Goal: Information Seeking & Learning: Learn about a topic

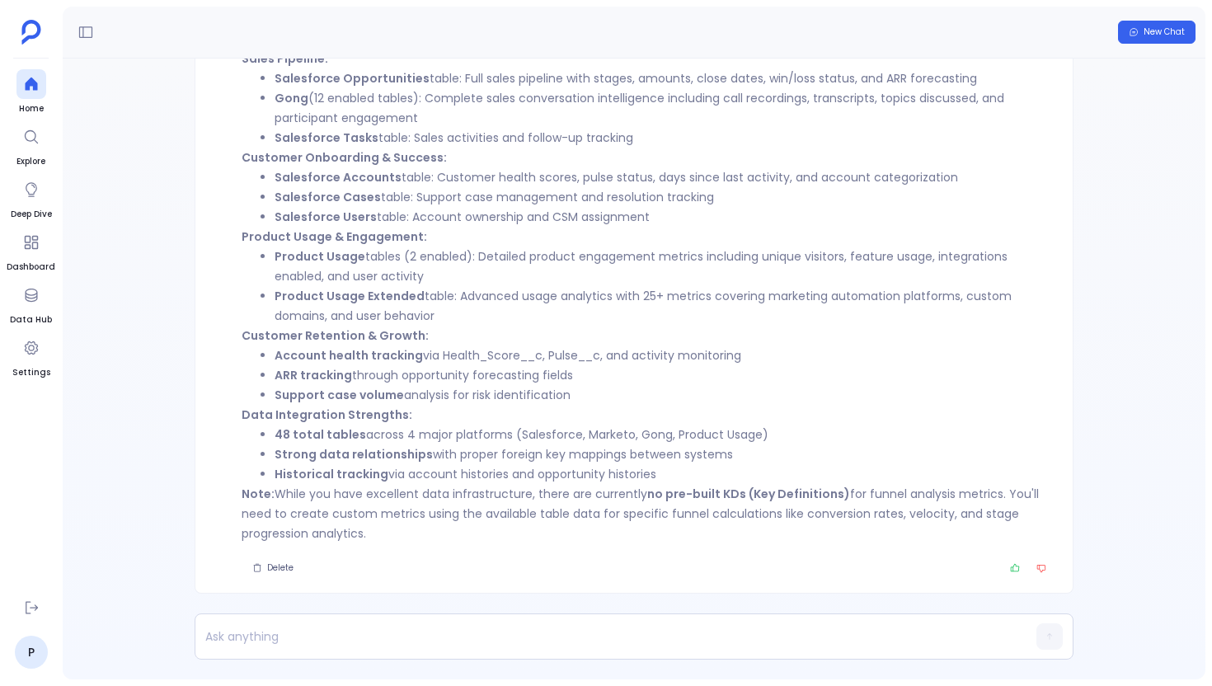
scroll to position [-74, 0]
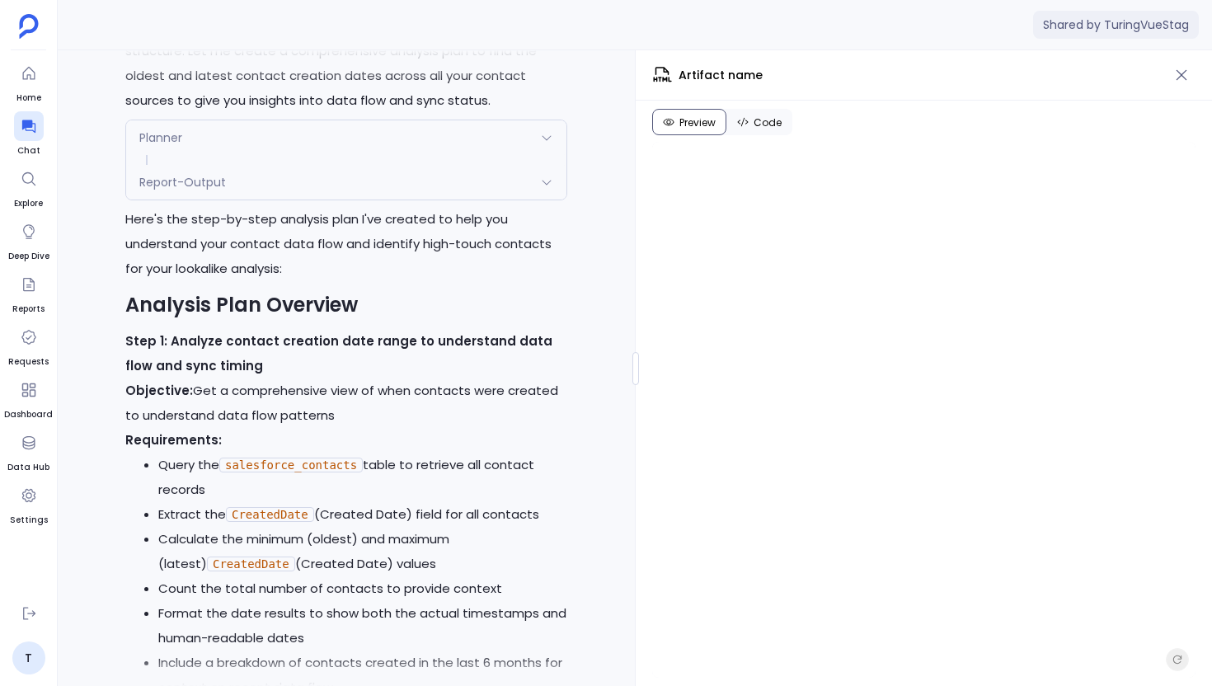
scroll to position [-78656, 0]
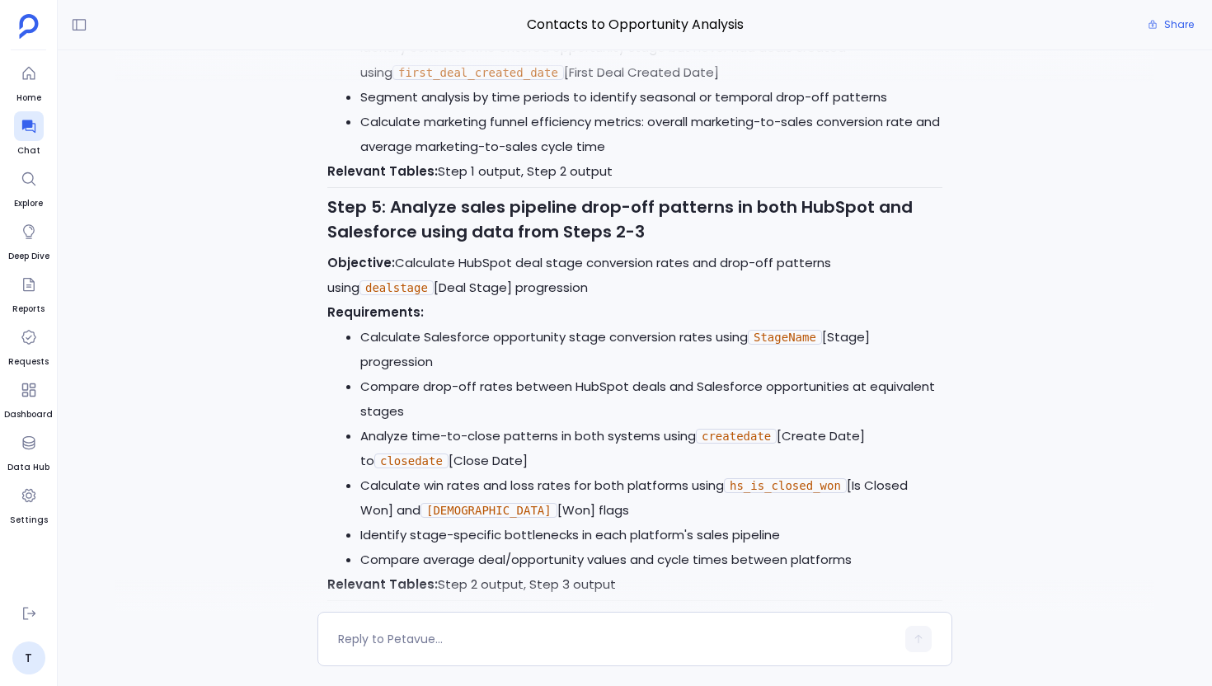
scroll to position [-59551, 0]
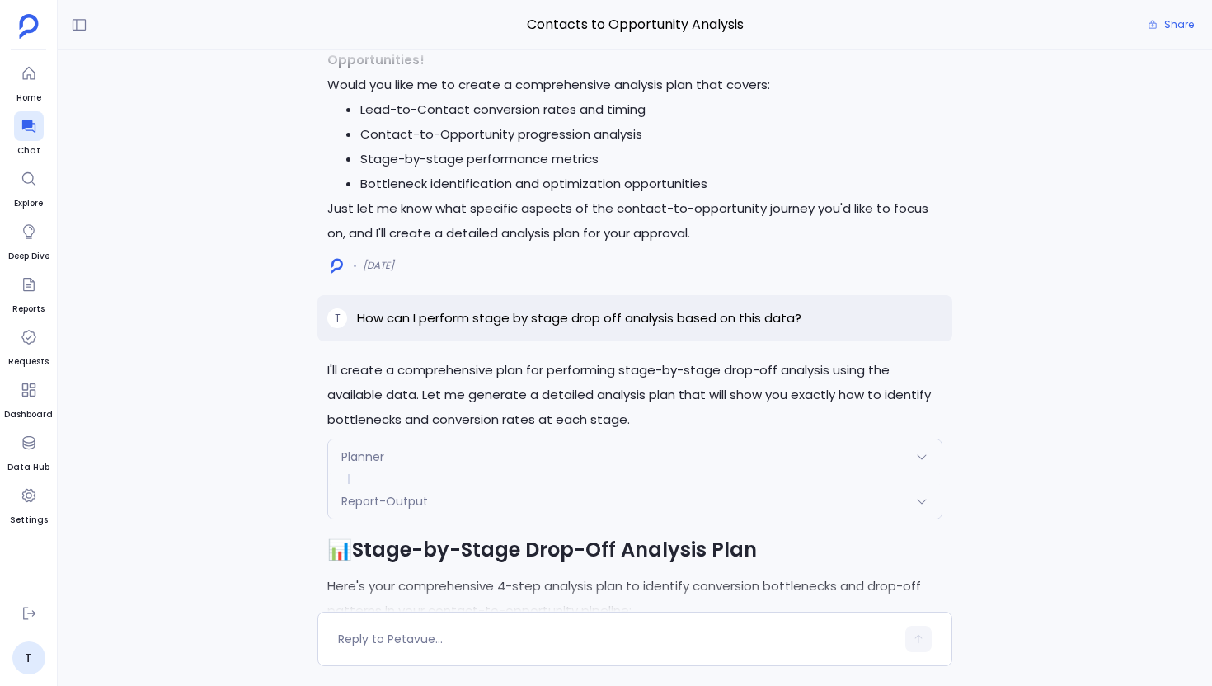
scroll to position [-62978, 0]
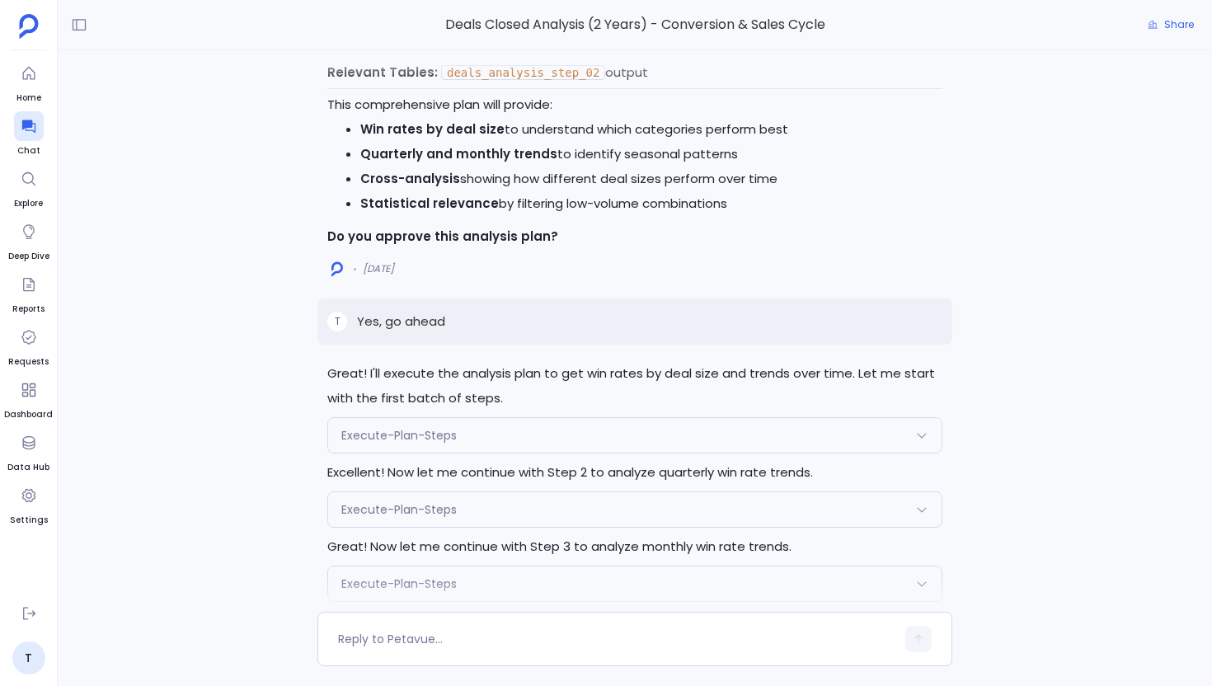
scroll to position [-13270, 0]
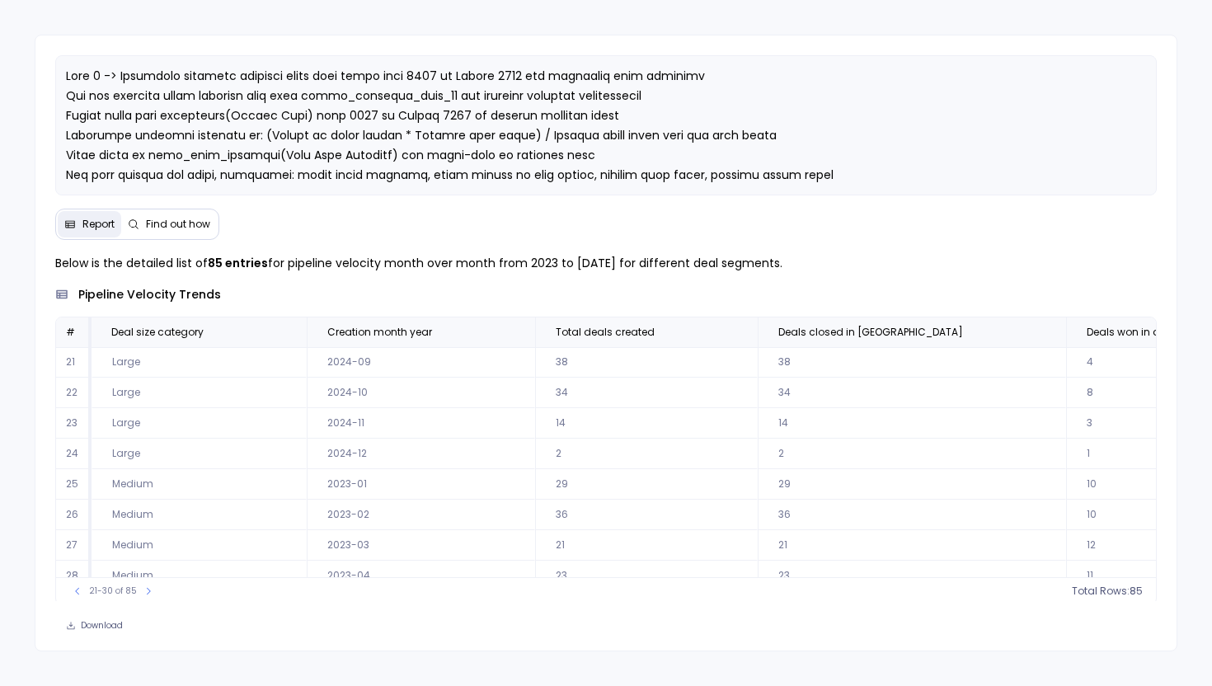
scroll to position [53, 750]
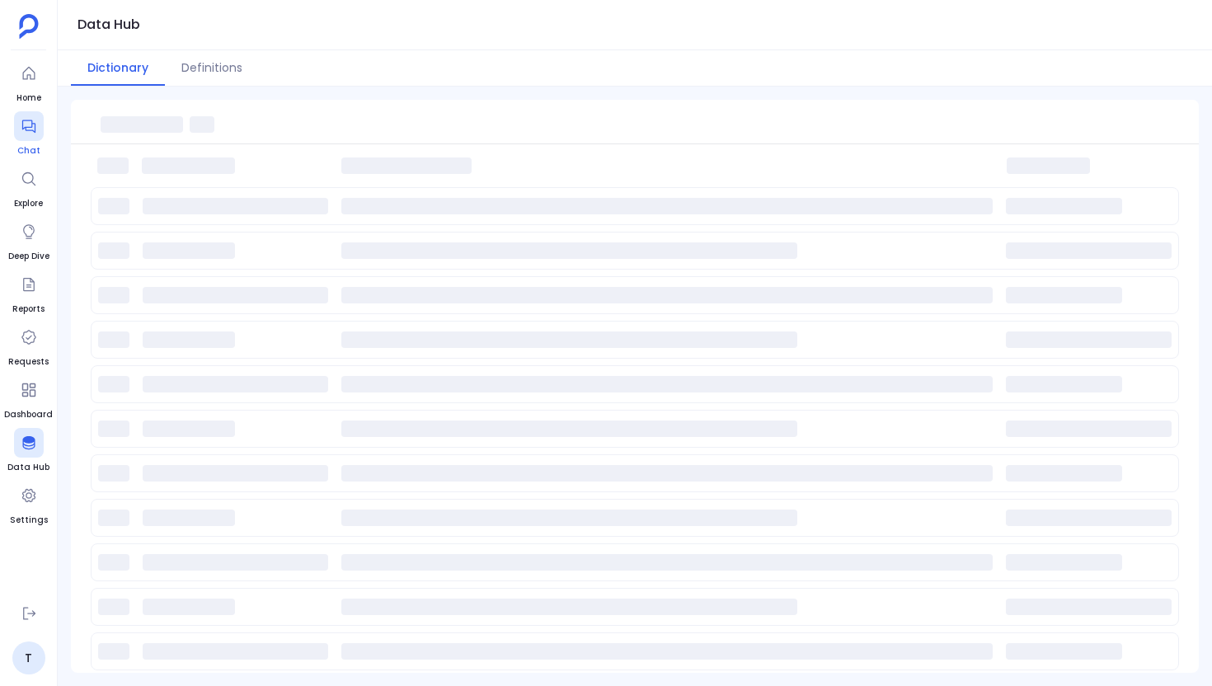
click at [35, 127] on icon at bounding box center [29, 126] width 16 height 16
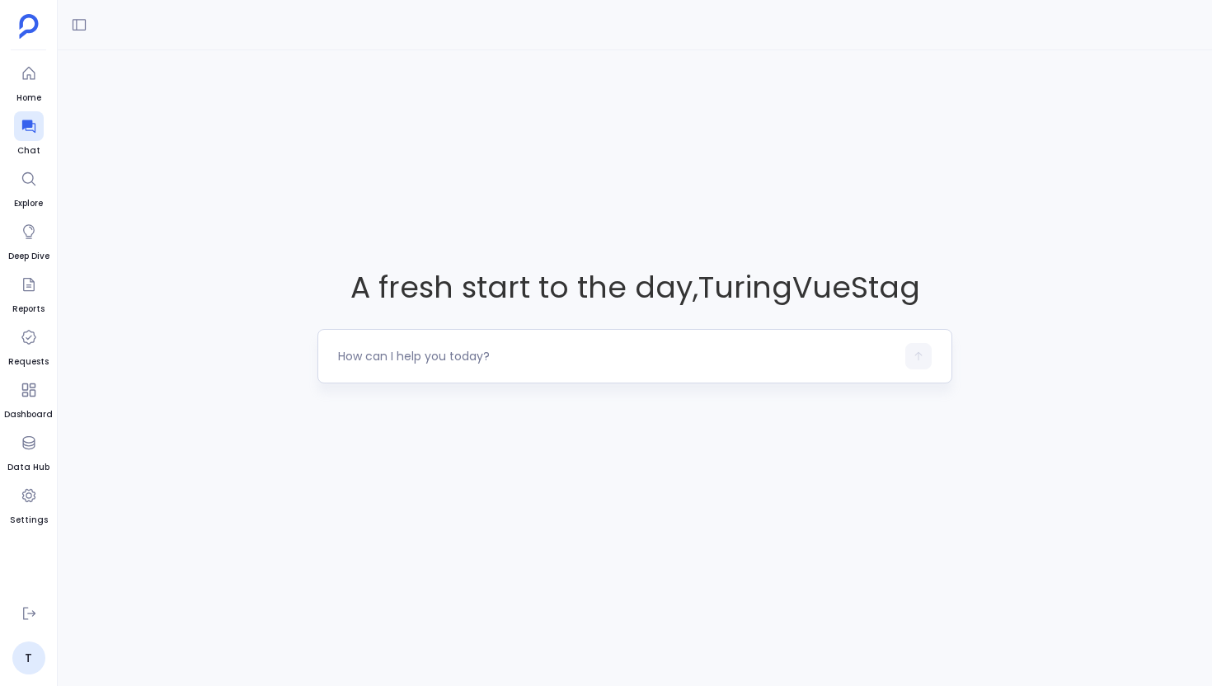
click at [393, 348] on textarea at bounding box center [616, 356] width 557 height 16
type textarea "List the deals closed in last 2 years"
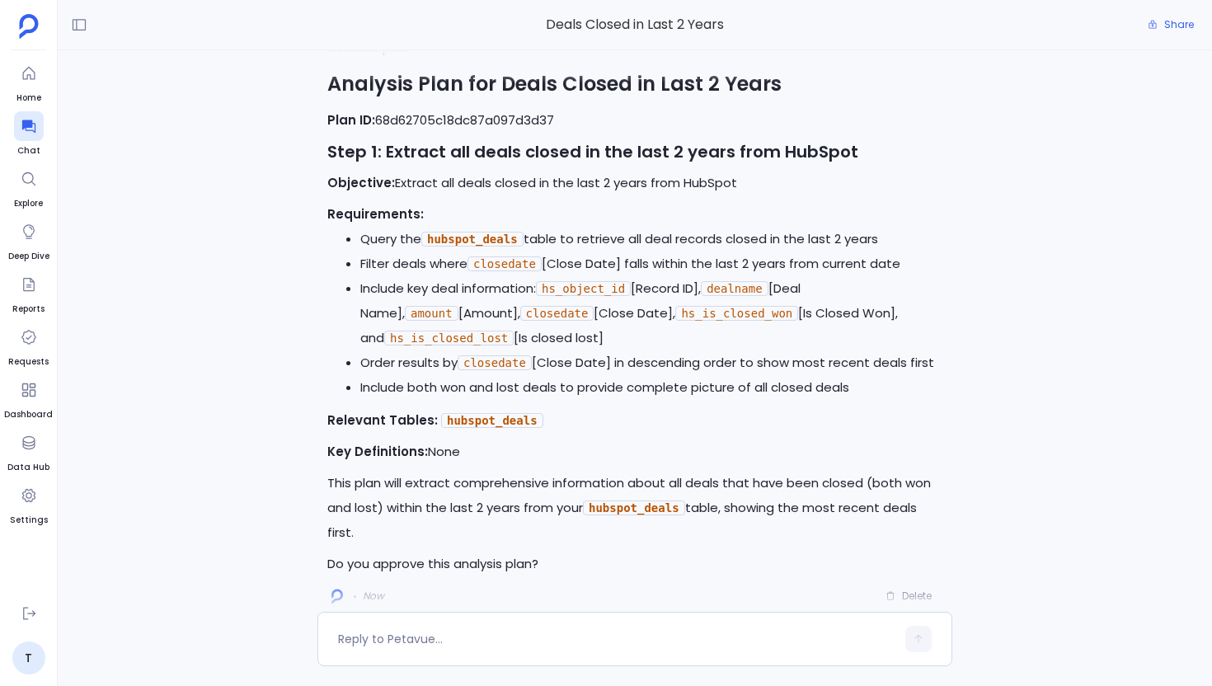
scroll to position [-31, 0]
click at [423, 637] on textarea at bounding box center [616, 639] width 557 height 16
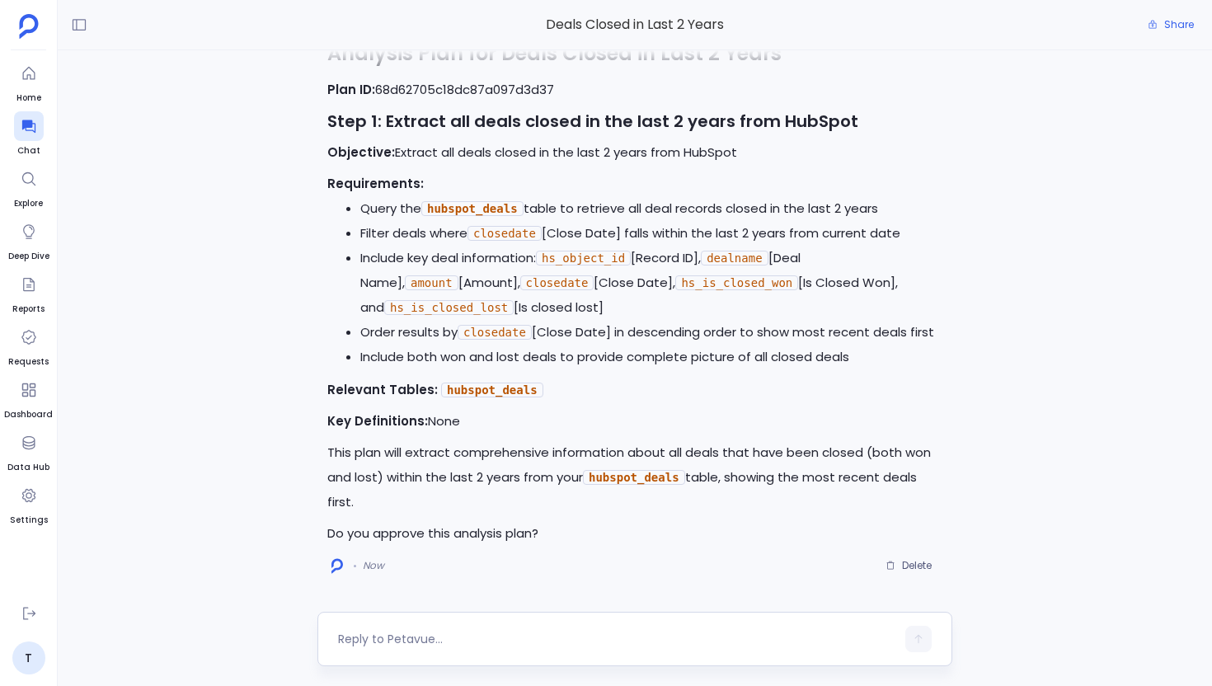
click at [426, 645] on textarea at bounding box center [616, 639] width 557 height 16
type textarea "Yes, approved"
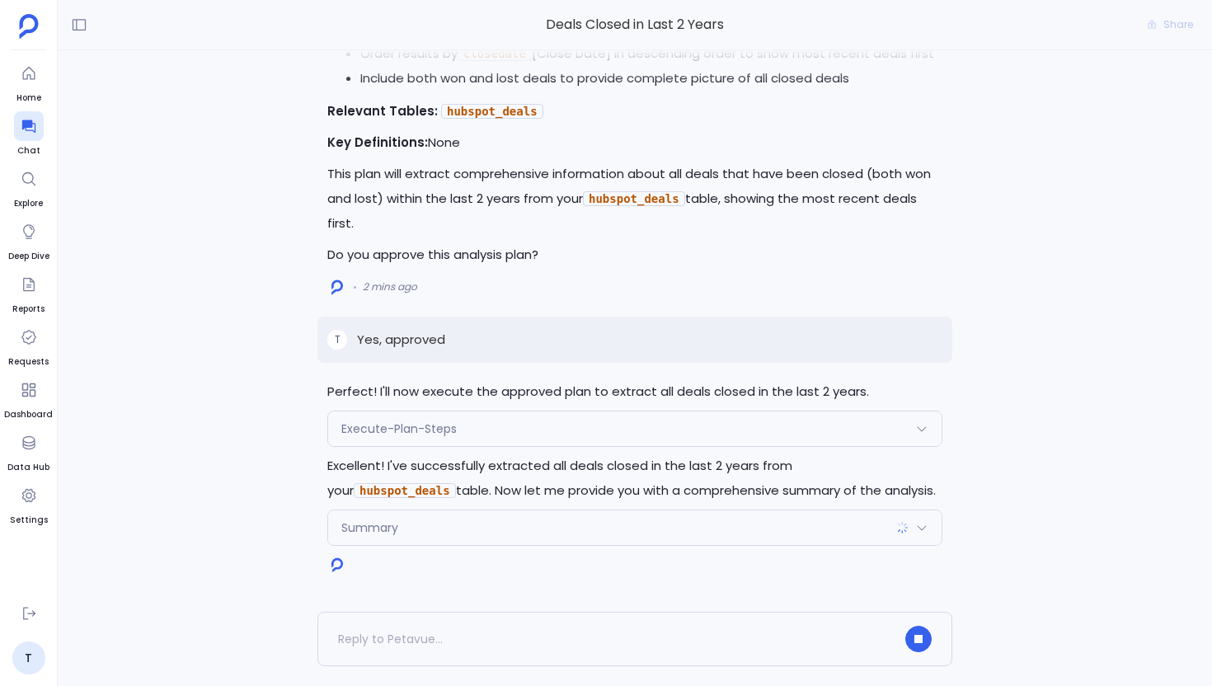
click at [512, 414] on div "Execute-Plan-Steps" at bounding box center [634, 428] width 613 height 35
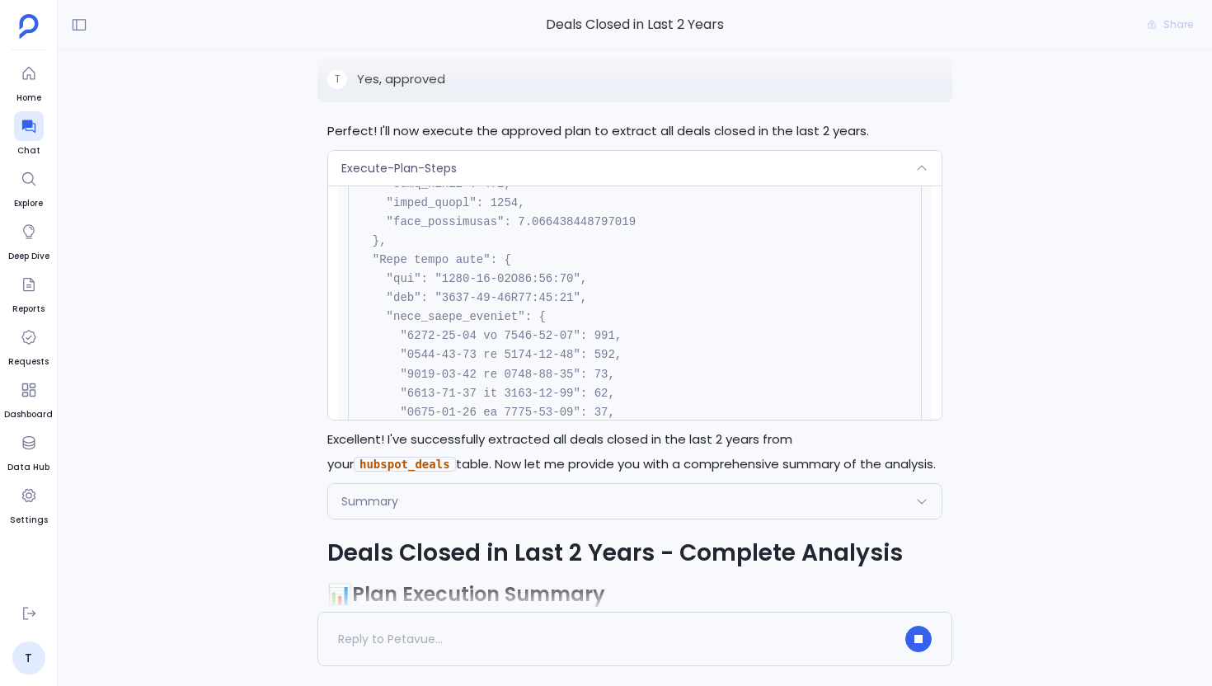
scroll to position [1812, 0]
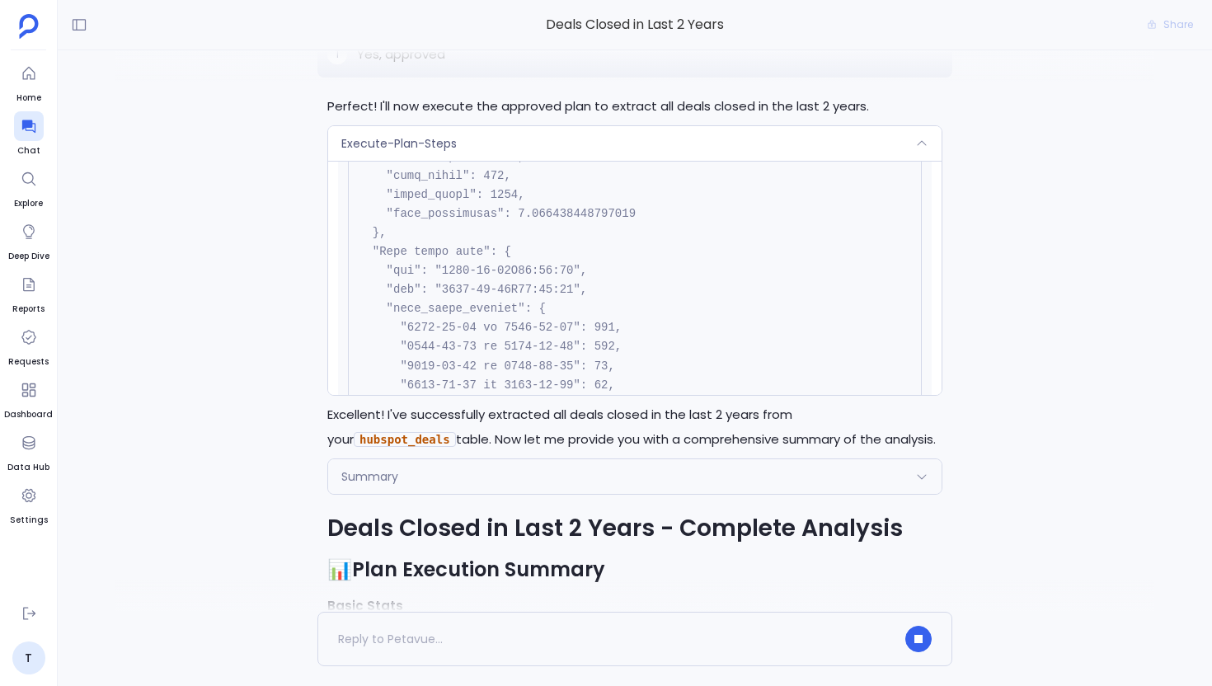
click at [493, 157] on div "Execute-Plan-Steps" at bounding box center [634, 143] width 613 height 35
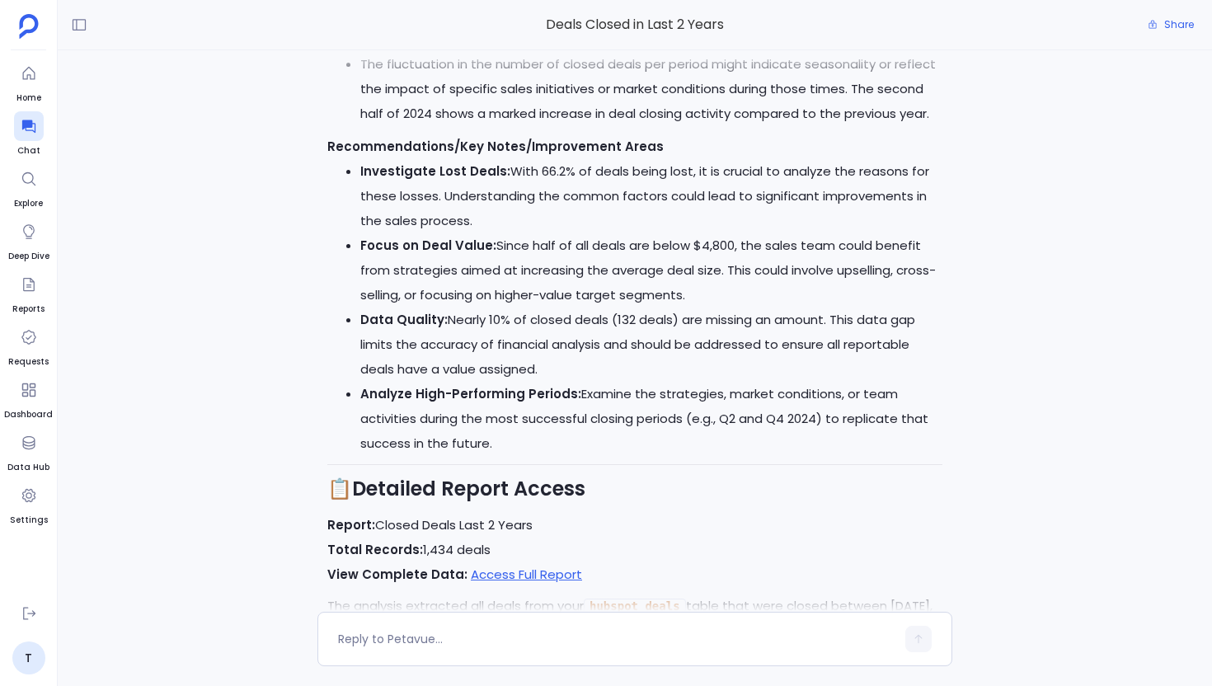
scroll to position [0, 0]
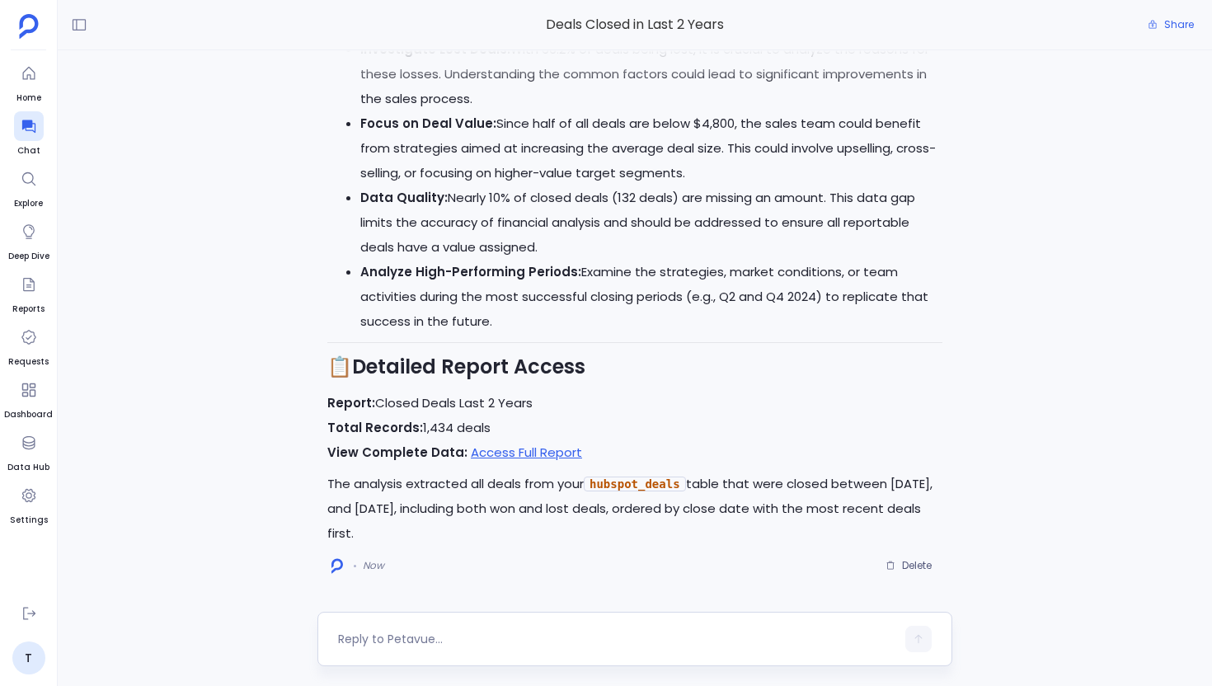
click at [472, 629] on div at bounding box center [616, 639] width 557 height 26
click at [423, 640] on textarea at bounding box center [616, 639] width 557 height 16
type textarea "Can I download this as a report?"
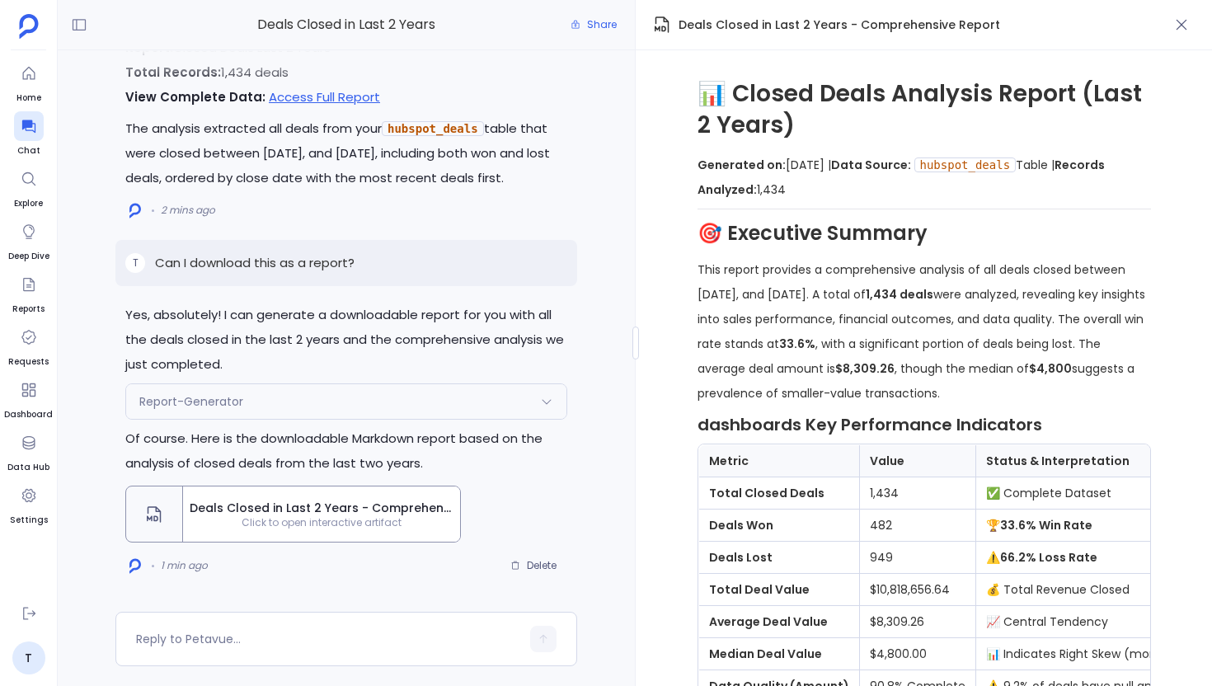
click at [740, 34] on span "Deals Closed in Last 2 Years - Comprehensive Report" at bounding box center [909, 25] width 515 height 20
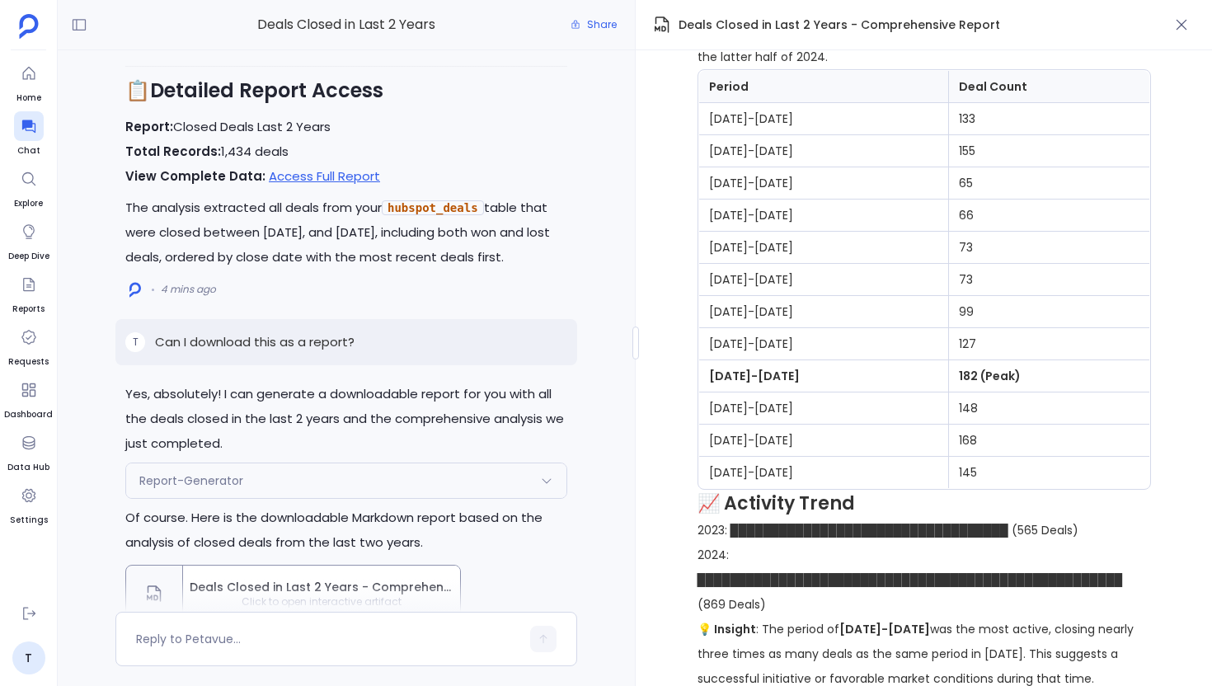
scroll to position [-63, 0]
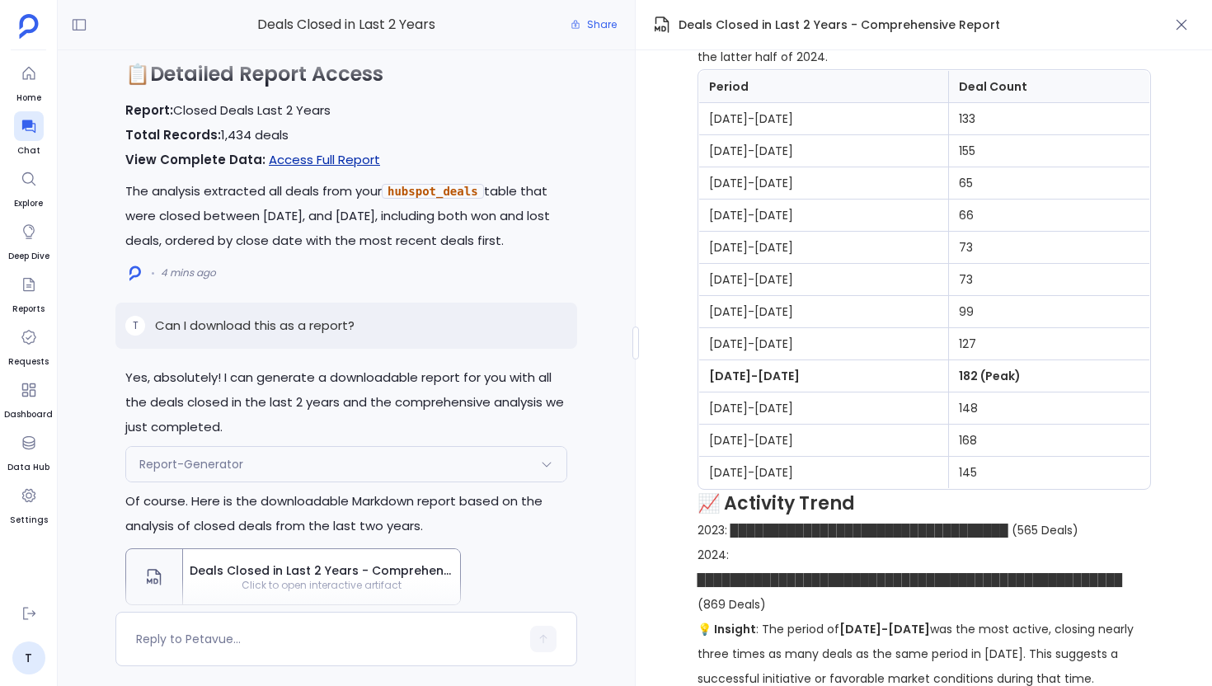
click at [318, 151] on link "Access Full Report" at bounding box center [324, 159] width 111 height 17
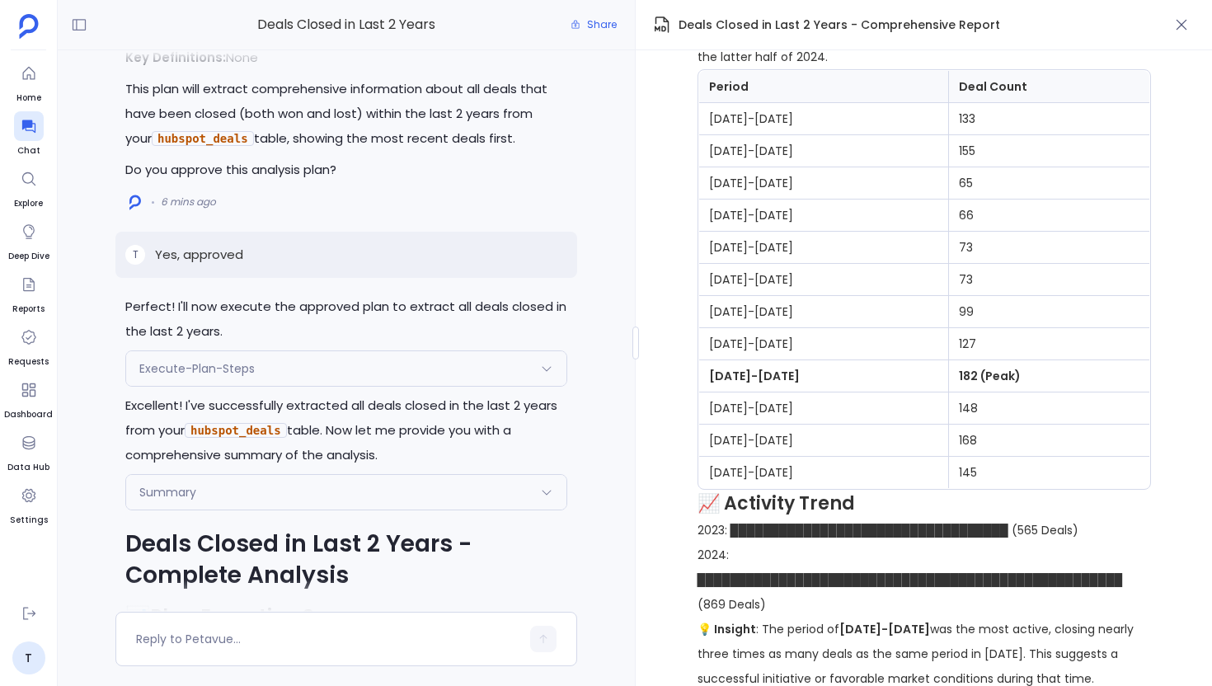
click at [372, 357] on div "Execute-Plan-Steps" at bounding box center [346, 368] width 440 height 35
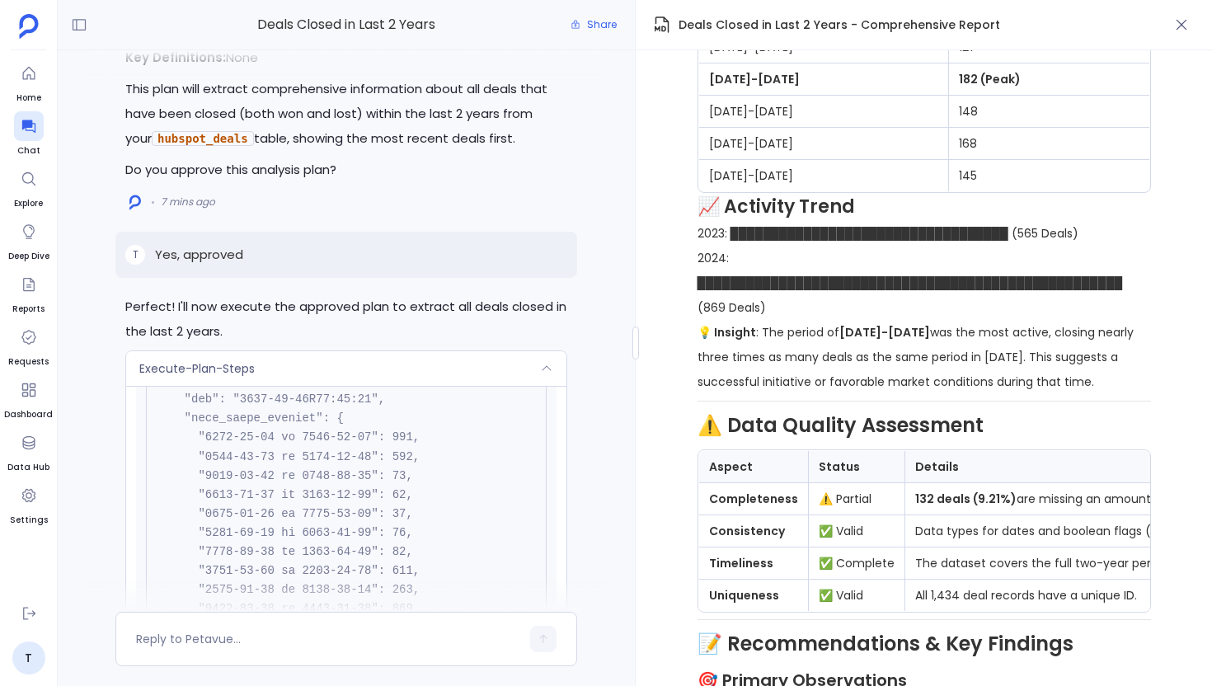
scroll to position [2144, 0]
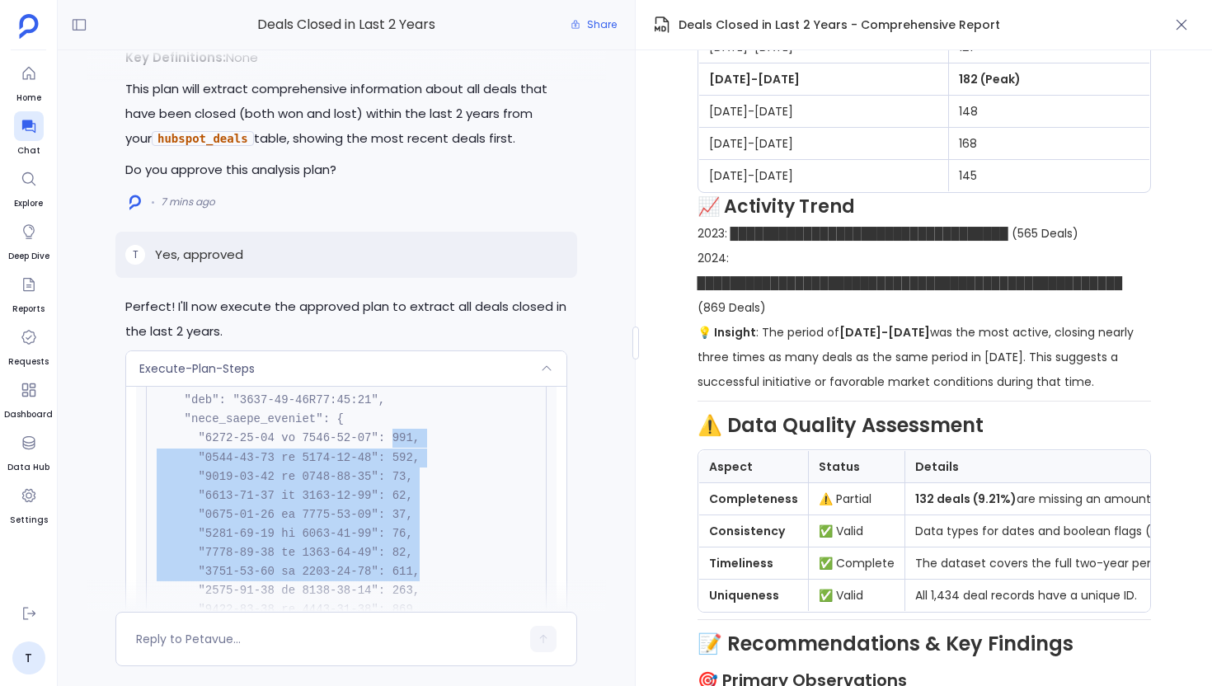
drag, startPoint x: 393, startPoint y: 408, endPoint x: 418, endPoint y: 536, distance: 130.1
click at [418, 537] on pre at bounding box center [346, 381] width 401 height 2134
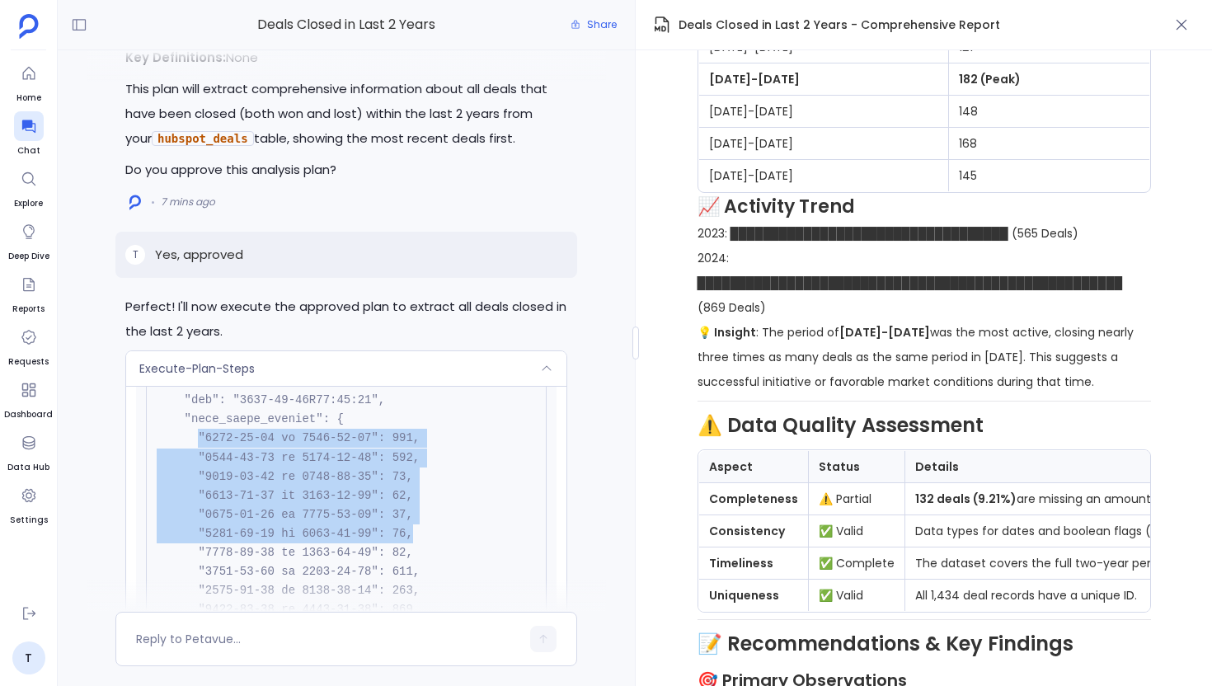
drag, startPoint x: 198, startPoint y: 410, endPoint x: 434, endPoint y: 508, distance: 255.0
click at [434, 508] on pre at bounding box center [346, 381] width 401 height 2134
copy code ""2023-01-01 to 2023-02-28": 133, "2023-03-01 to 2023-04-30": 155, "2023-05-01 t…"
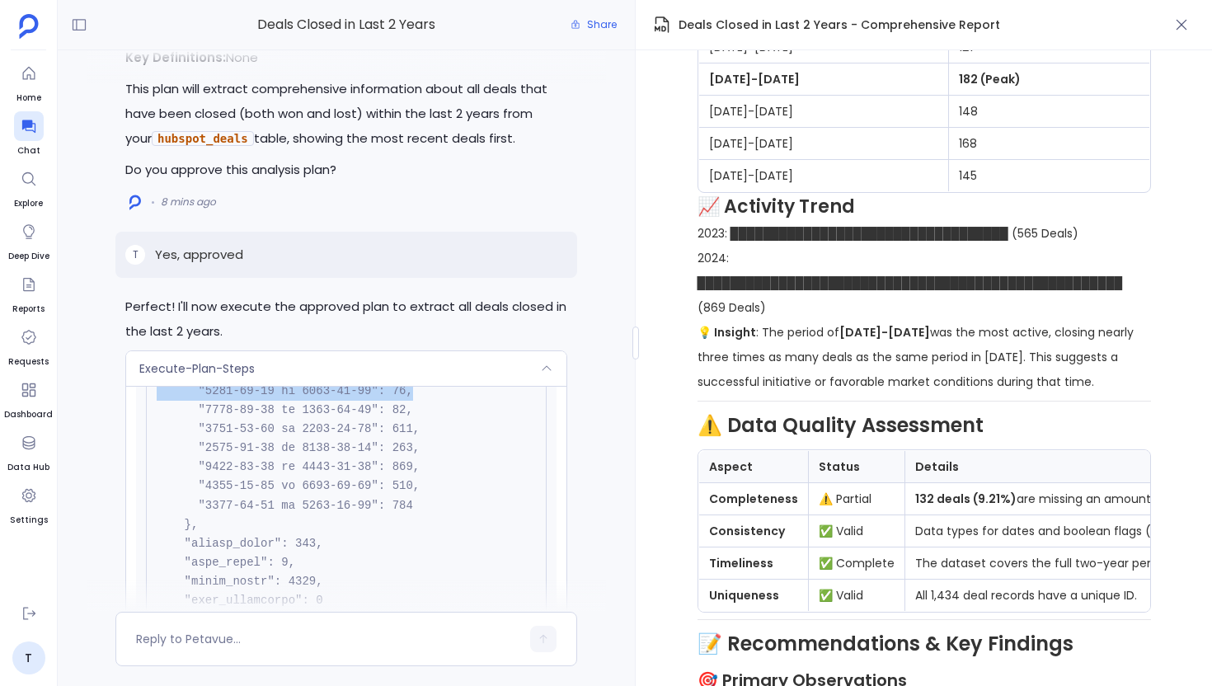
scroll to position [2285, 0]
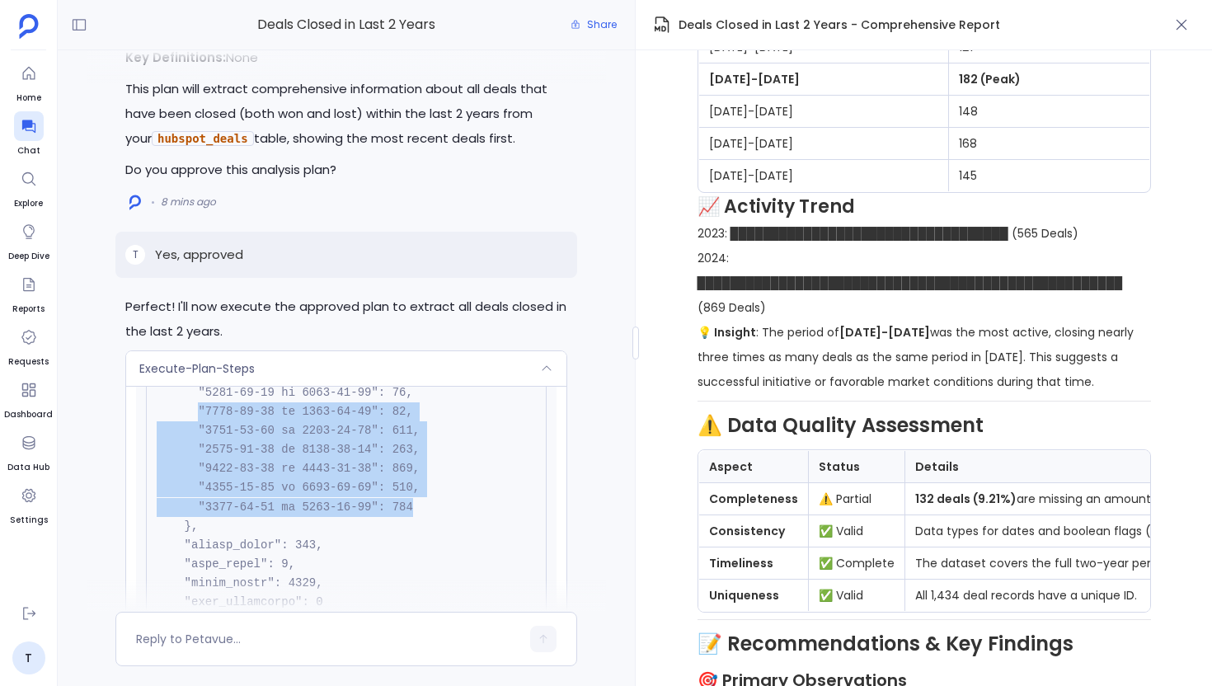
drag, startPoint x: 197, startPoint y: 384, endPoint x: 417, endPoint y: 475, distance: 238.0
click at [417, 475] on pre at bounding box center [346, 240] width 401 height 2134
copy code ""2024-01-01 to 2024-02-29": 99, "2024-03-01 to 2024-04-30": 127, "2024-05-01 to…"
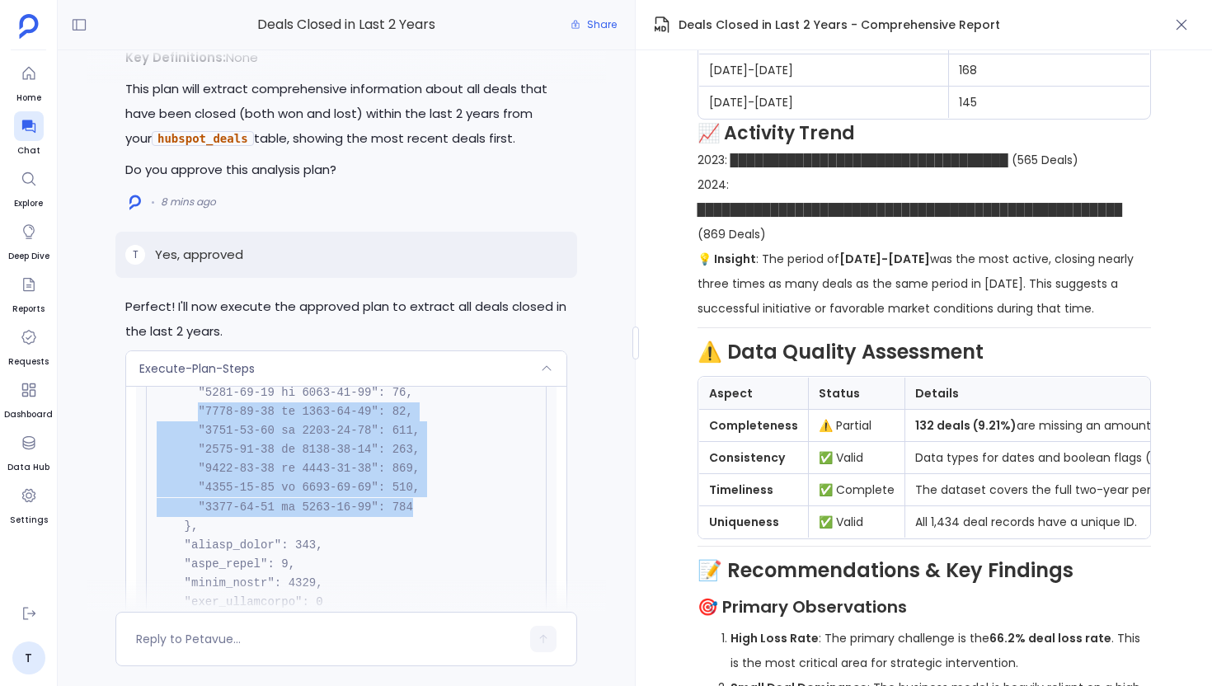
scroll to position [2603, 0]
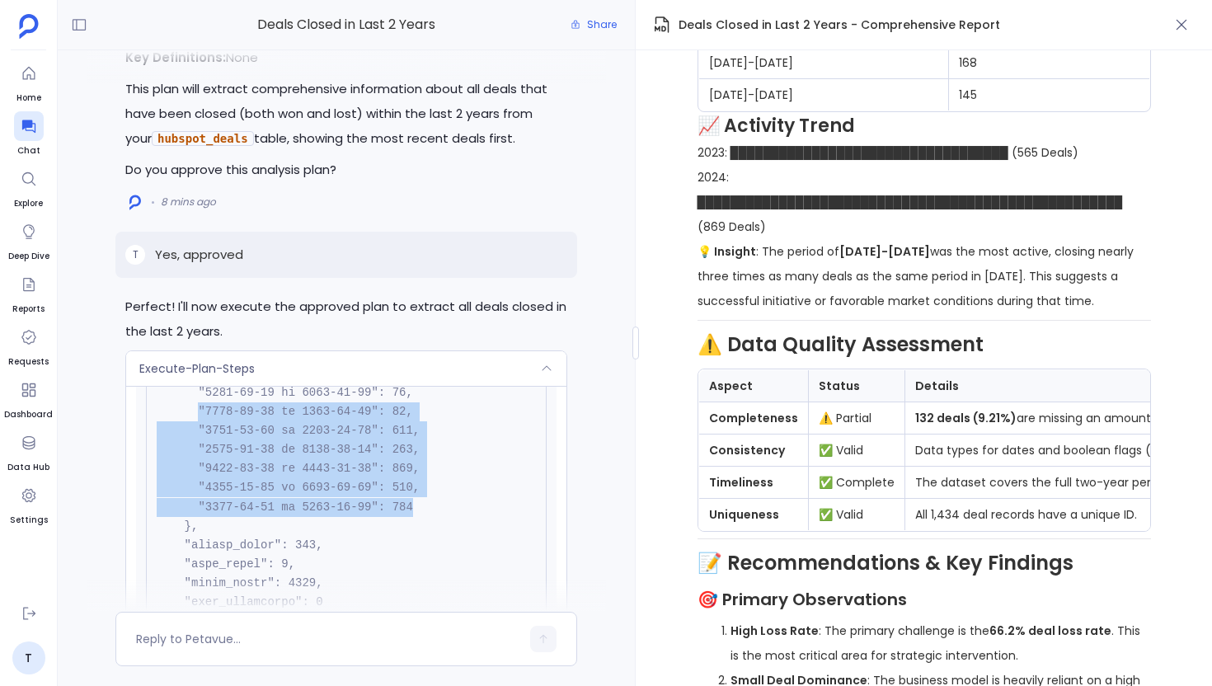
click at [526, 514] on pre at bounding box center [346, 240] width 401 height 2134
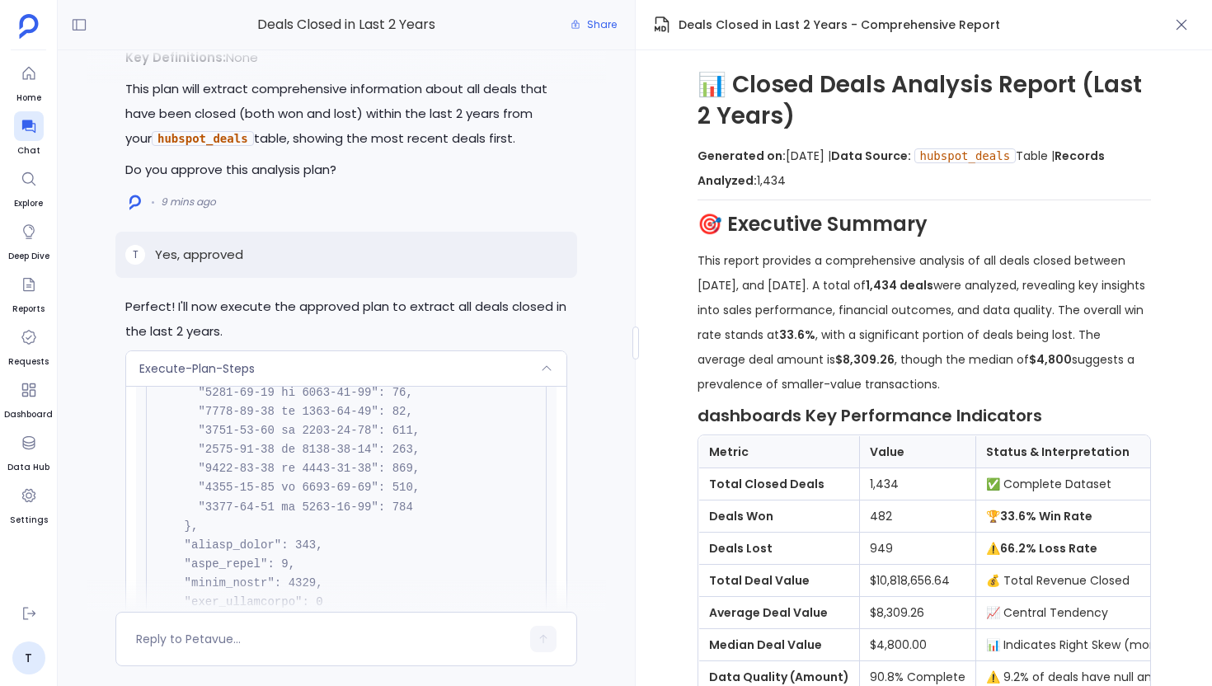
scroll to position [0, 0]
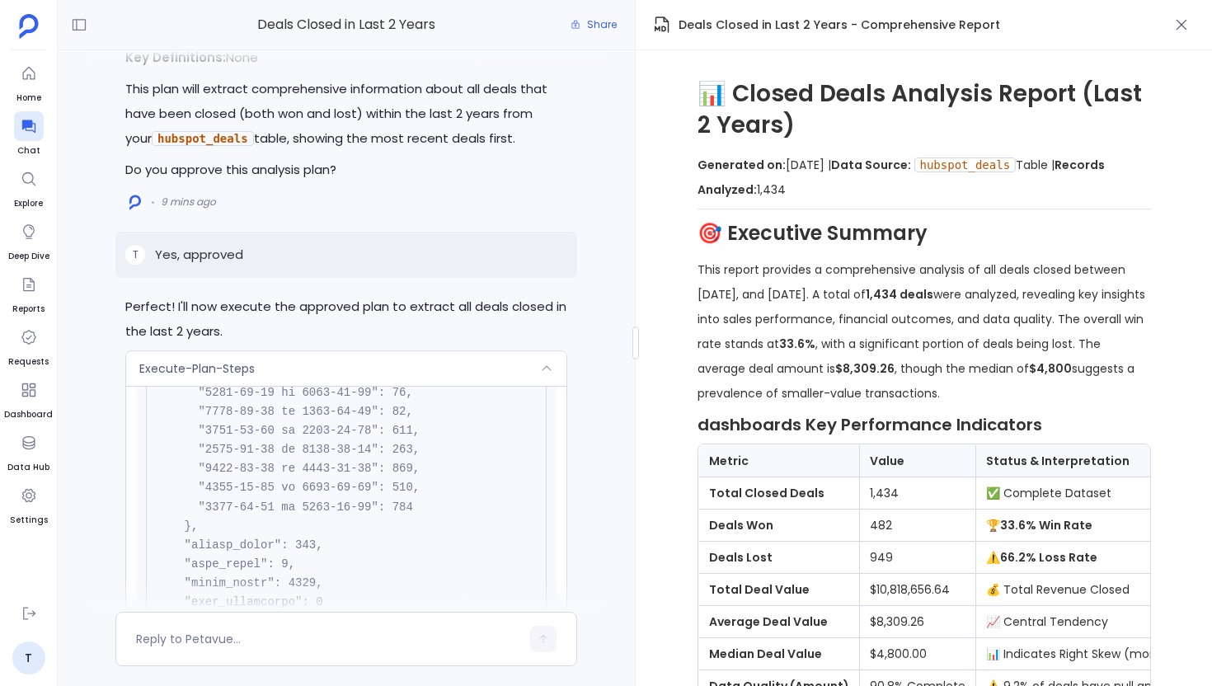
click at [461, 351] on div "Execute-Plan-Steps" at bounding box center [346, 368] width 440 height 35
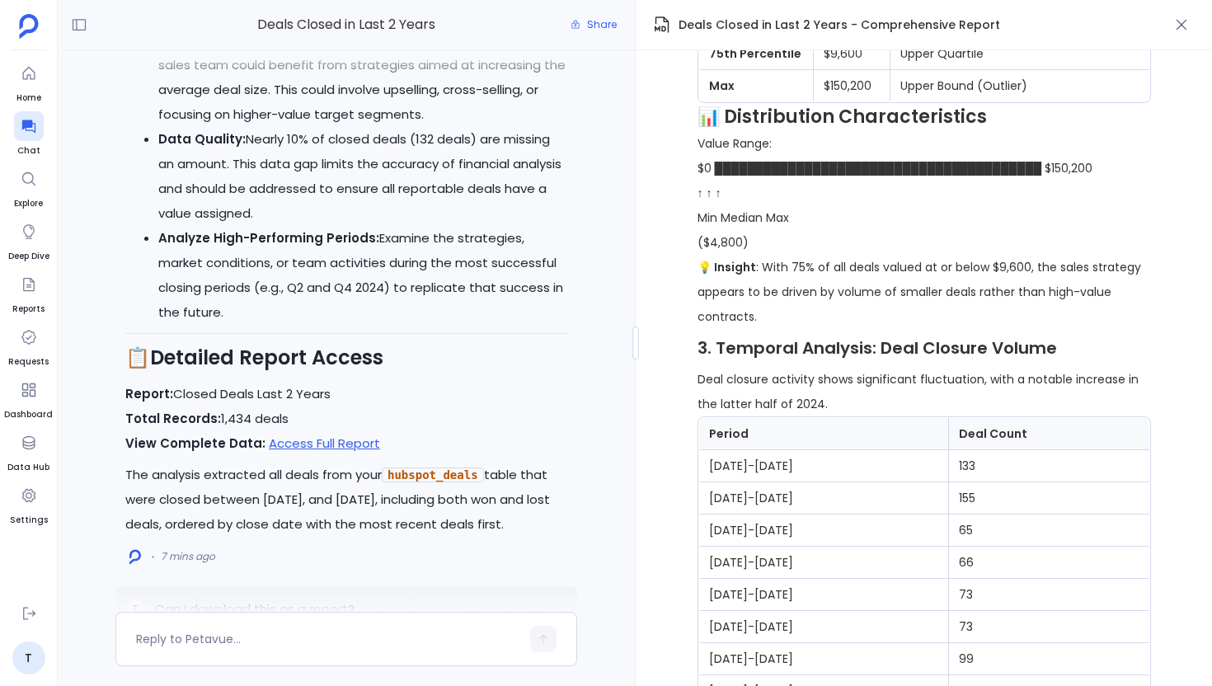
scroll to position [-126, 0]
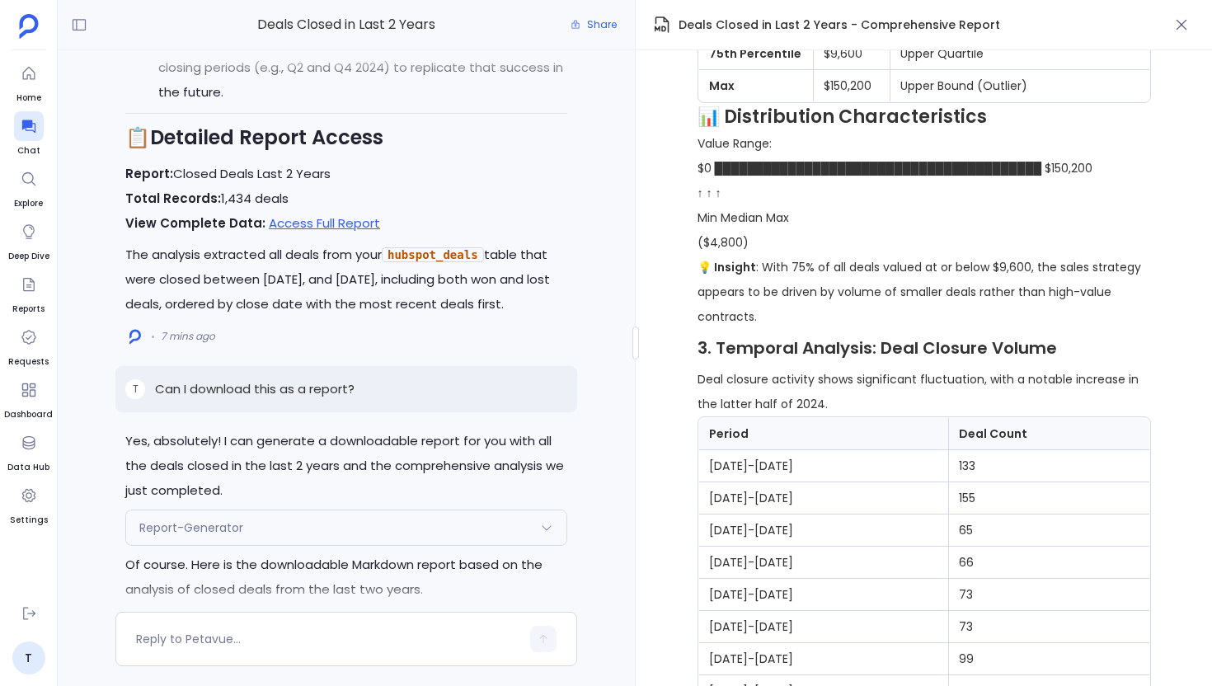
click at [265, 392] on p "Can I download this as a report?" at bounding box center [254, 389] width 199 height 20
copy p "Can I download this as a report?"
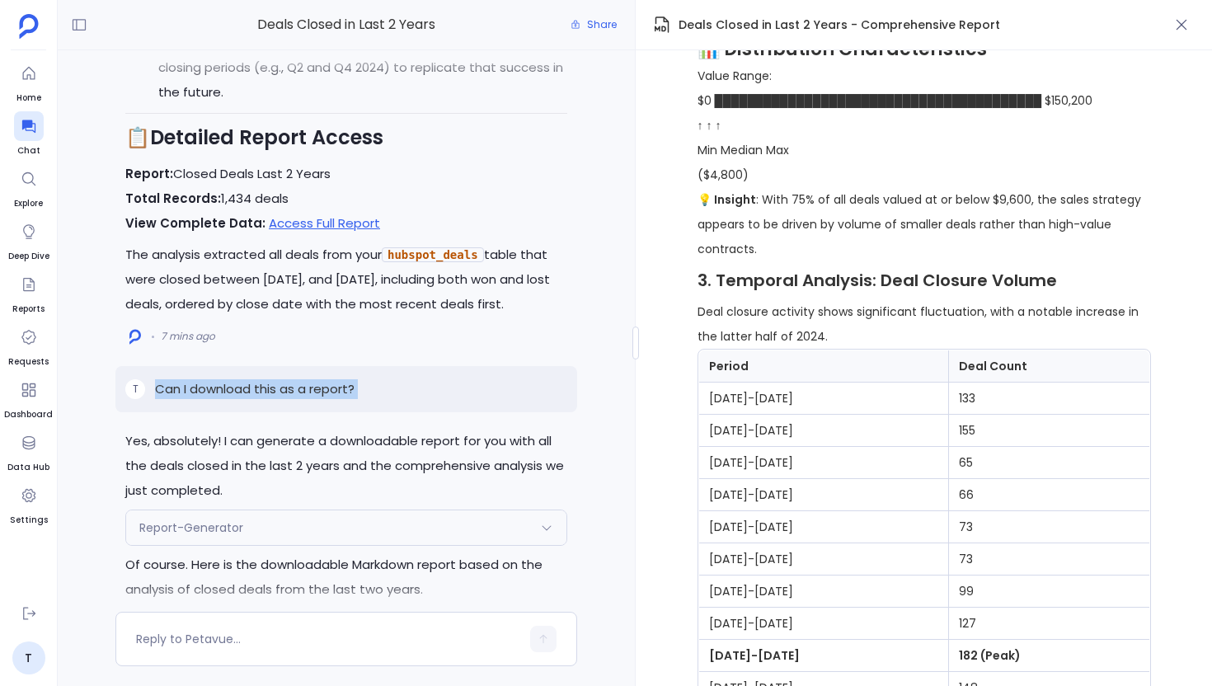
scroll to position [1887, 0]
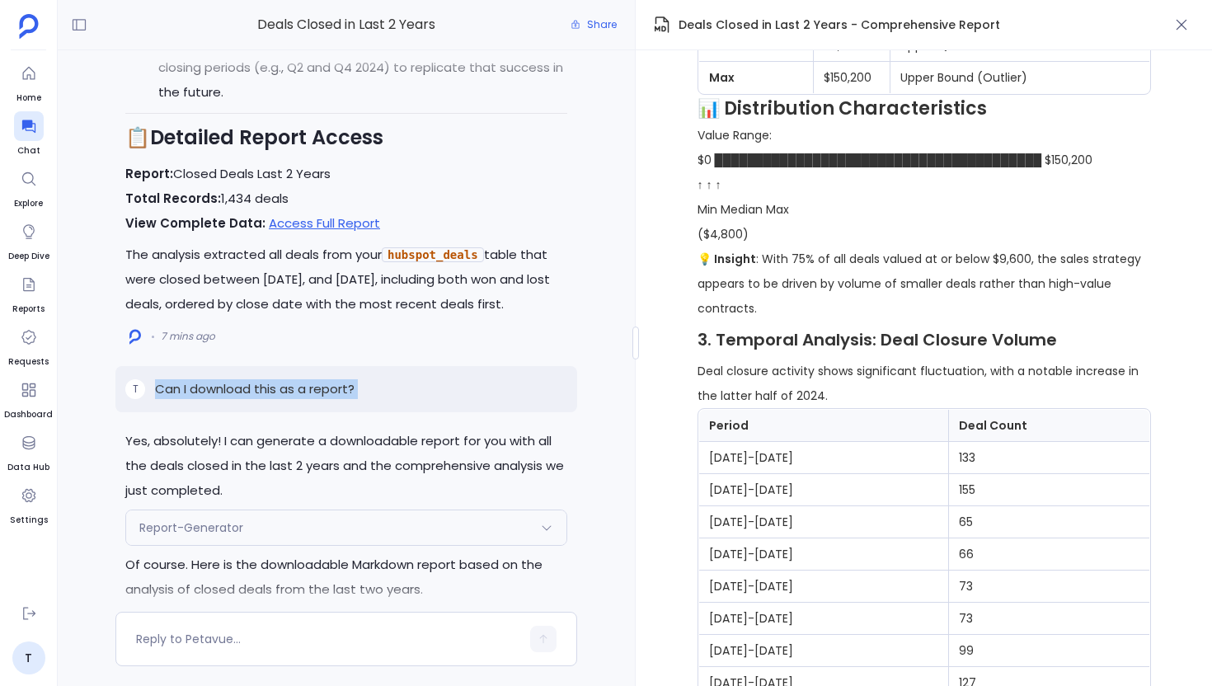
click at [665, 26] on icon at bounding box center [662, 25] width 20 height 20
click at [263, 379] on p "Can I download this as a report?" at bounding box center [254, 389] width 199 height 20
copy p "Can I download this as a report?"
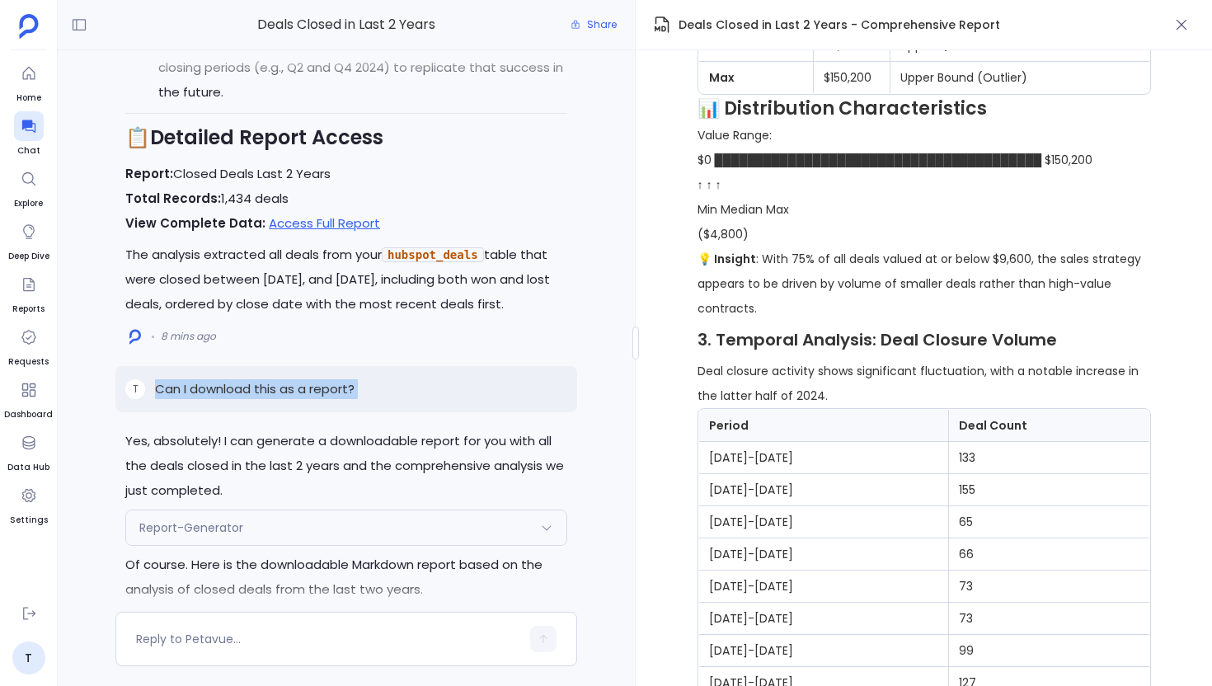
copy p "Can I download this as a report?"
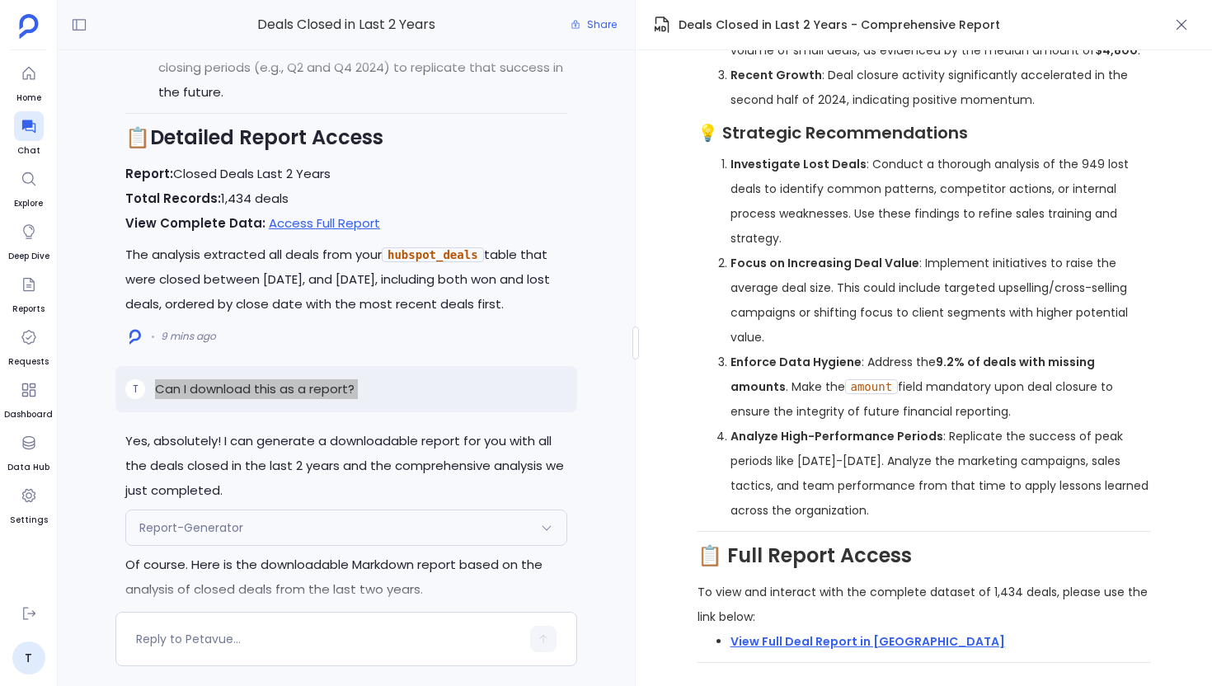
scroll to position [0, 0]
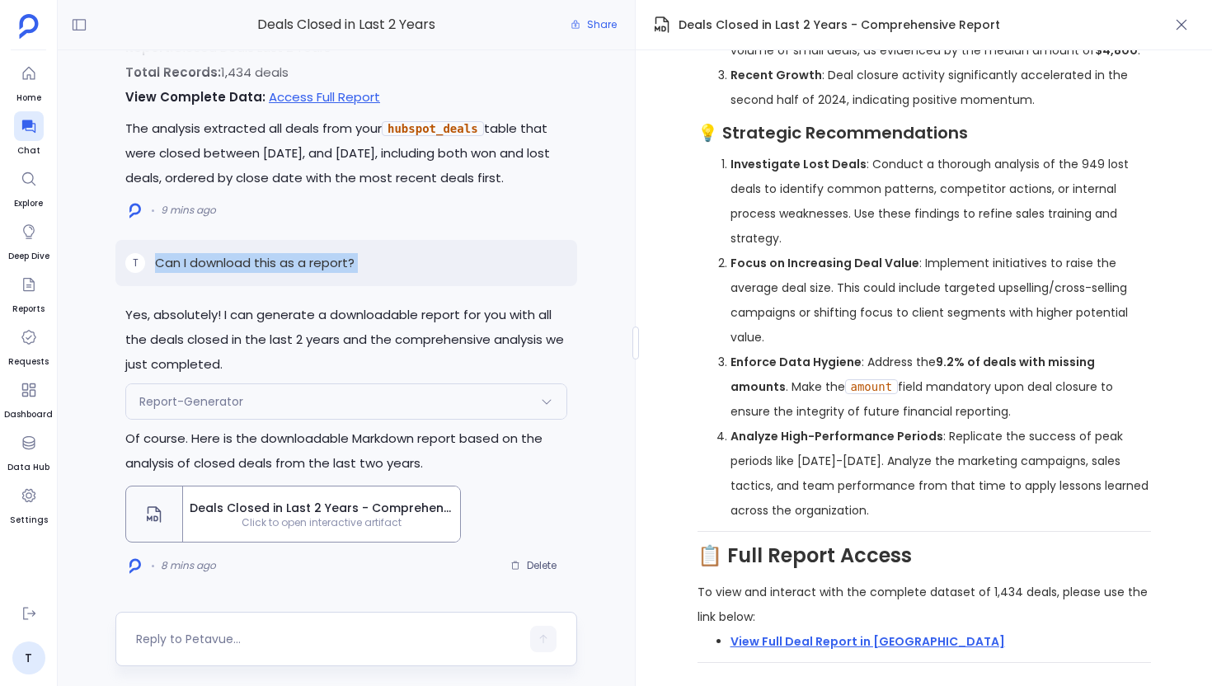
click at [261, 633] on textarea at bounding box center [328, 639] width 384 height 16
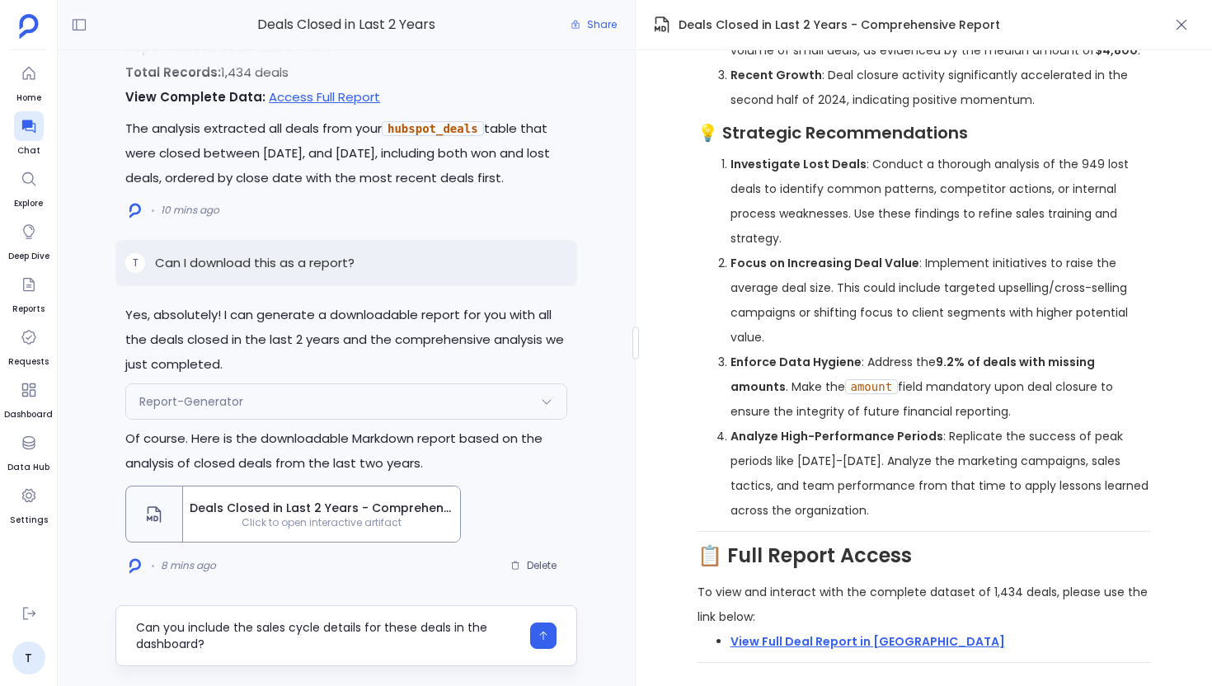
type textarea "Can you include the sales cycle details for these deals in the dashboard?"
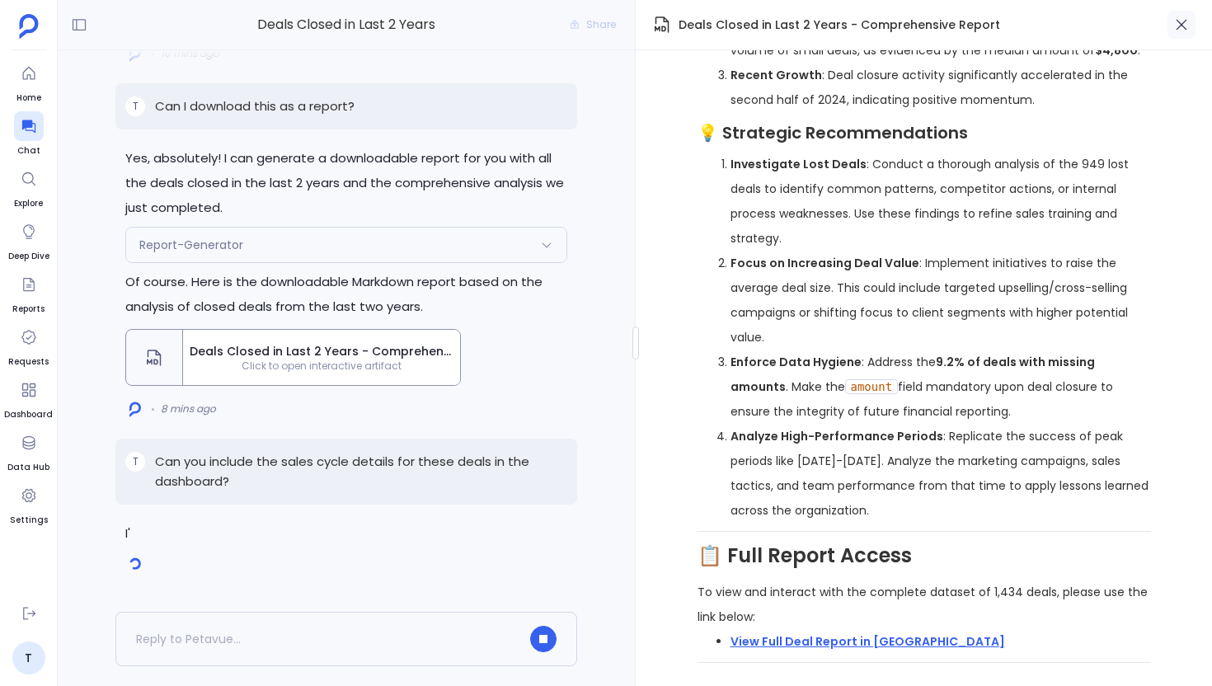
click at [1188, 21] on icon "button" at bounding box center [1181, 24] width 16 height 16
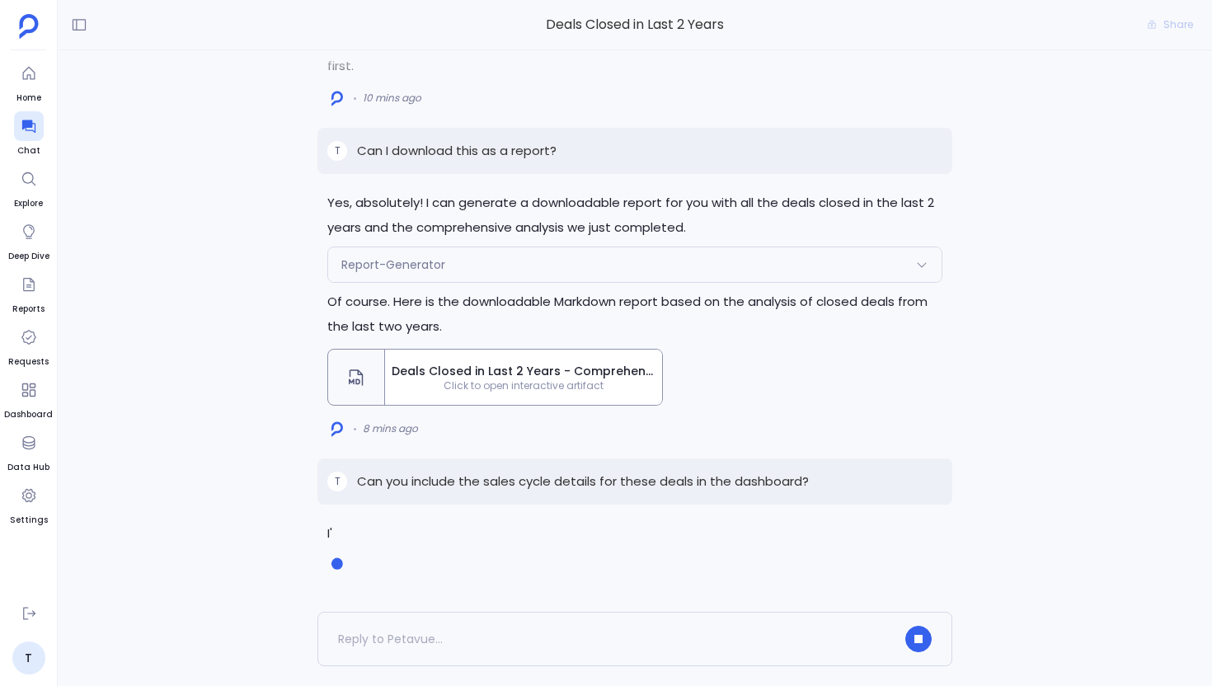
scroll to position [645, 0]
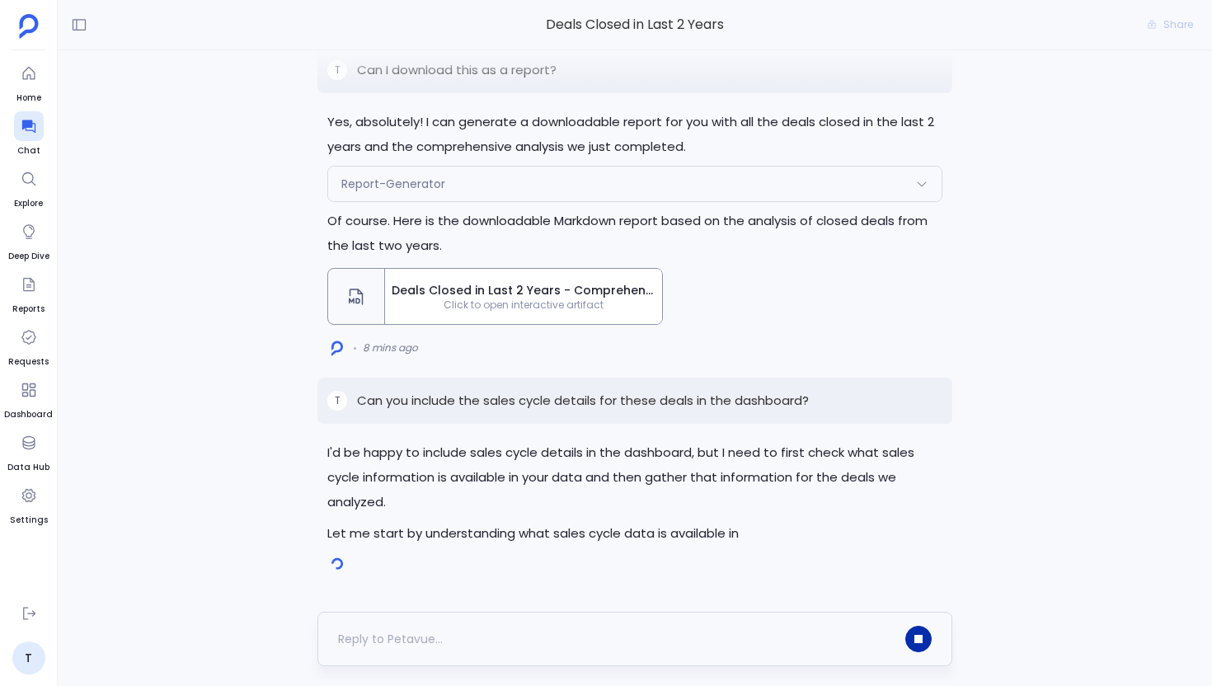
click at [917, 636] on icon "button" at bounding box center [918, 639] width 8 height 8
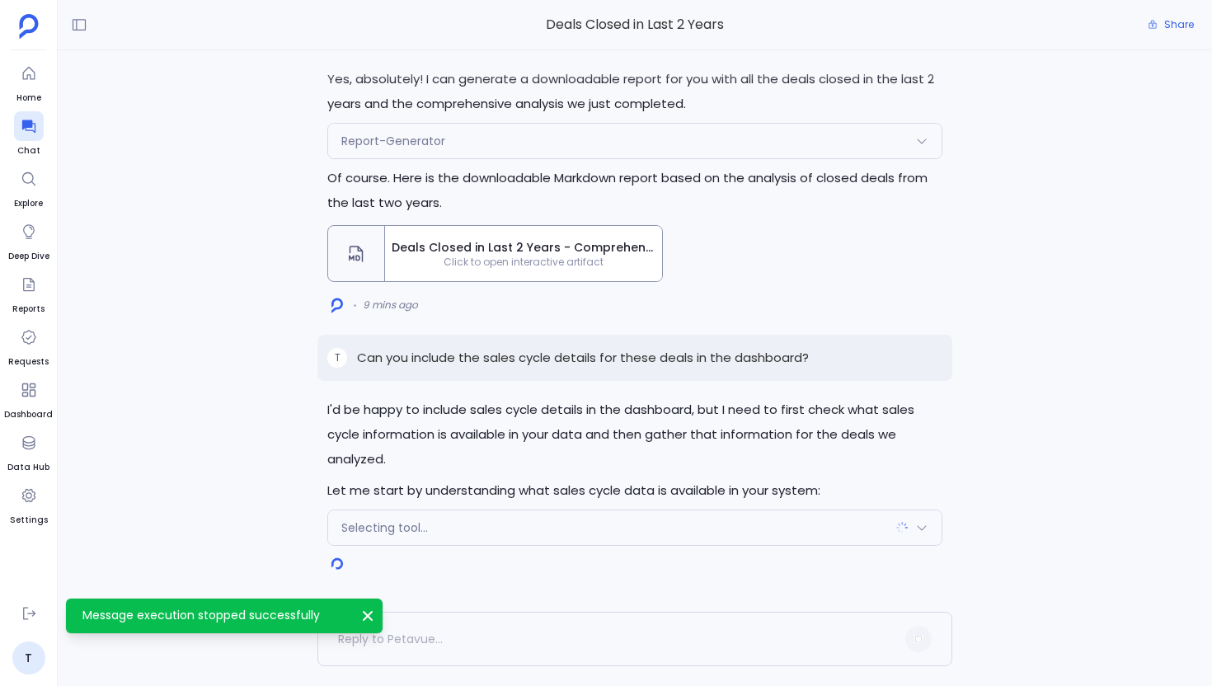
click at [738, 358] on p "Can you include the sales cycle details for these deals in the dashboard?" at bounding box center [583, 358] width 452 height 20
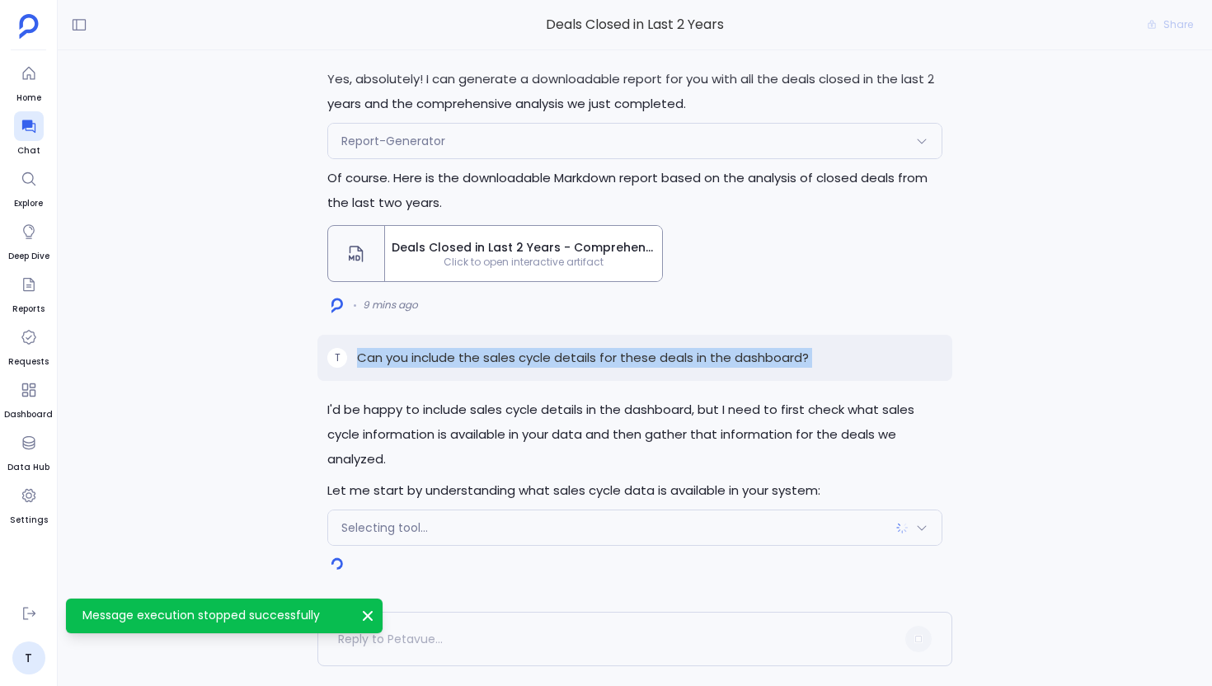
copy p "Can you include the sales cycle details for these deals in the dashboard?"
click at [903, 567] on span "Delete" at bounding box center [917, 565] width 30 height 13
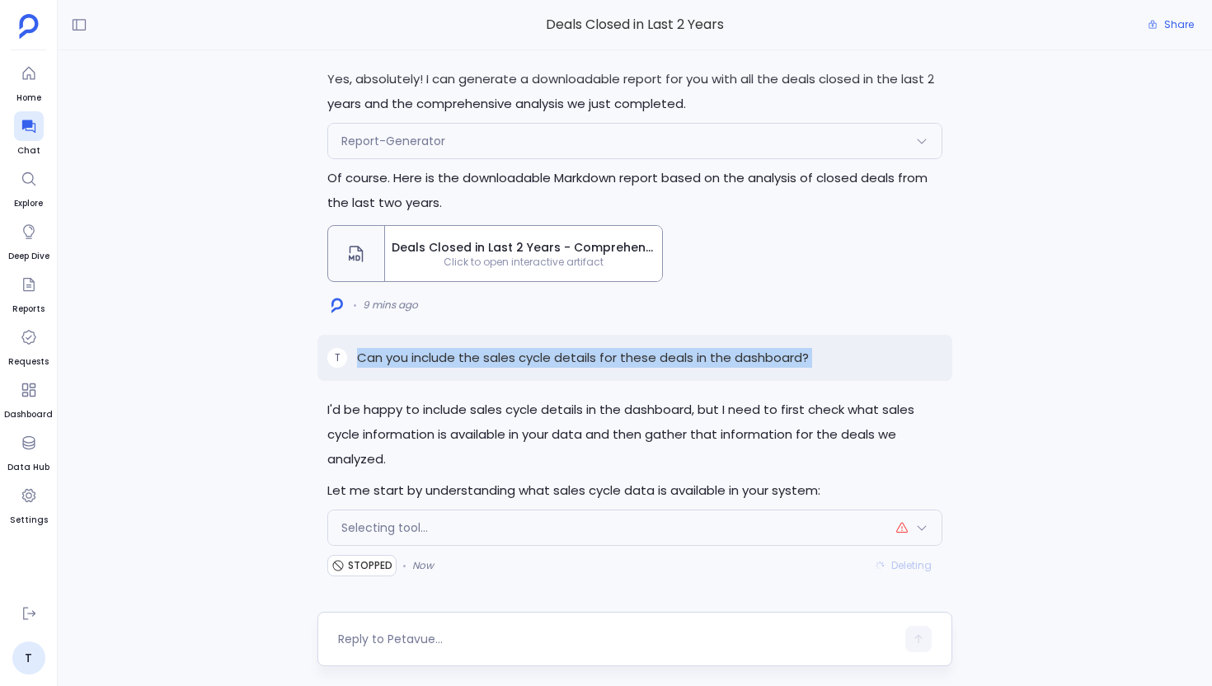
scroll to position [2266, 0]
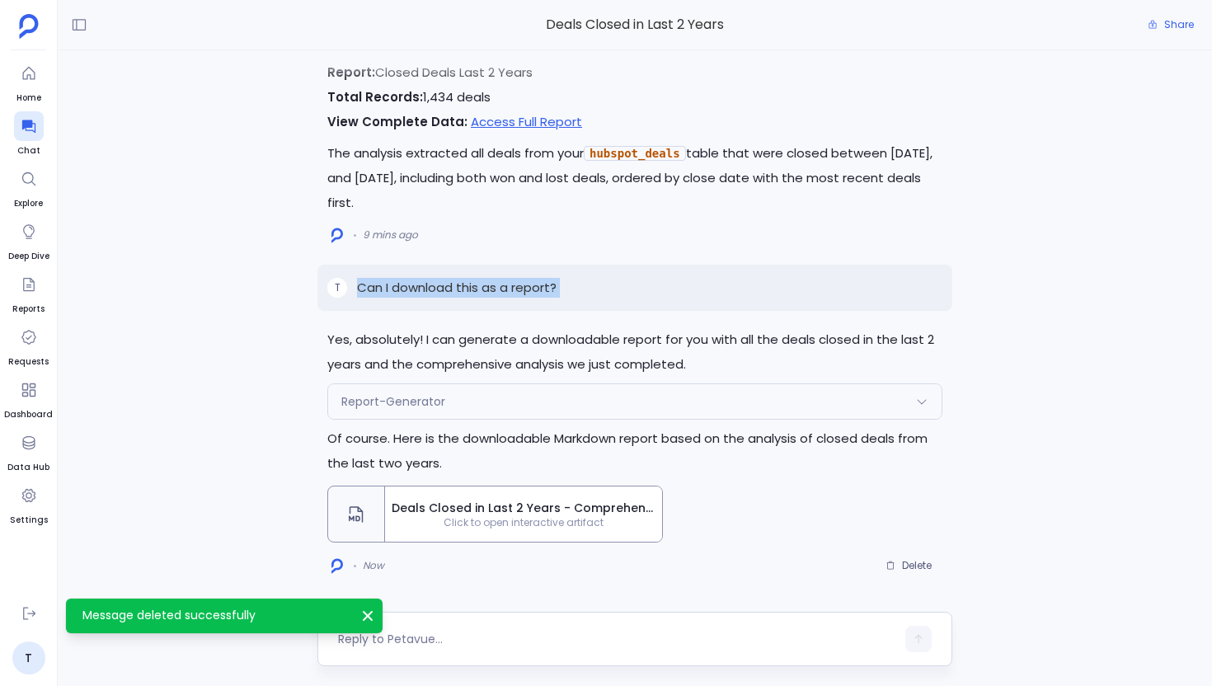
click at [489, 635] on textarea at bounding box center [616, 639] width 557 height 16
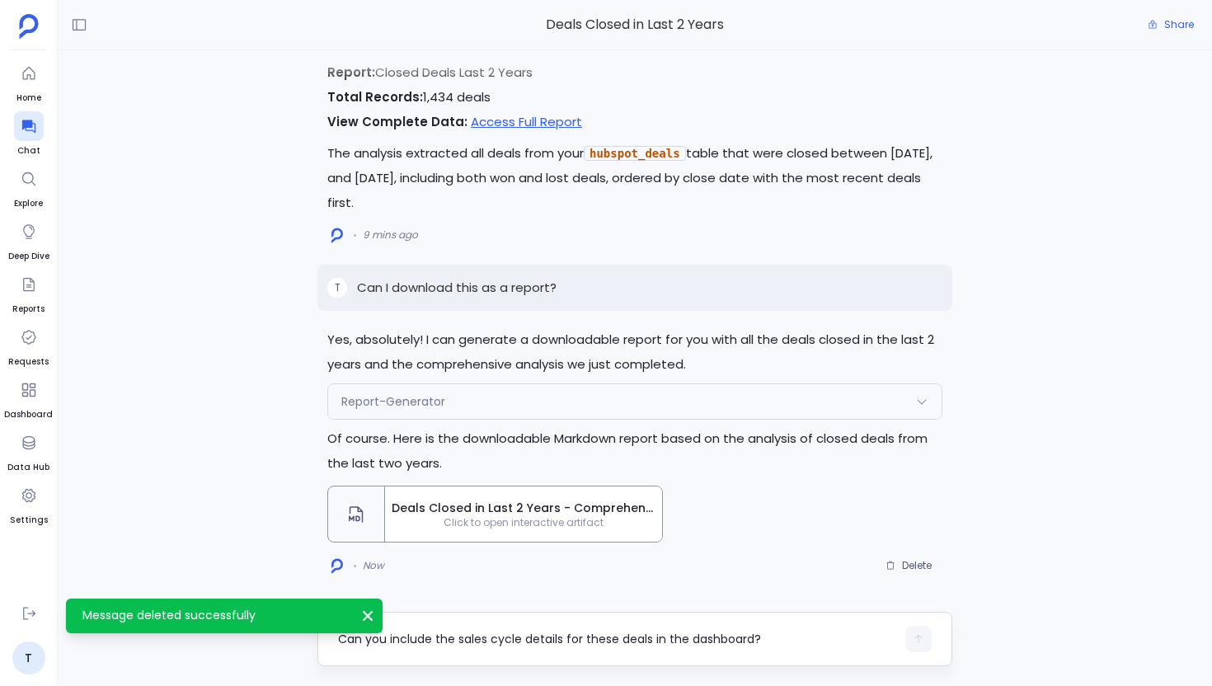
scroll to position [0, 0]
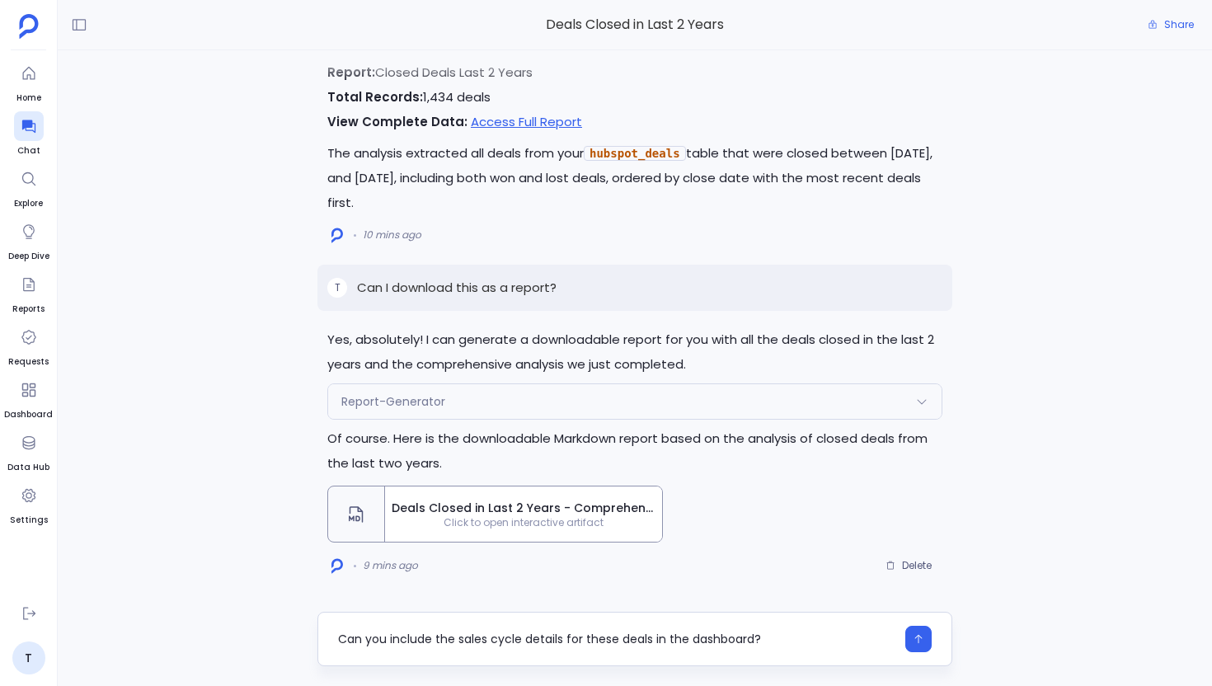
click at [716, 640] on textarea "Can you include the sales cycle details for these deals in the dashboard?" at bounding box center [616, 639] width 557 height 16
type textarea "Can you include the sales cycle details for these deals in the report?"
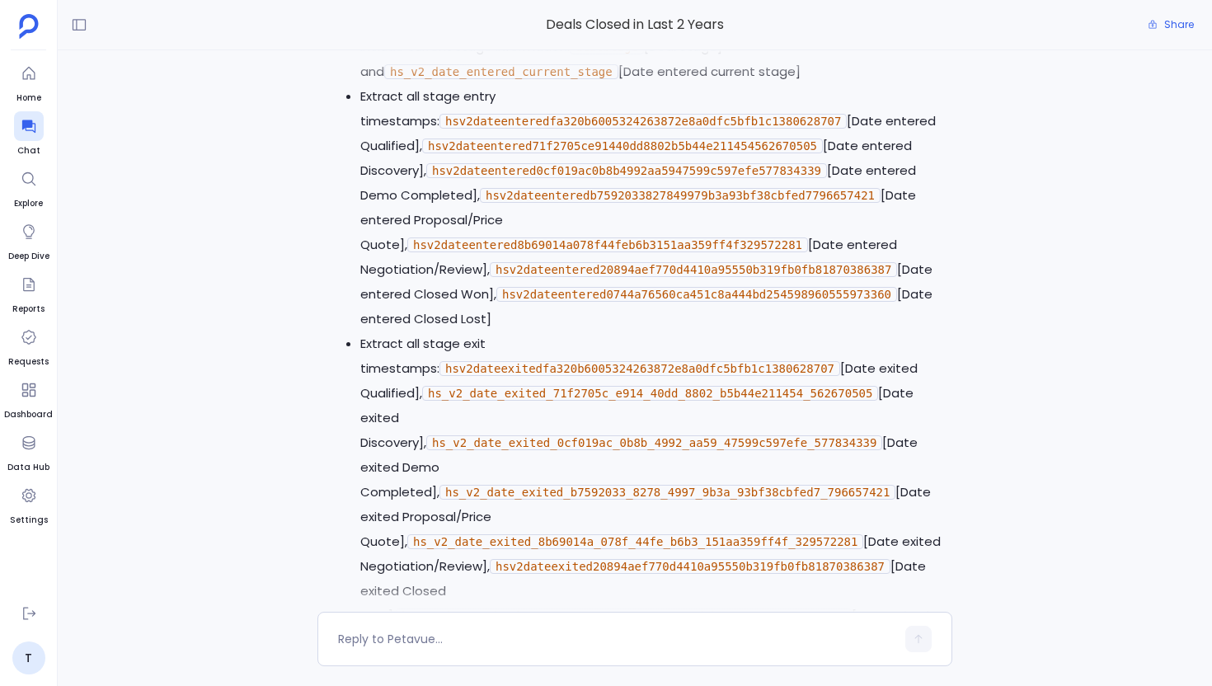
scroll to position [-659, 0]
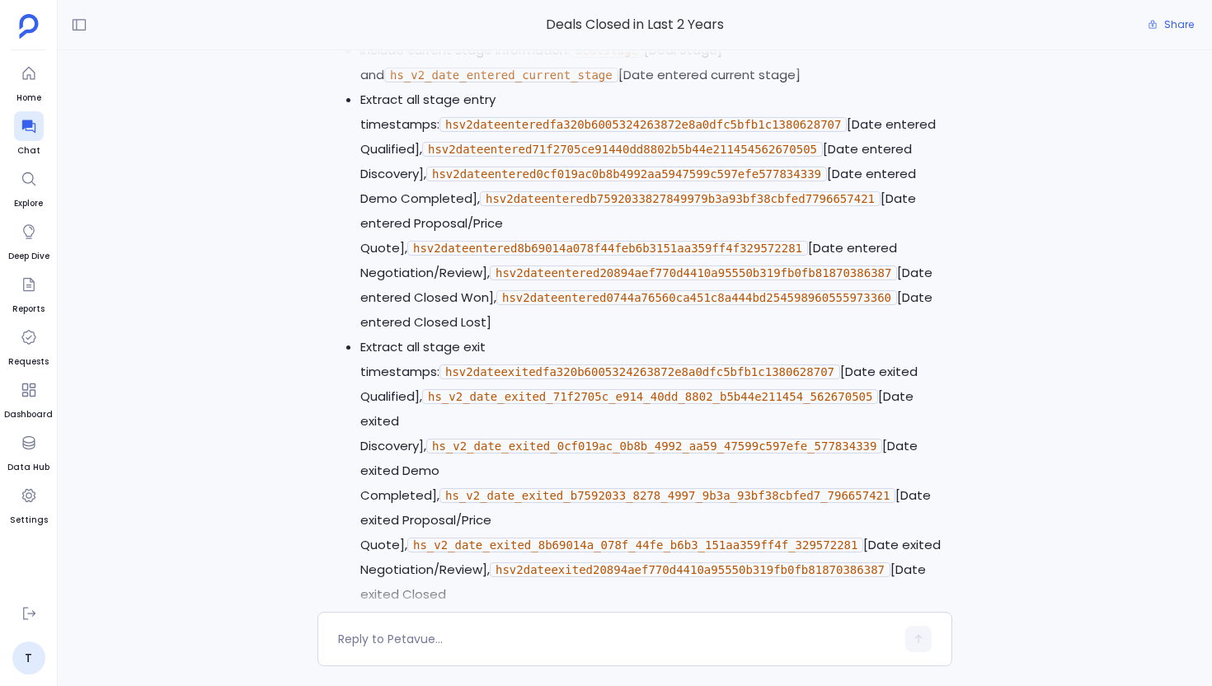
click at [624, 132] on code "hsv2dateenteredfa320b6005324263872e8a0dfc5bfb1c1380628707" at bounding box center [642, 124] width 407 height 15
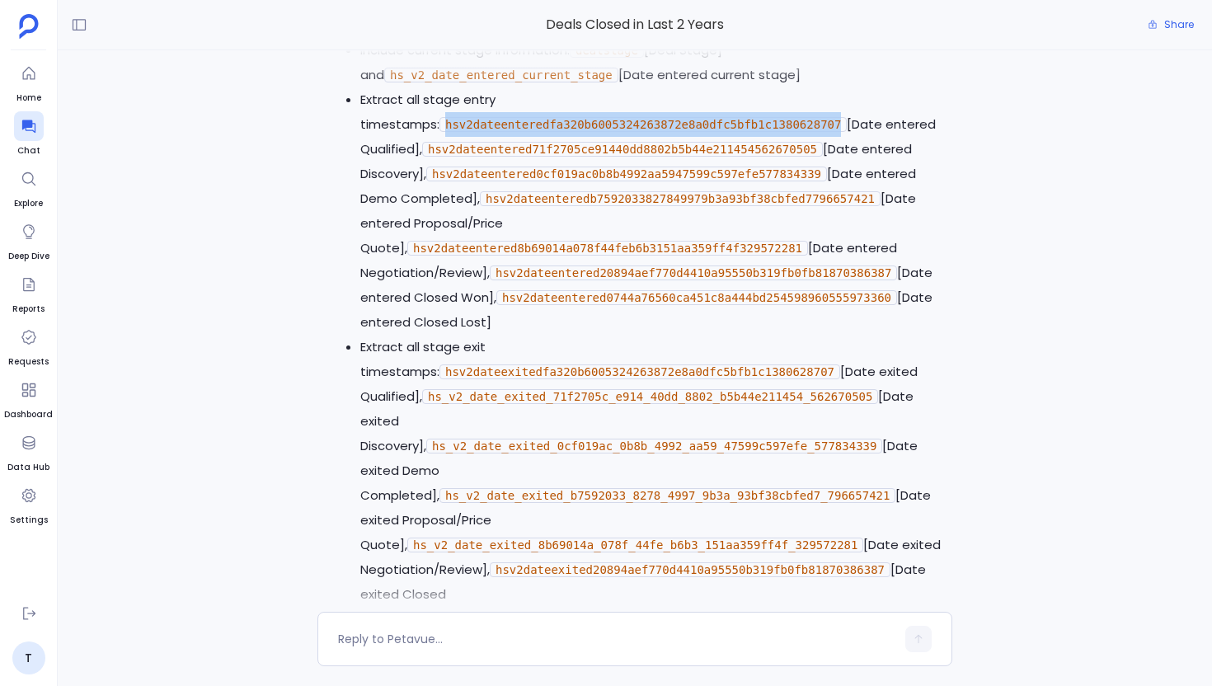
copy code "hsv2dateenteredfa320b6005324263872e8a0dfc5bfb1c1380628707"
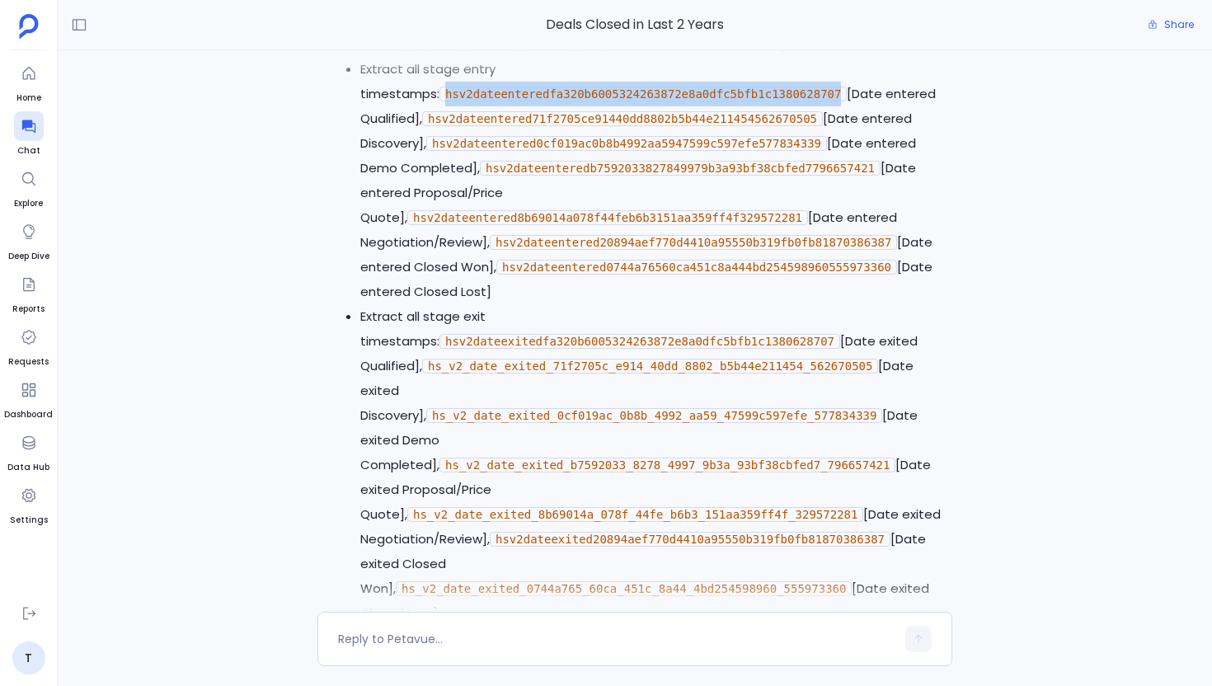
scroll to position [-626, 0]
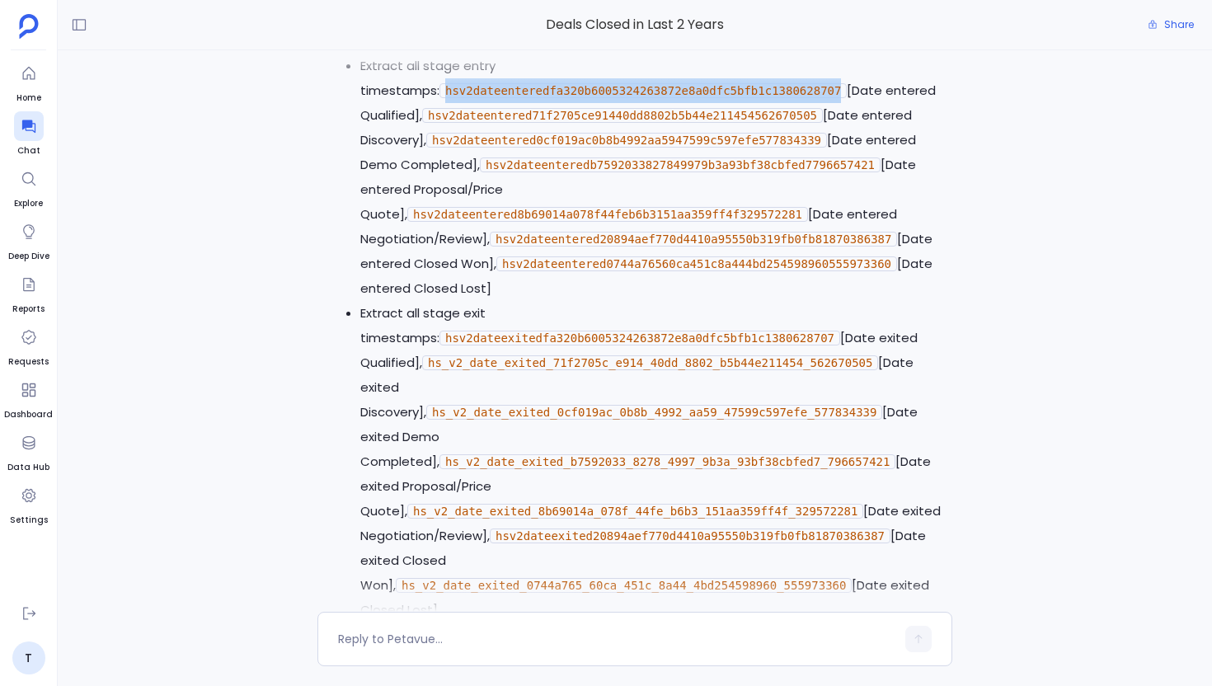
click at [646, 123] on code "hsv2dateentered71f2705ce91440dd8802b5b44e211454562670505" at bounding box center [622, 115] width 401 height 15
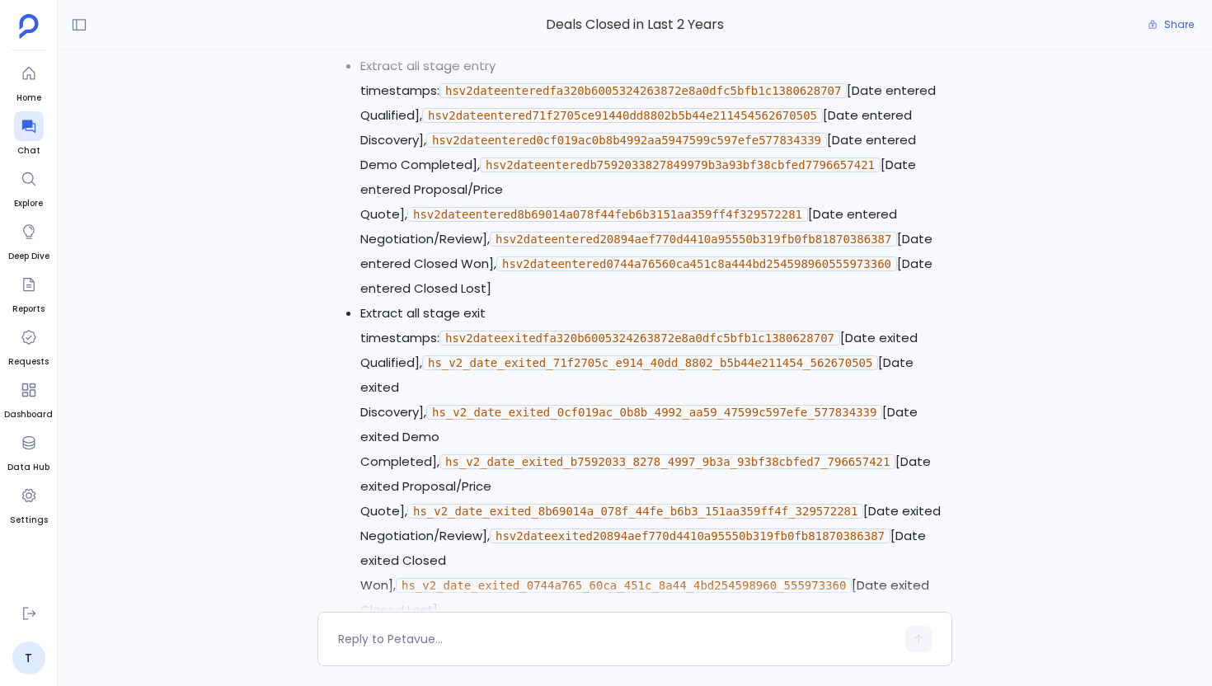
click at [646, 123] on code "hsv2dateentered71f2705ce91440dd8802b5b44e211454562670505" at bounding box center [622, 115] width 401 height 15
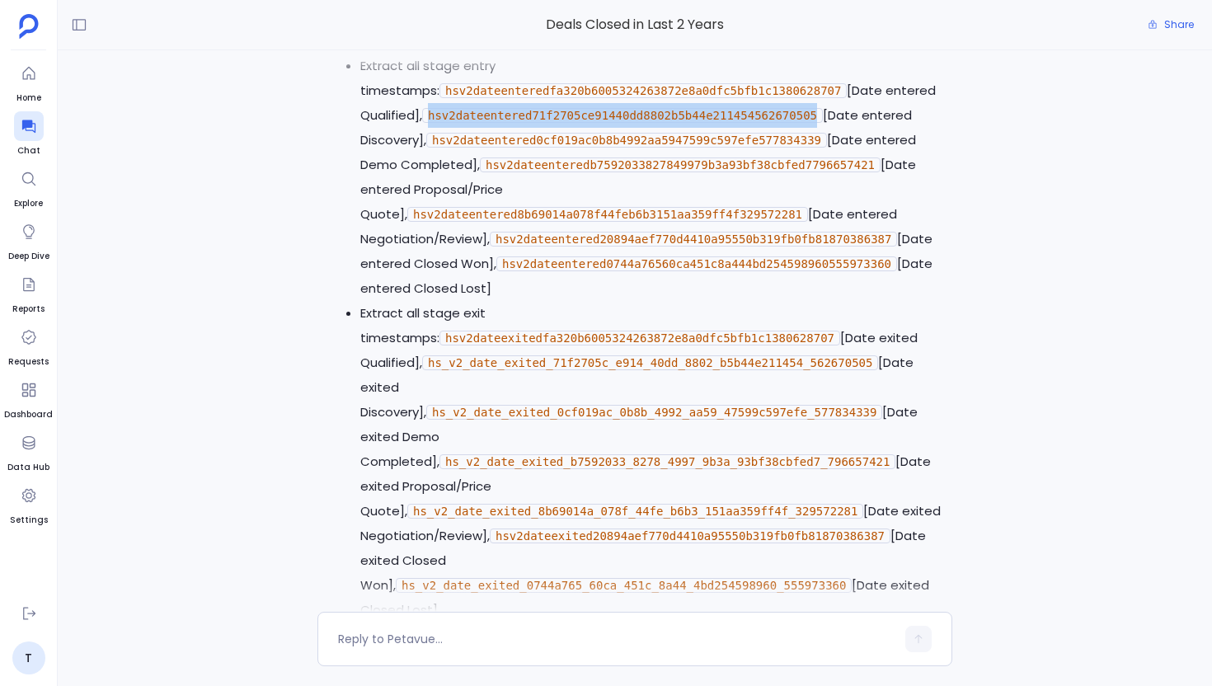
click at [640, 148] on code "hsv2dateentered0cf019ac0b8b4992aa5947599c597efe577834339" at bounding box center [626, 140] width 401 height 15
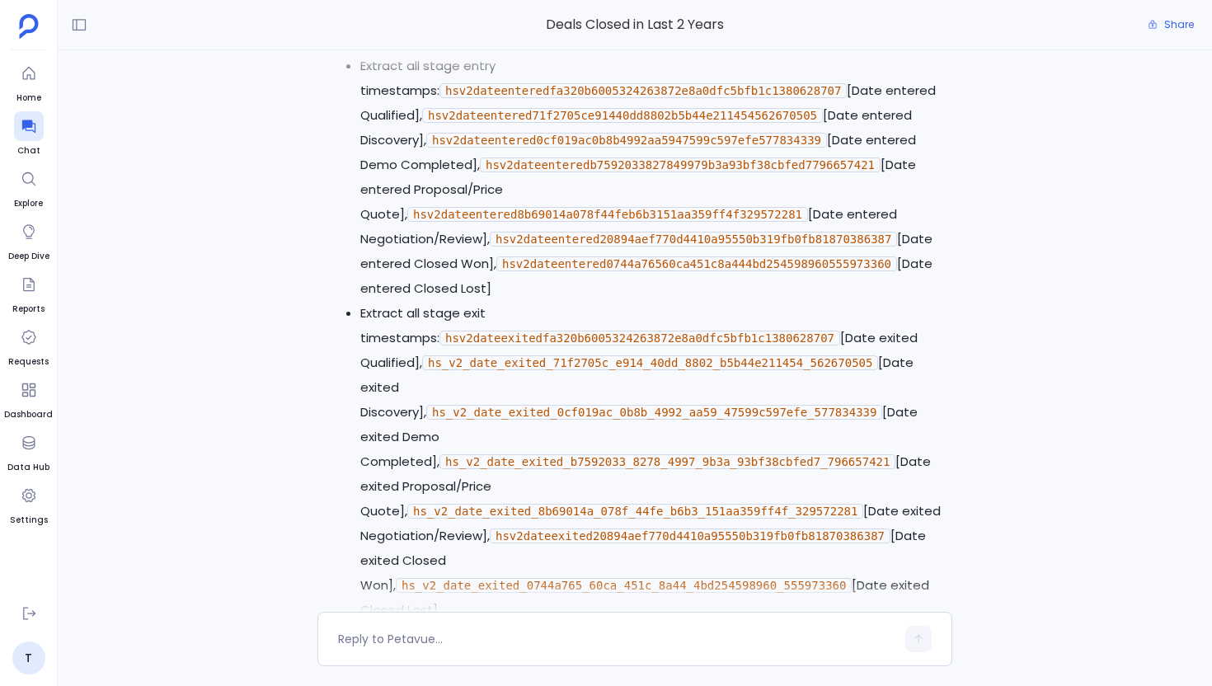
click at [640, 148] on code "hsv2dateentered0cf019ac0b8b4992aa5947599c597efe577834339" at bounding box center [626, 140] width 401 height 15
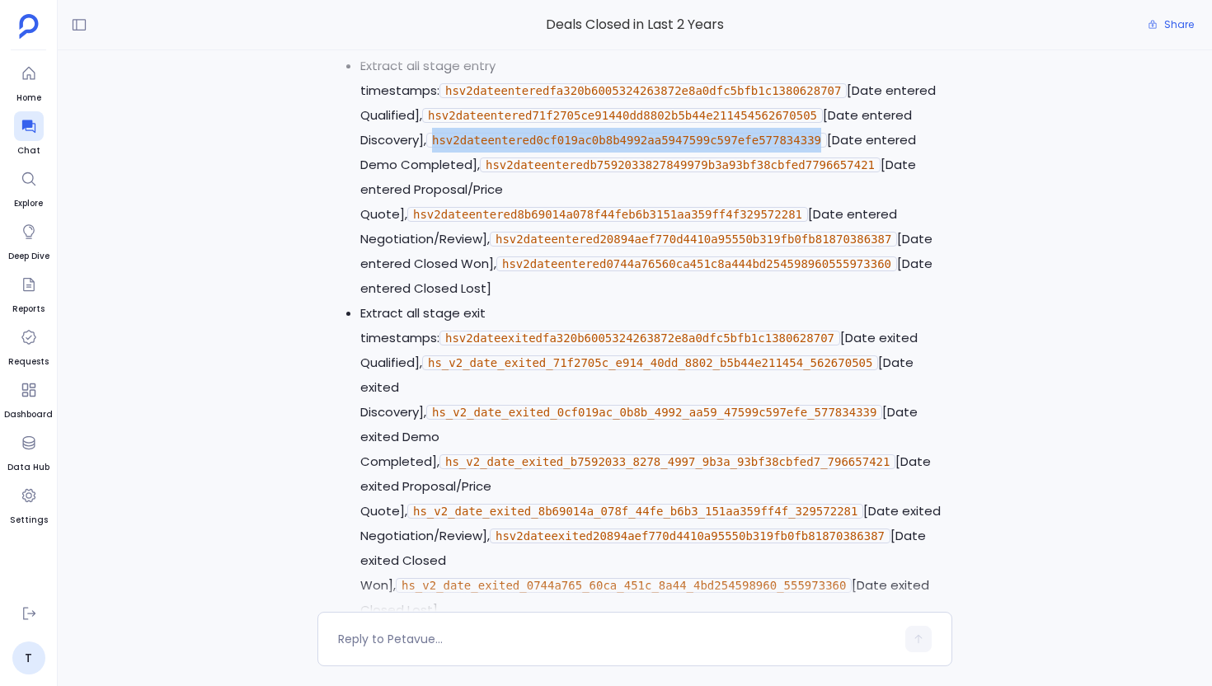
copy code "hsv2dateentered0cf019ac0b8b4992aa5947599c597efe577834339"
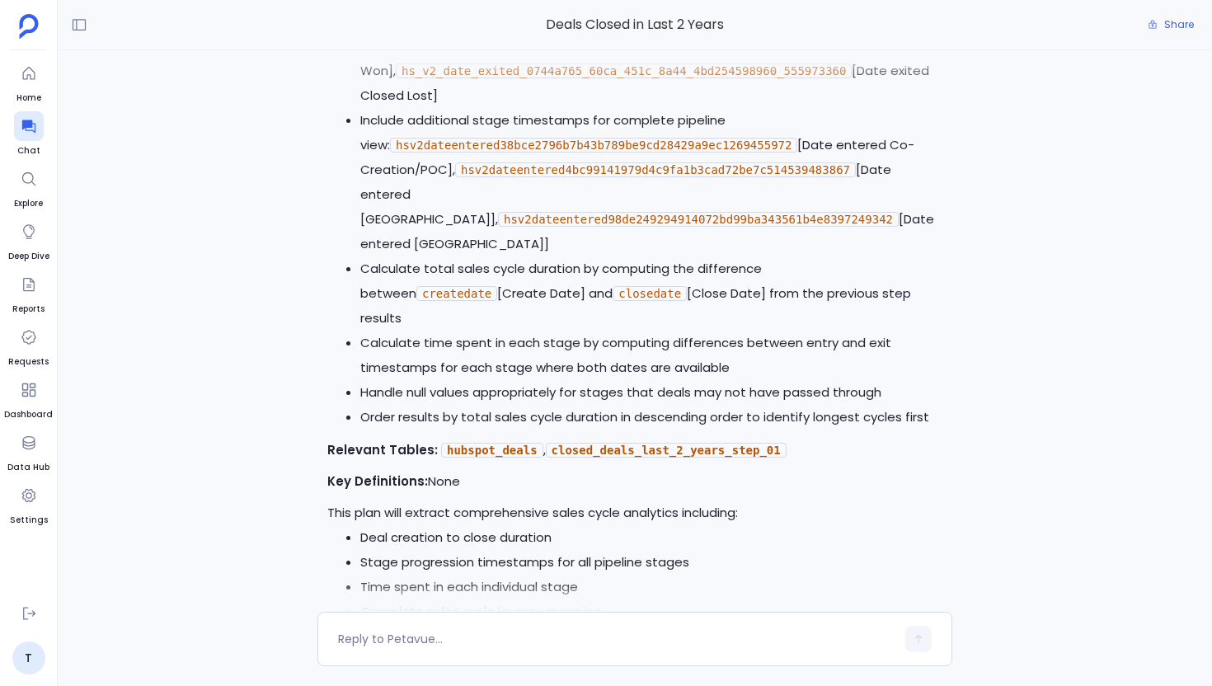
scroll to position [0, 0]
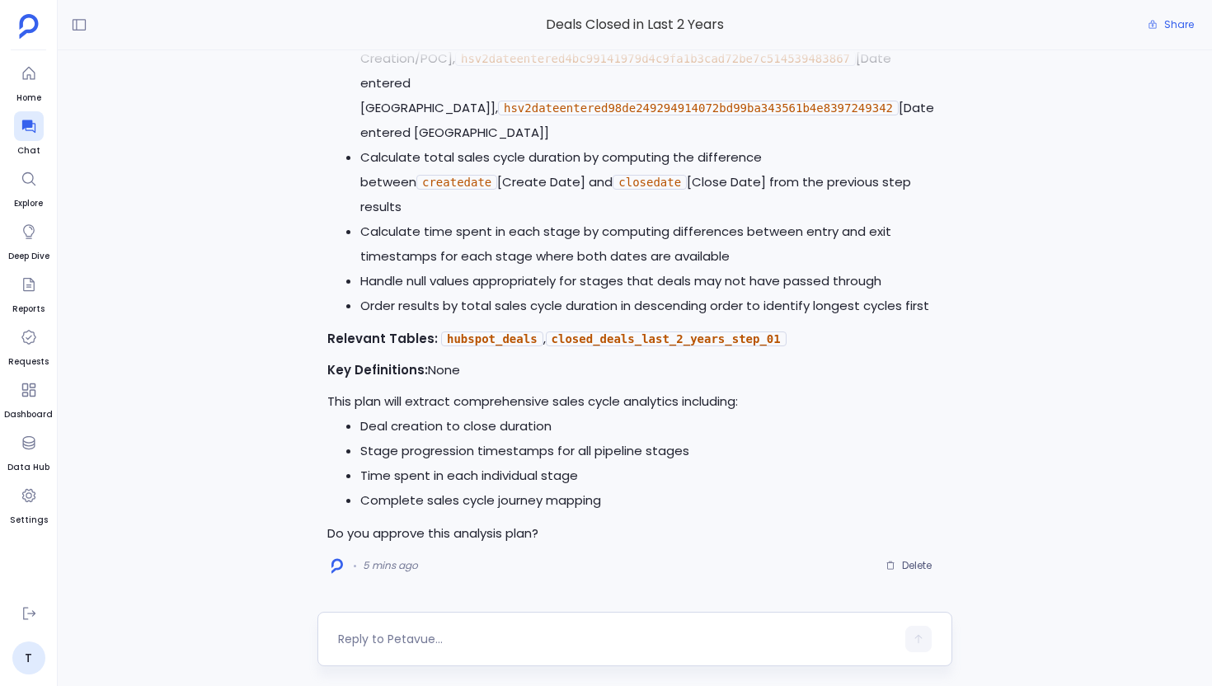
click at [495, 641] on textarea at bounding box center [616, 639] width 557 height 16
type textarea "Yes, go ahead"
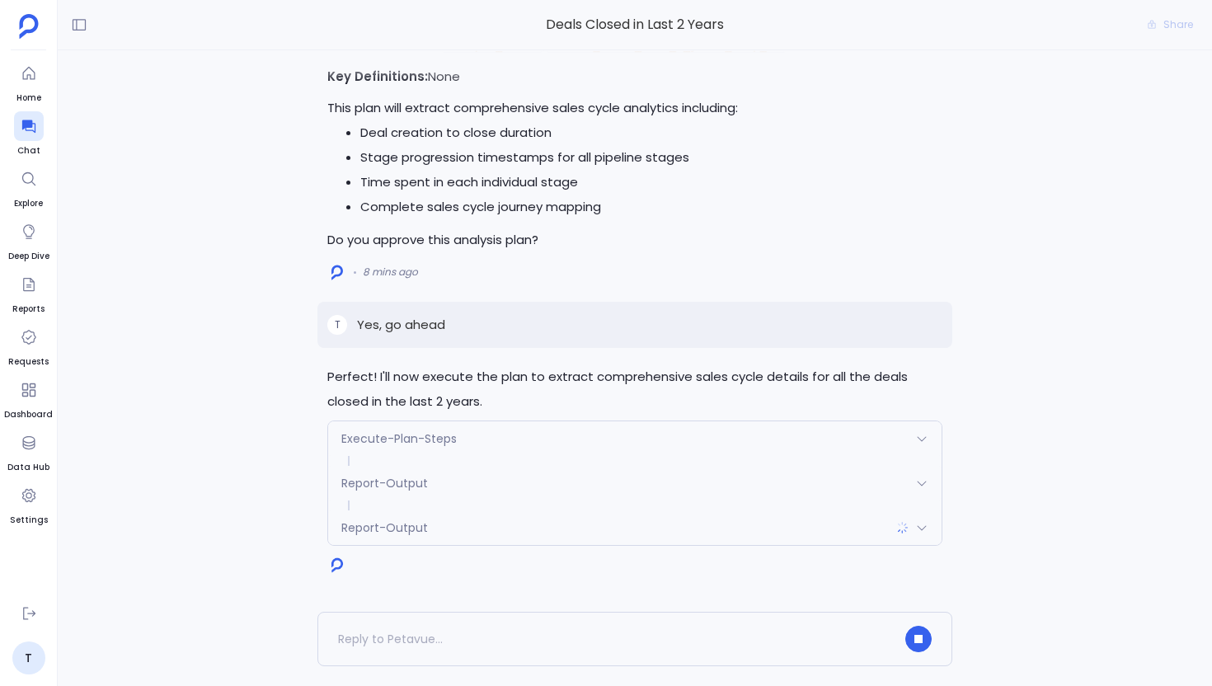
click at [440, 533] on div "Report-Output" at bounding box center [634, 527] width 613 height 35
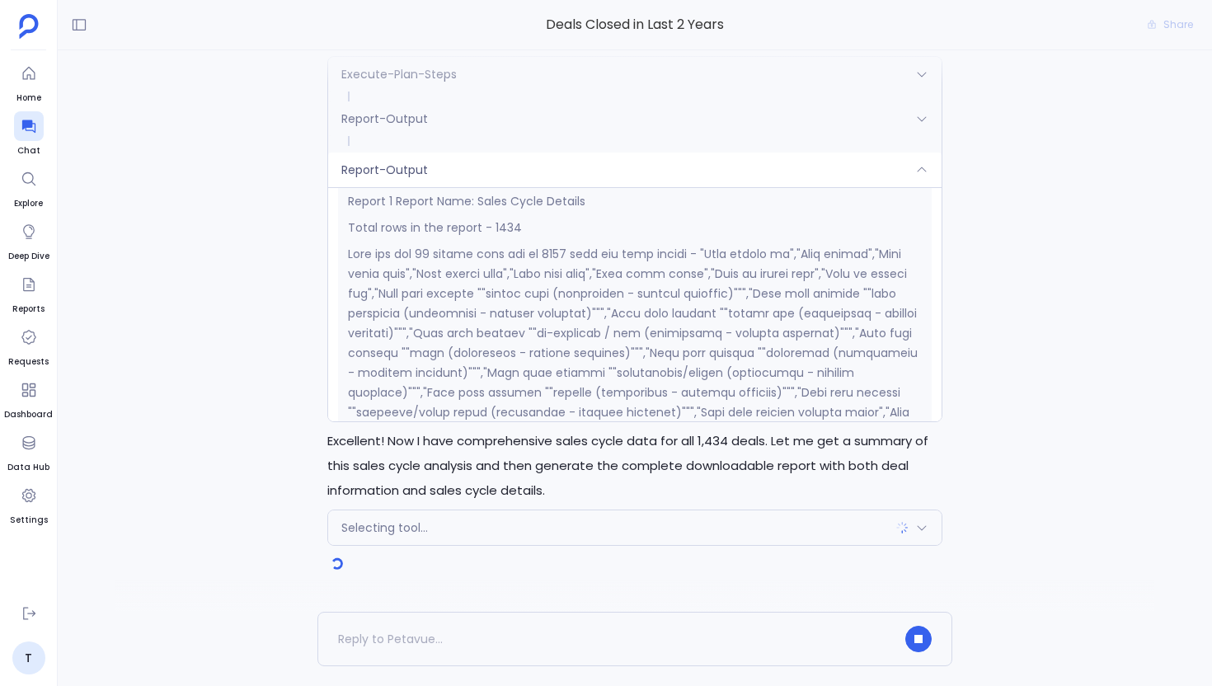
scroll to position [383, 0]
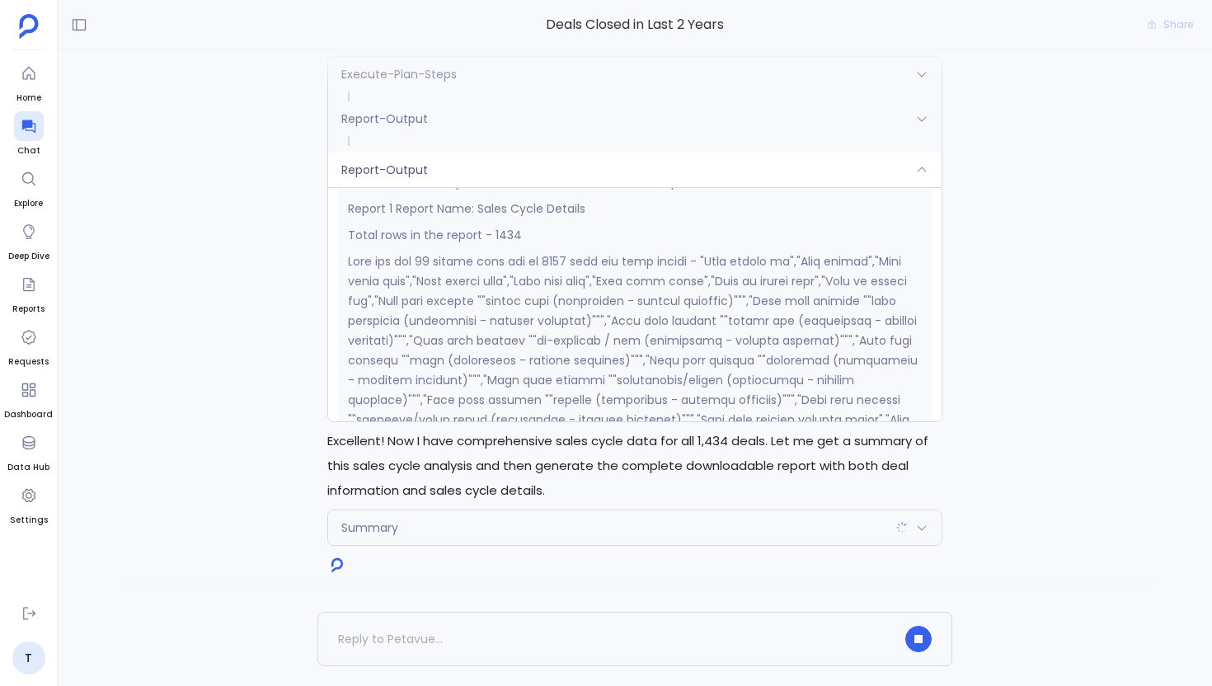
click at [406, 172] on span "Report-Output" at bounding box center [384, 170] width 87 height 16
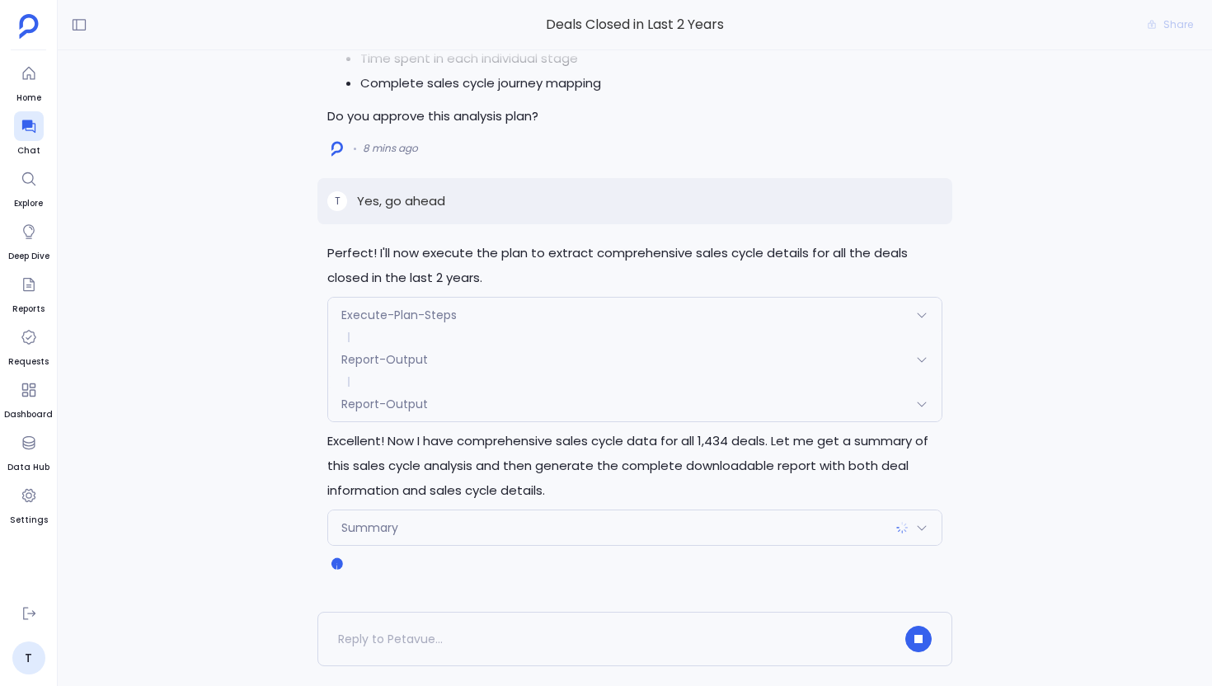
click at [410, 402] on span "Report-Output" at bounding box center [384, 404] width 87 height 16
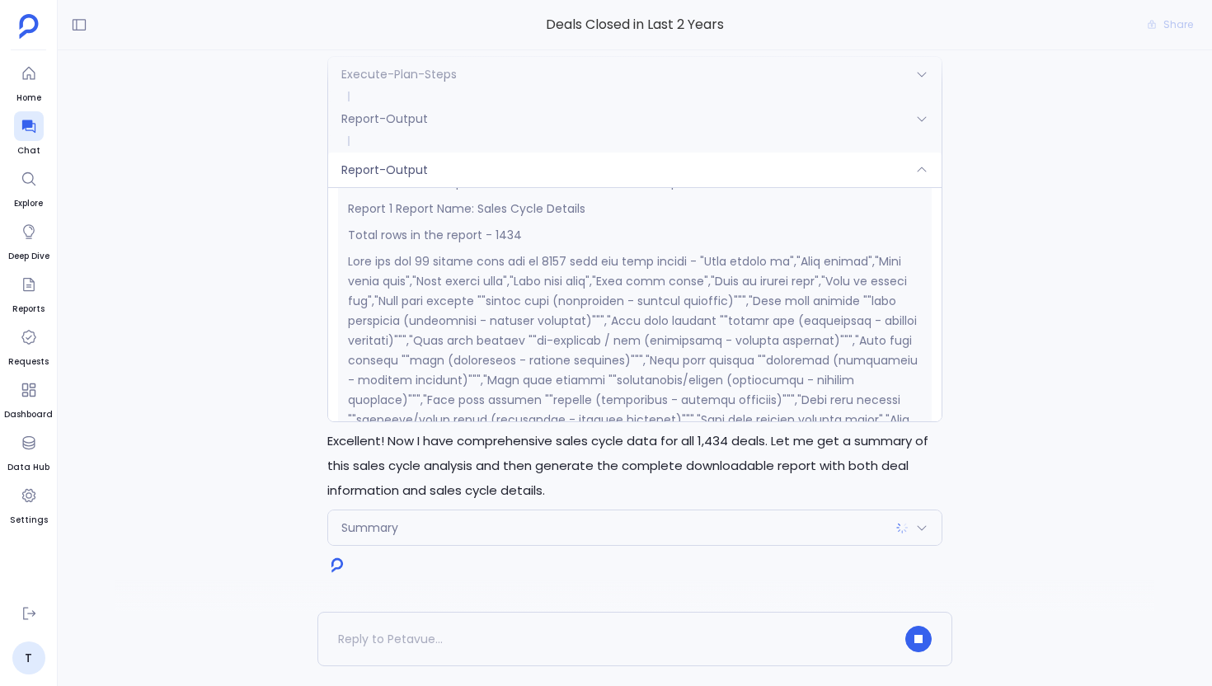
click at [406, 127] on div "Report-Output" at bounding box center [634, 118] width 613 height 35
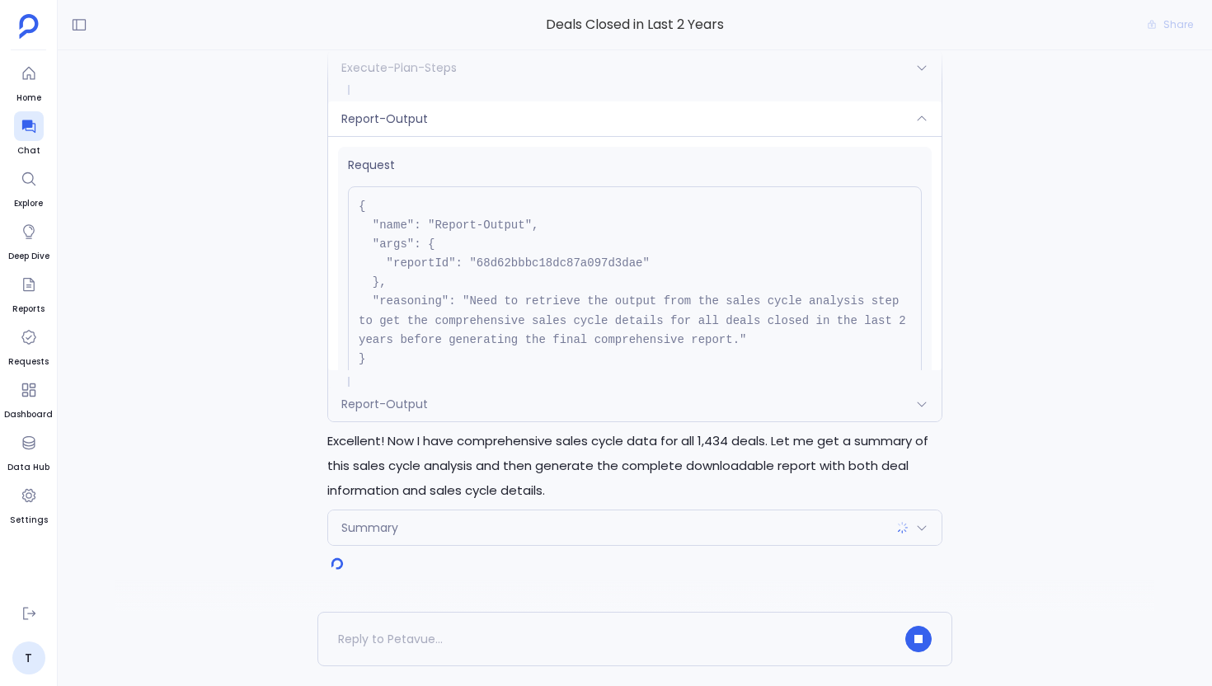
click at [406, 127] on div "Report-Output" at bounding box center [634, 118] width 613 height 35
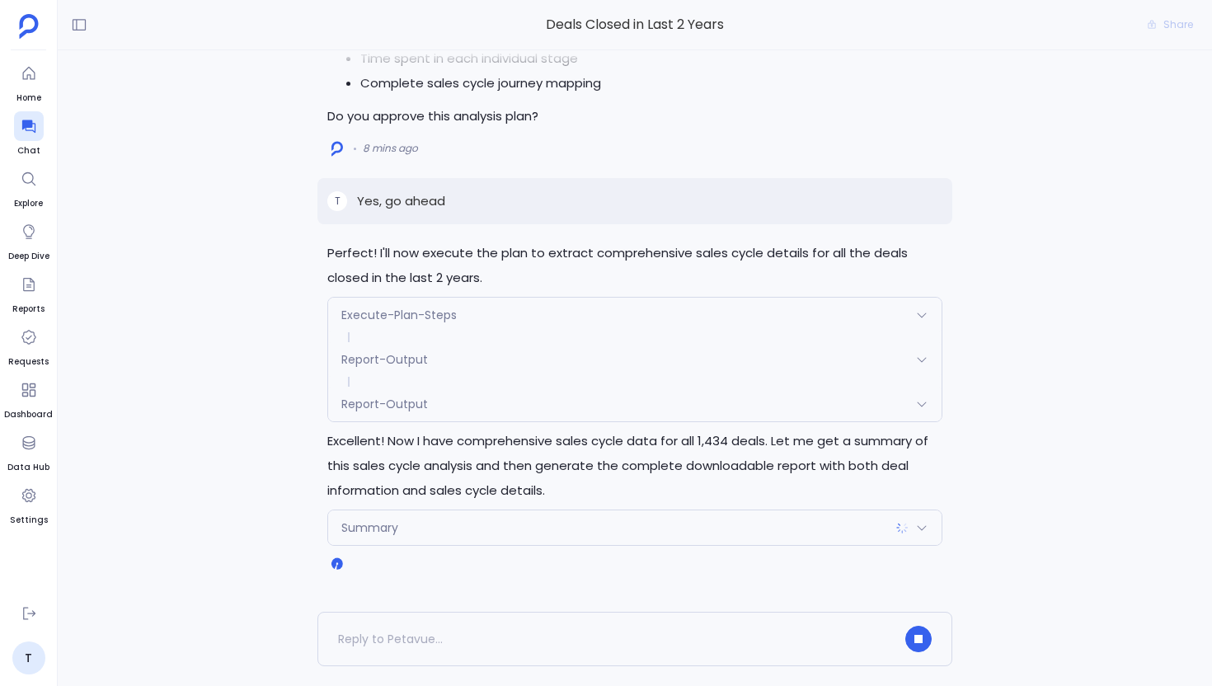
click at [457, 518] on div "Summary" at bounding box center [634, 527] width 613 height 35
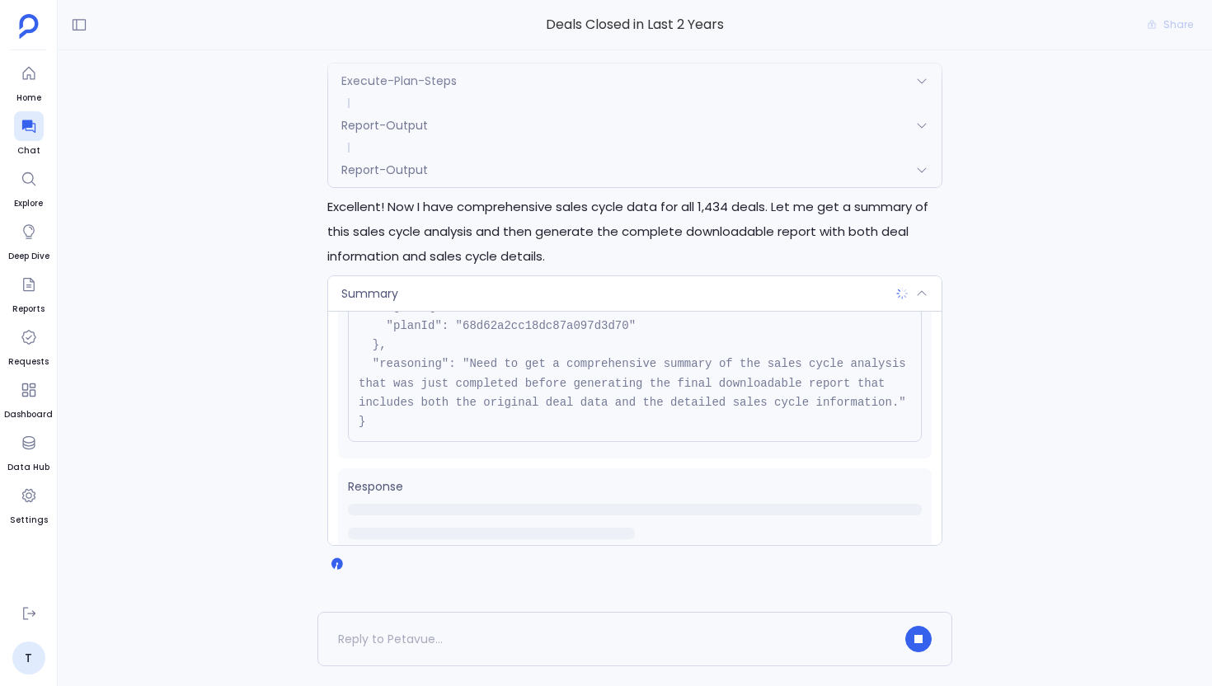
scroll to position [148, 0]
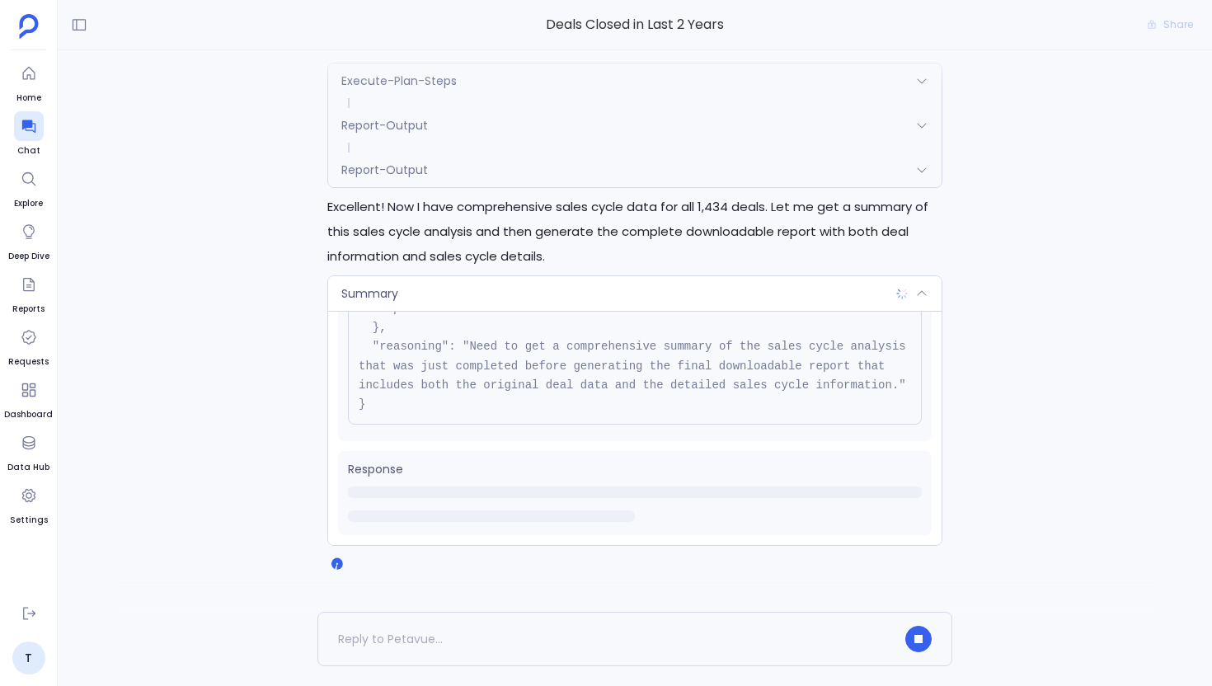
click at [442, 299] on div "Summary" at bounding box center [634, 293] width 613 height 35
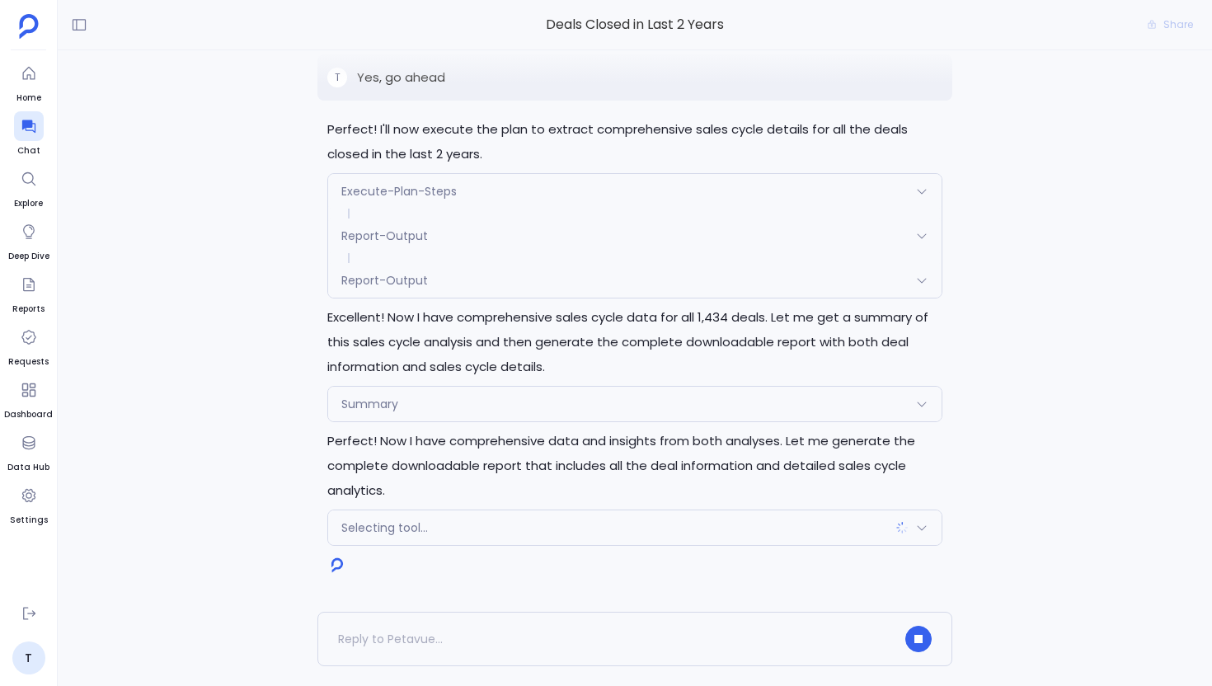
click at [485, 402] on div "Summary" at bounding box center [634, 404] width 613 height 35
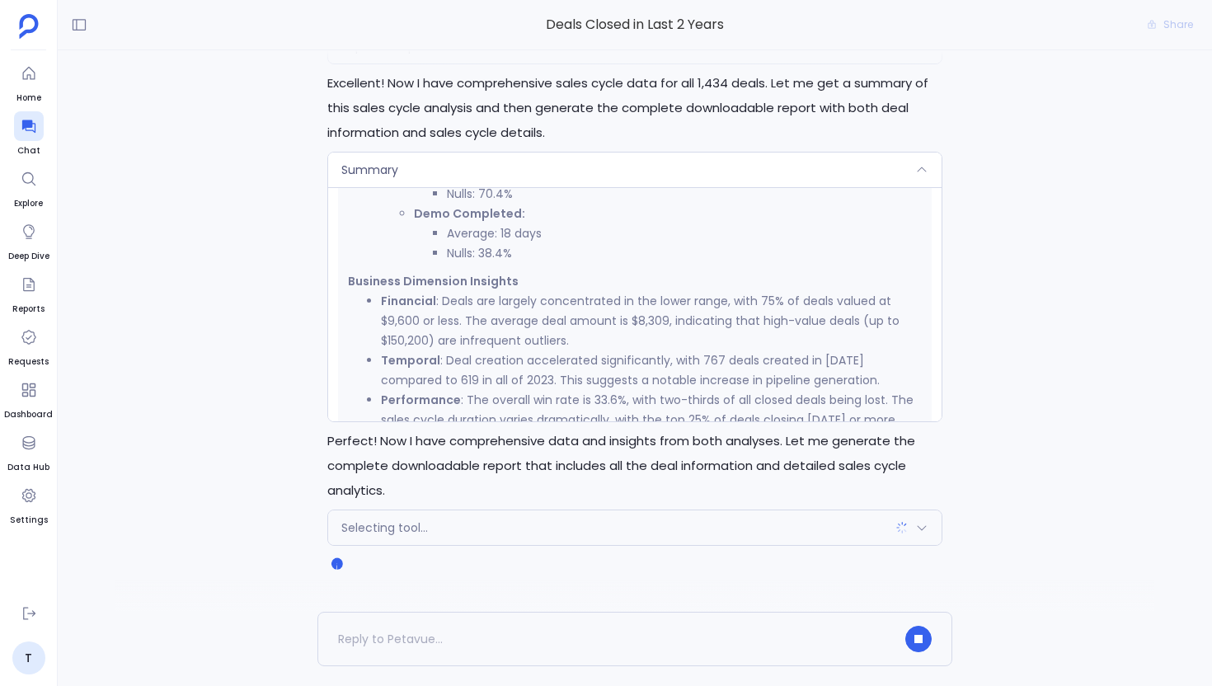
scroll to position [912, 0]
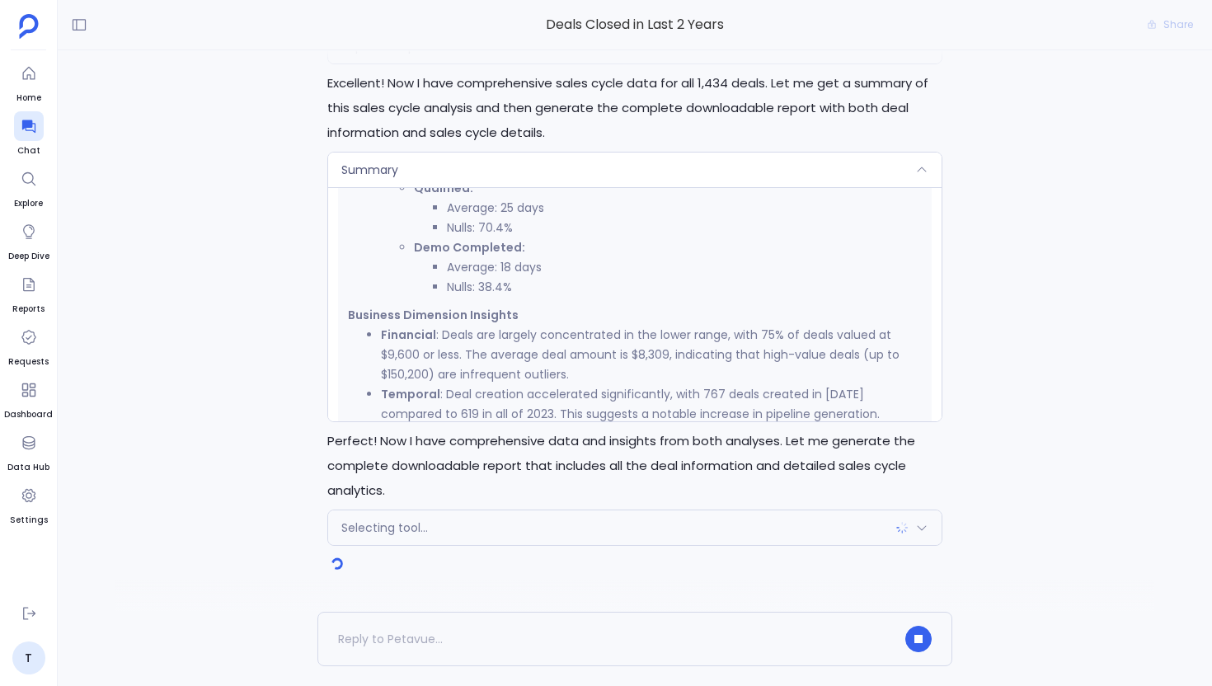
click at [447, 178] on li "Nulls: 83.5%" at bounding box center [684, 168] width 475 height 20
click at [443, 169] on div "Summary" at bounding box center [634, 169] width 613 height 35
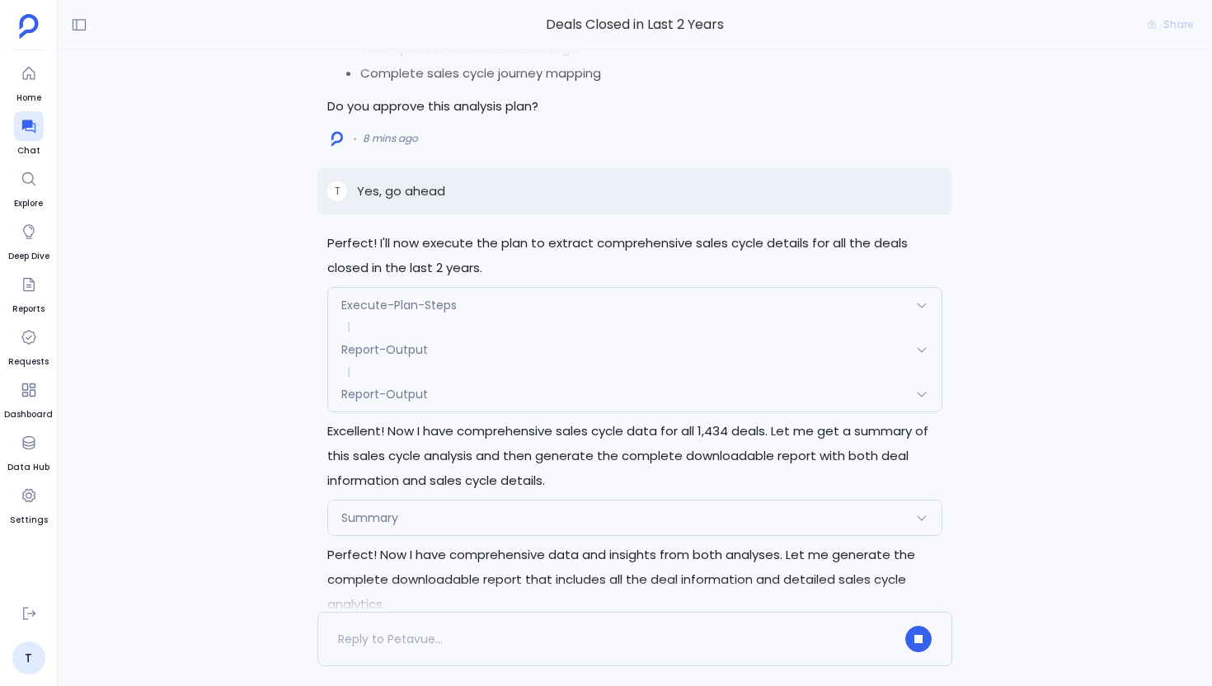
click at [453, 390] on div "Report-Output" at bounding box center [634, 394] width 613 height 35
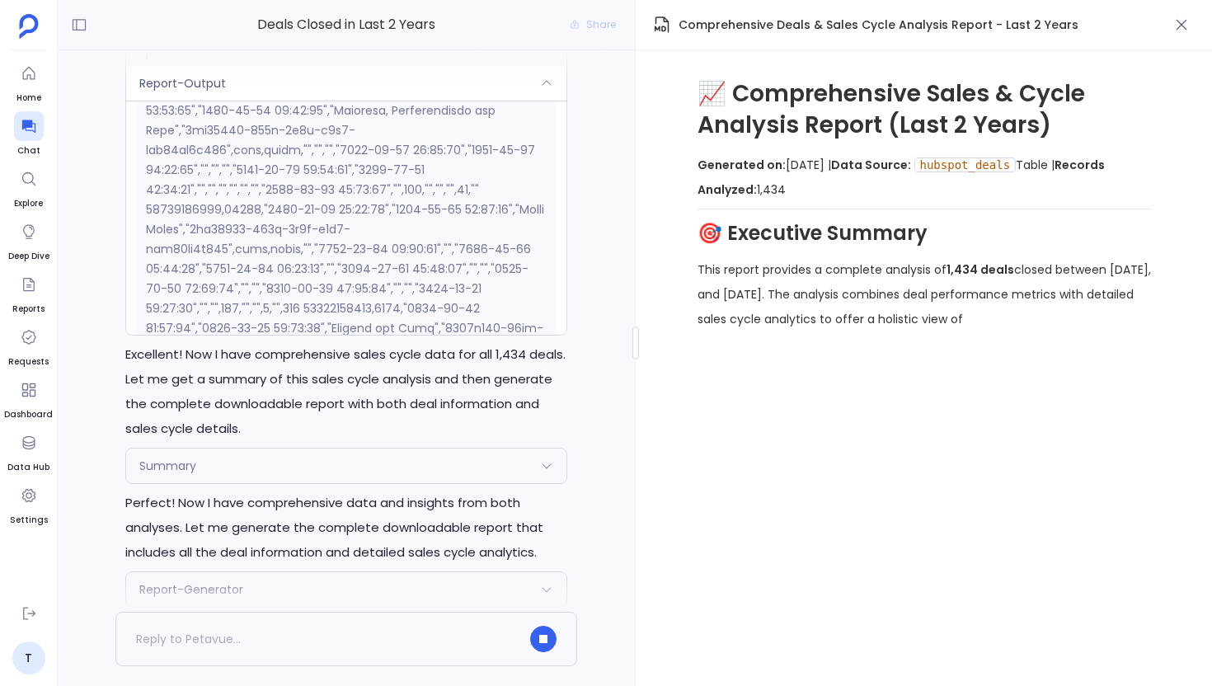
scroll to position [0, 0]
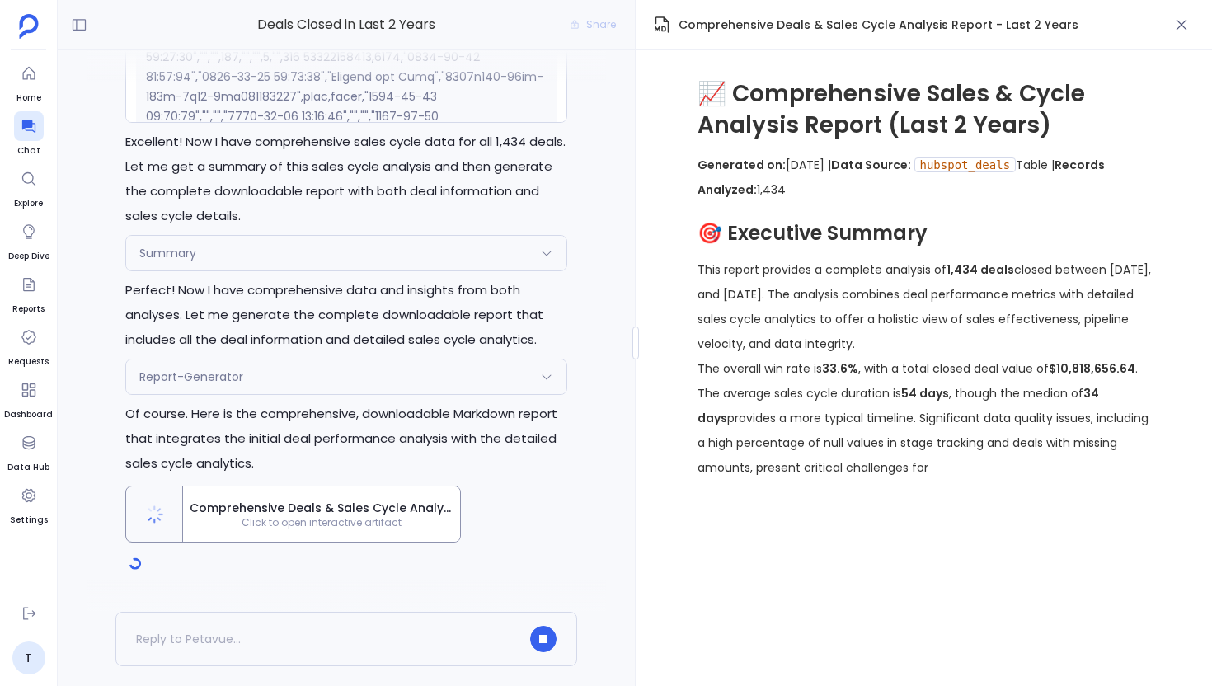
click at [448, 428] on p "Of course. Here is the comprehensive, downloadable Markdown report that integra…" at bounding box center [346, 438] width 442 height 74
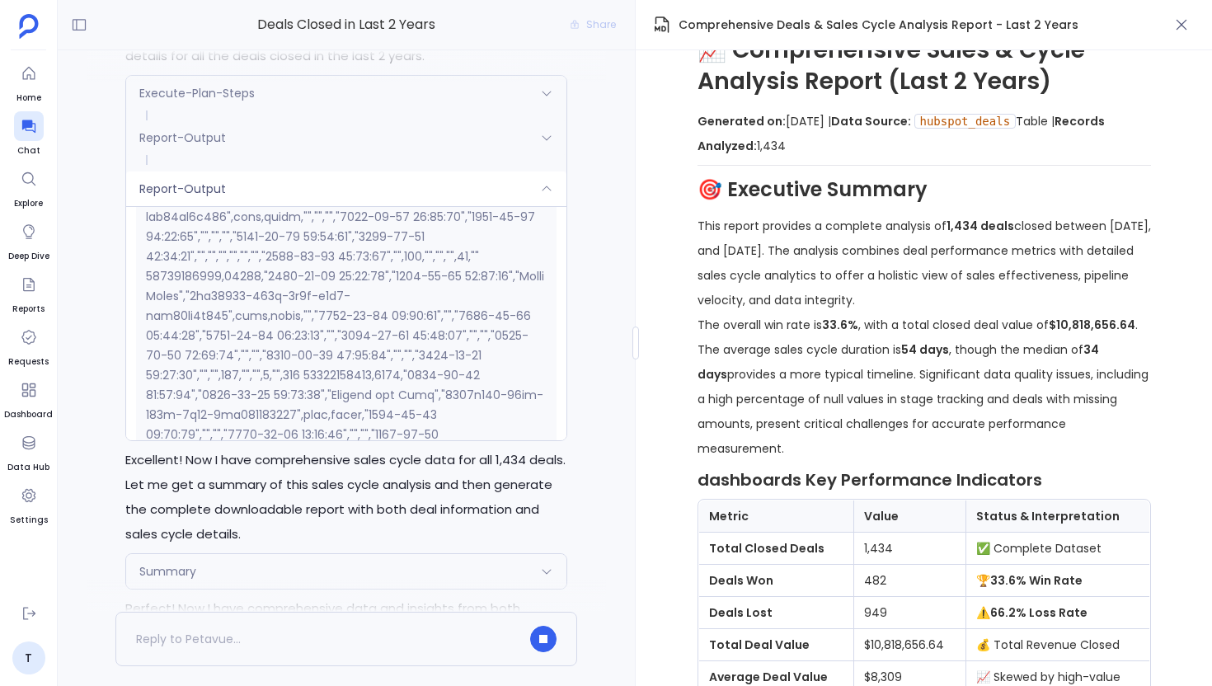
scroll to position [108, 0]
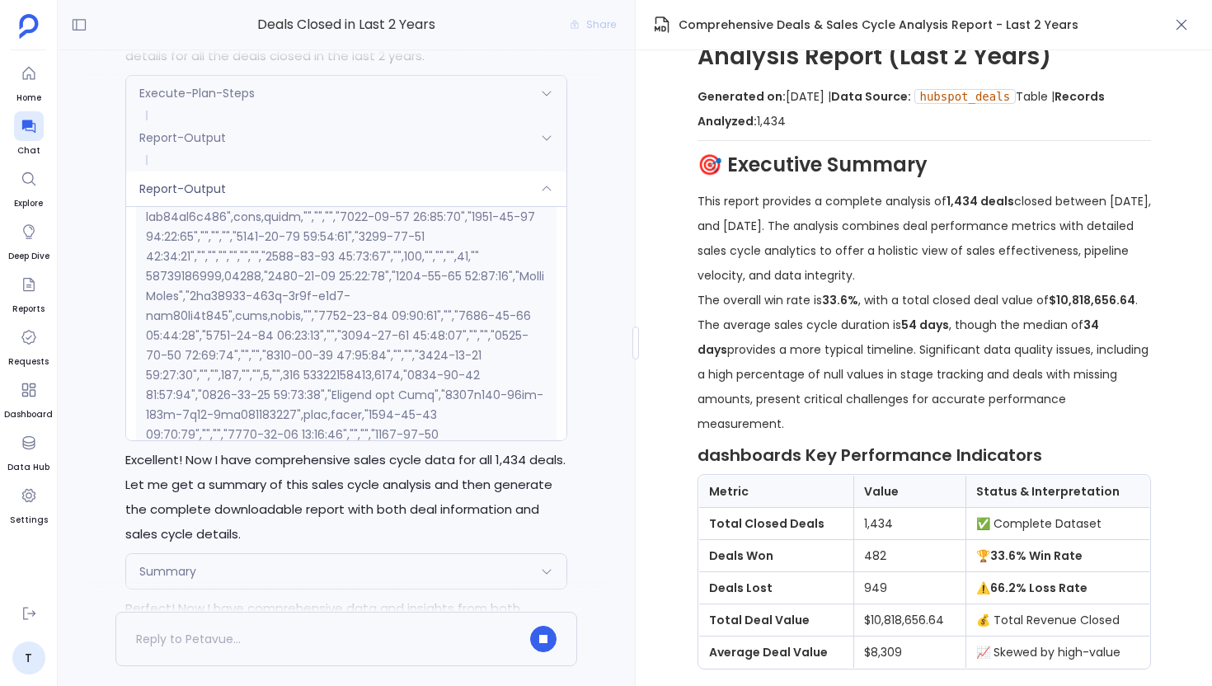
click at [382, 200] on div "Report-Output" at bounding box center [346, 188] width 440 height 35
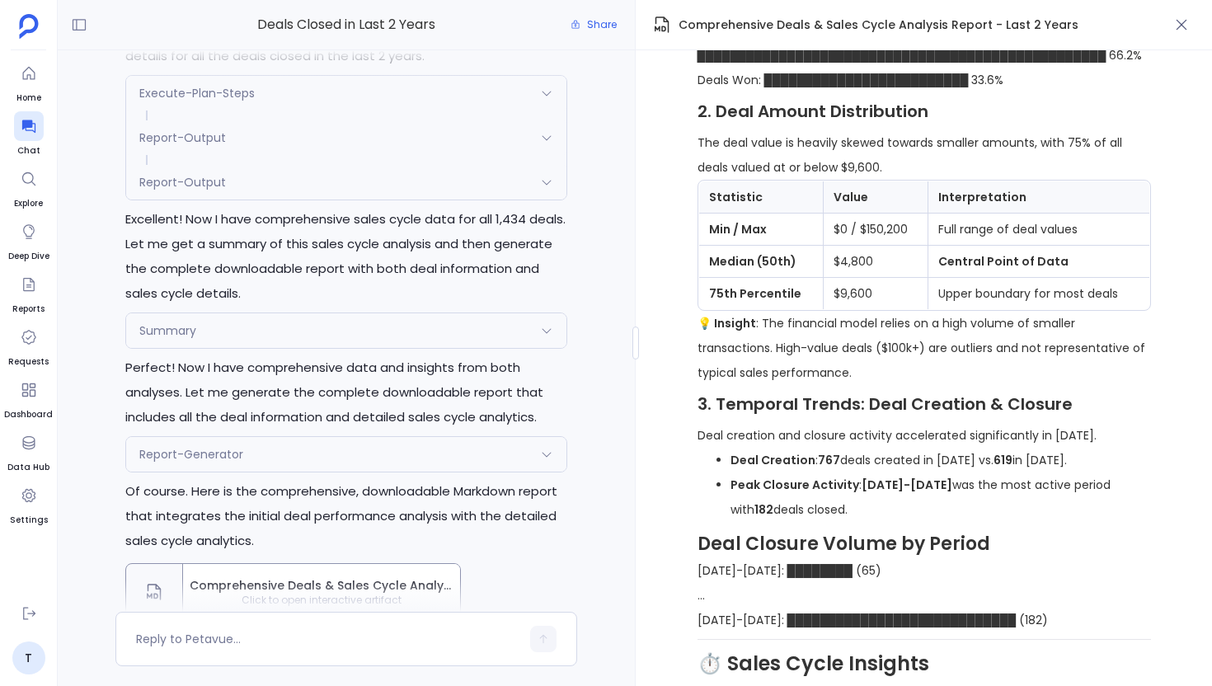
scroll to position [1019, 0]
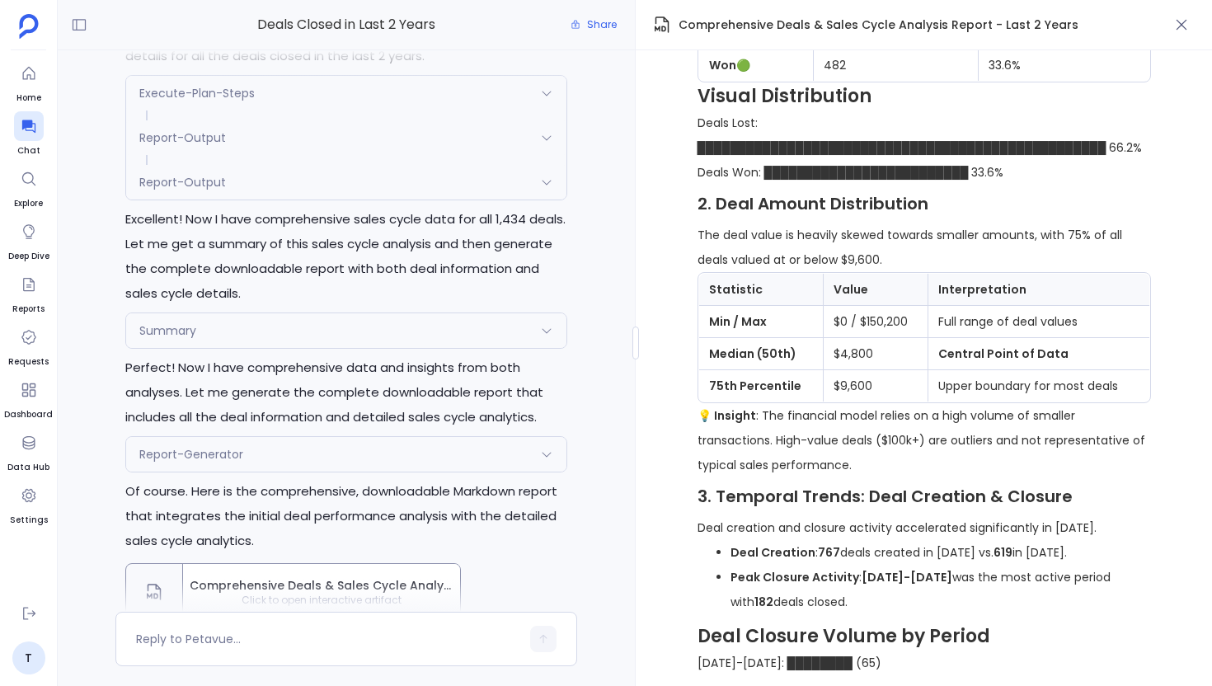
click at [365, 199] on div "Request { "name": "Report-Output", "args": { "reportId": "68d62bbbc18dc87a097d3…" at bounding box center [346, 209] width 440 height 21
click at [333, 190] on div "Report-Output" at bounding box center [346, 182] width 440 height 35
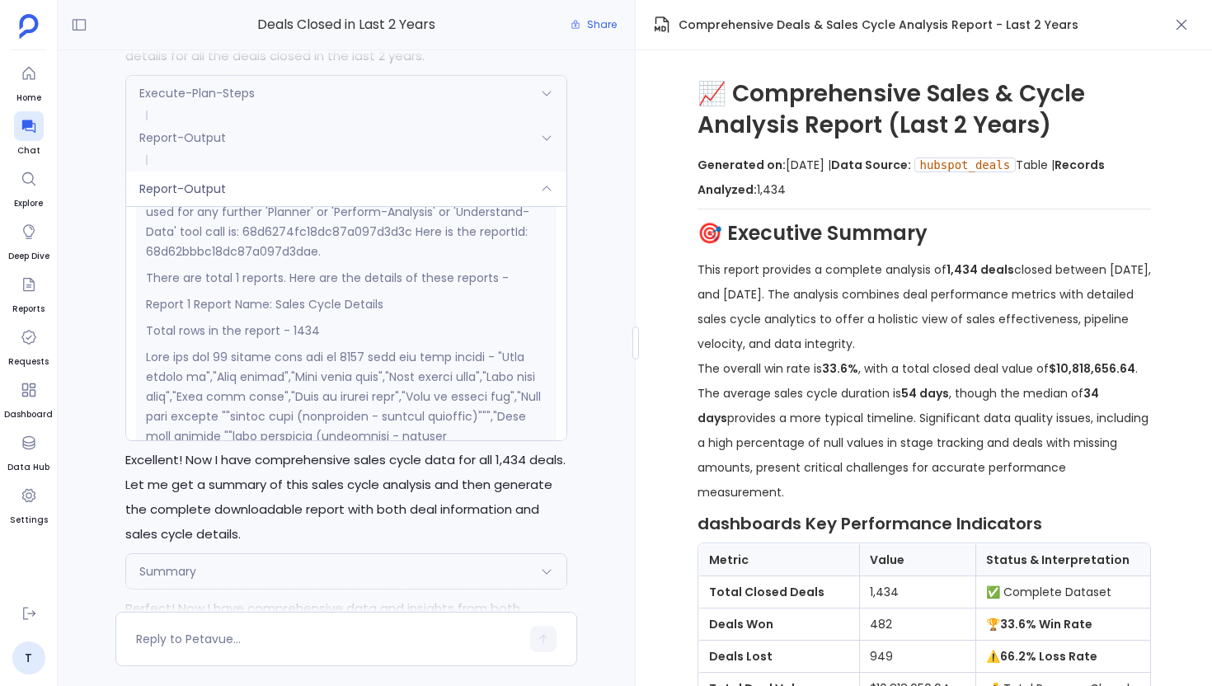
scroll to position [0, 0]
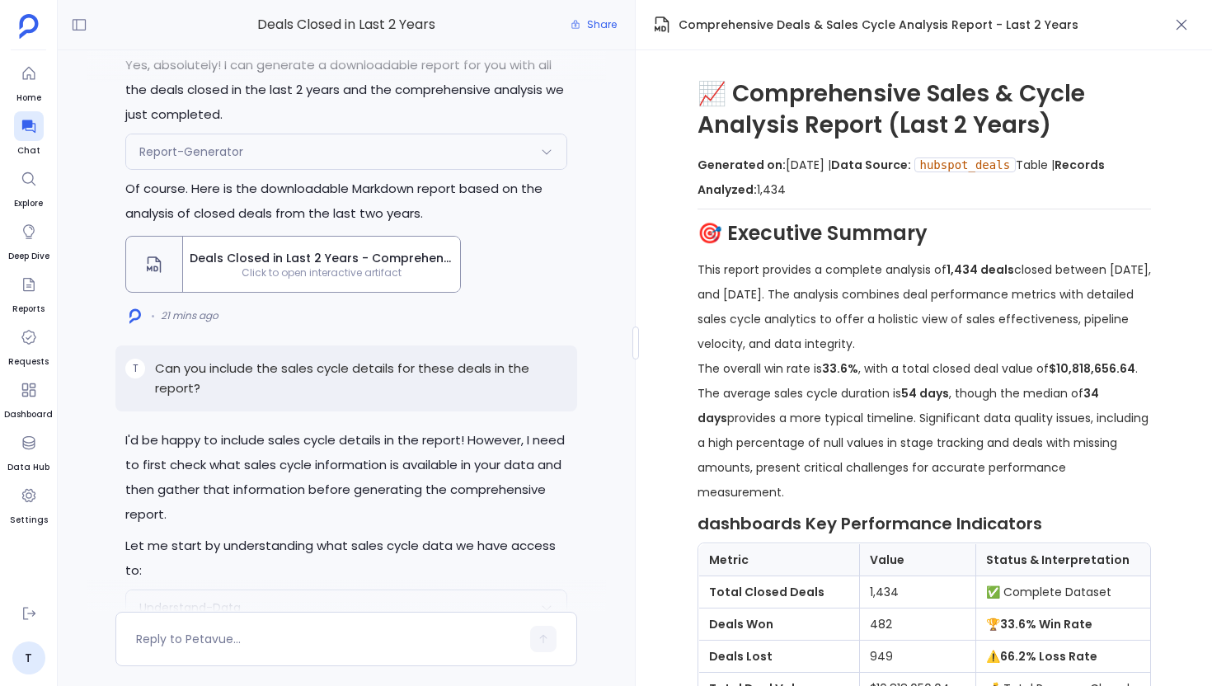
click at [309, 250] on span "Deals Closed in Last 2 Years - Comprehensive Report" at bounding box center [322, 258] width 264 height 16
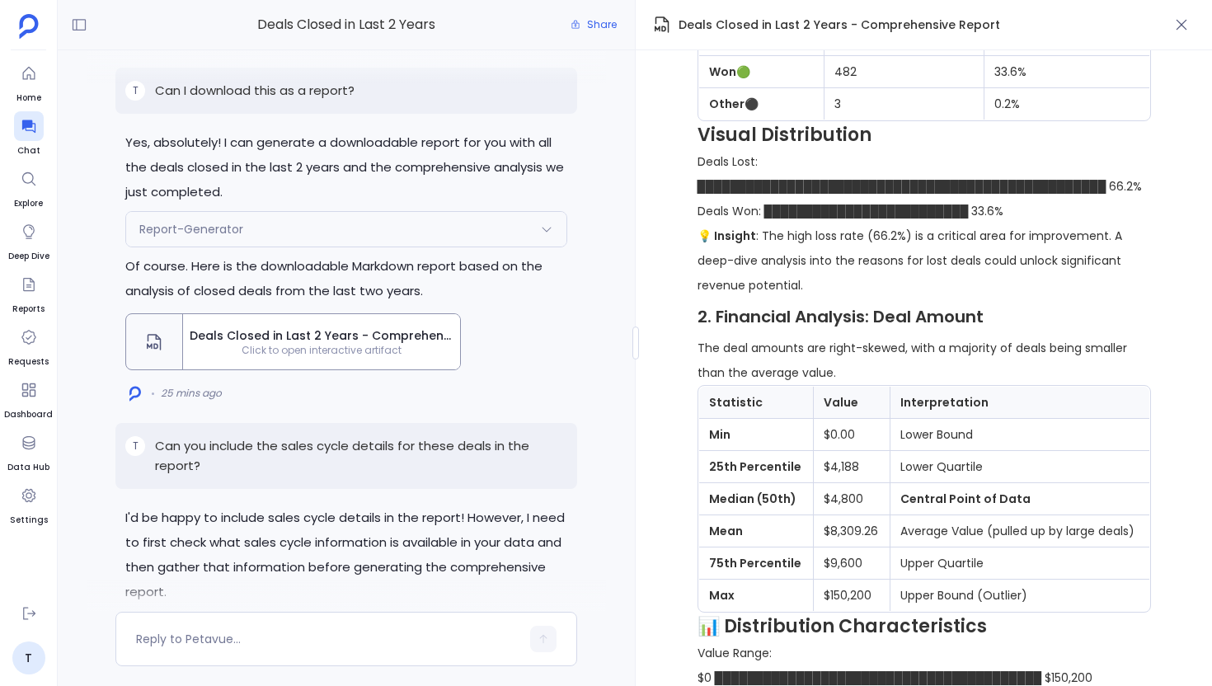
scroll to position [1286, 0]
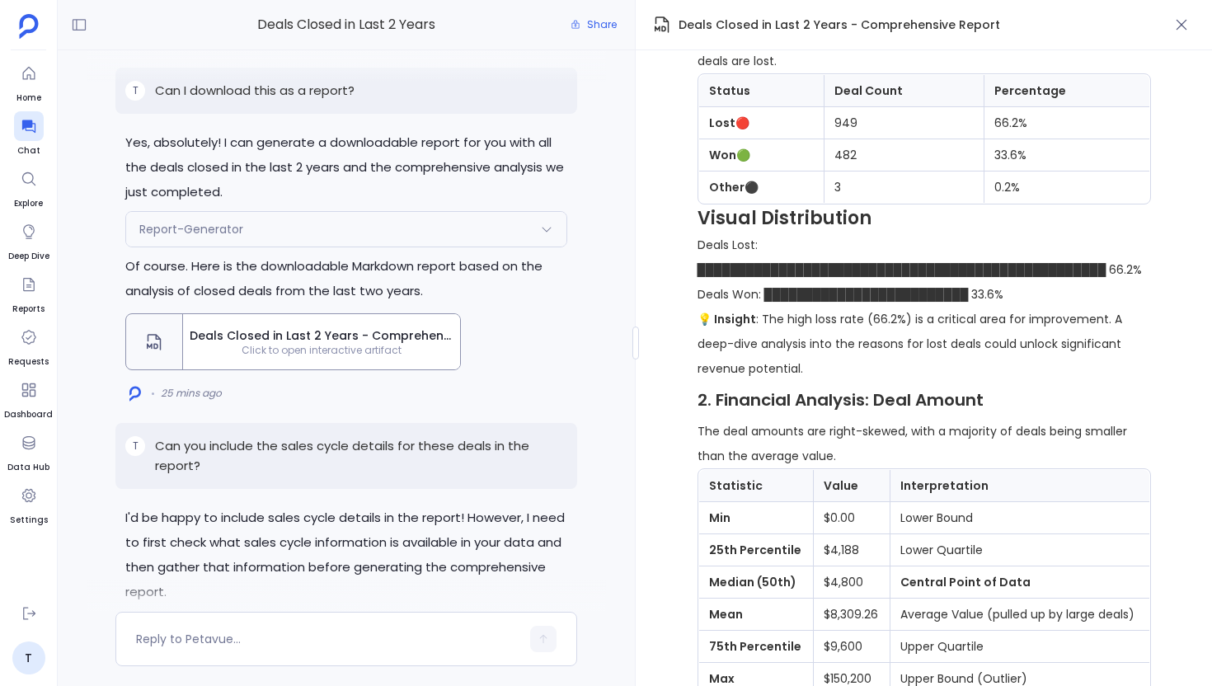
click at [839, 270] on p "Deals Lost: ██████████████████████████████████████████████████ 66.2% Deals Won:…" at bounding box center [923, 269] width 453 height 74
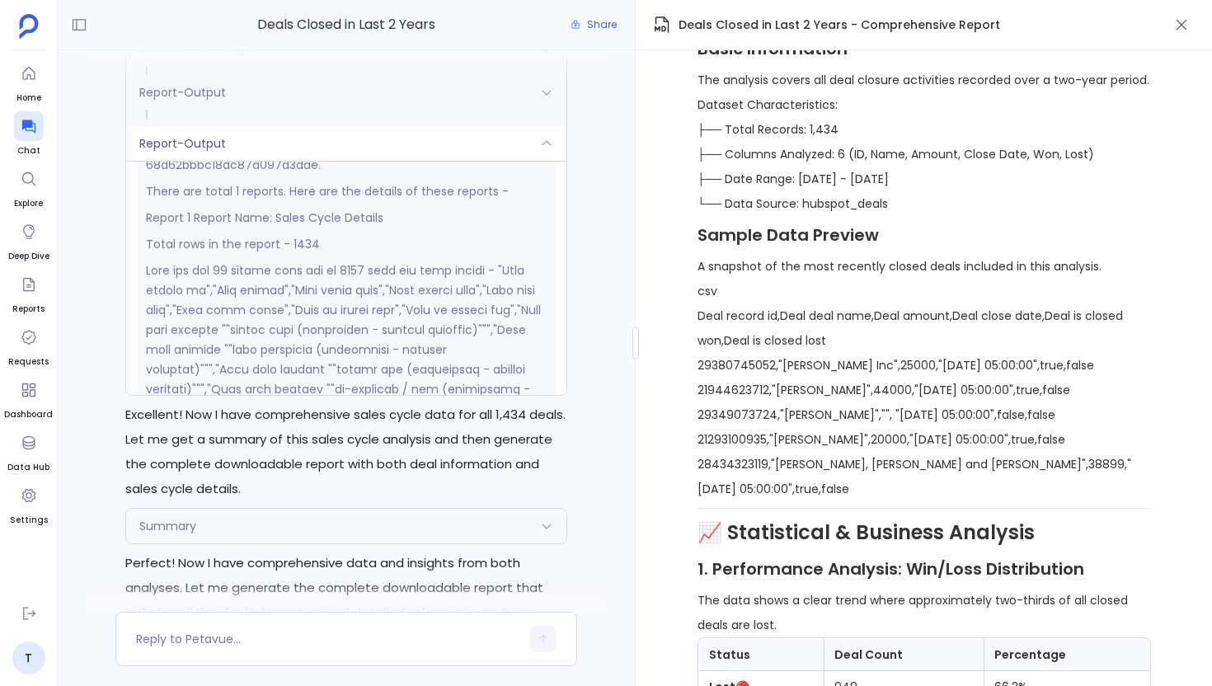
scroll to position [0, 0]
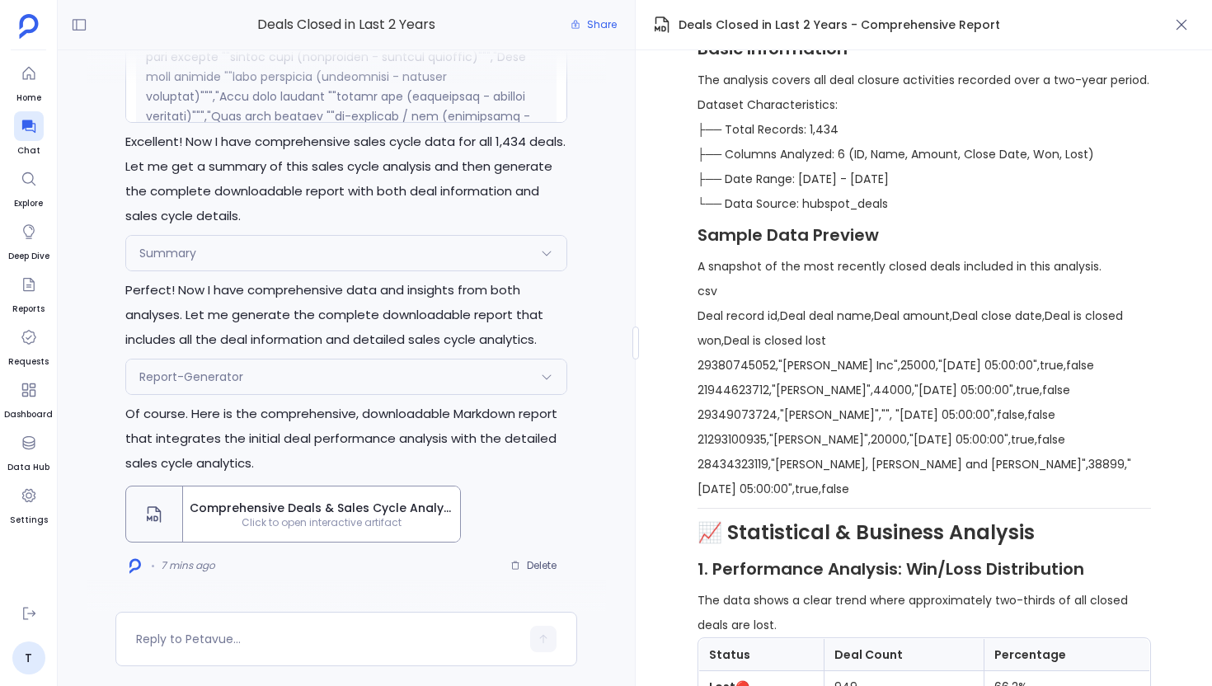
click at [326, 537] on div "Comprehensive Deals & Sales Cycle Analysis Report - Last 2 Years Click to open …" at bounding box center [321, 513] width 277 height 55
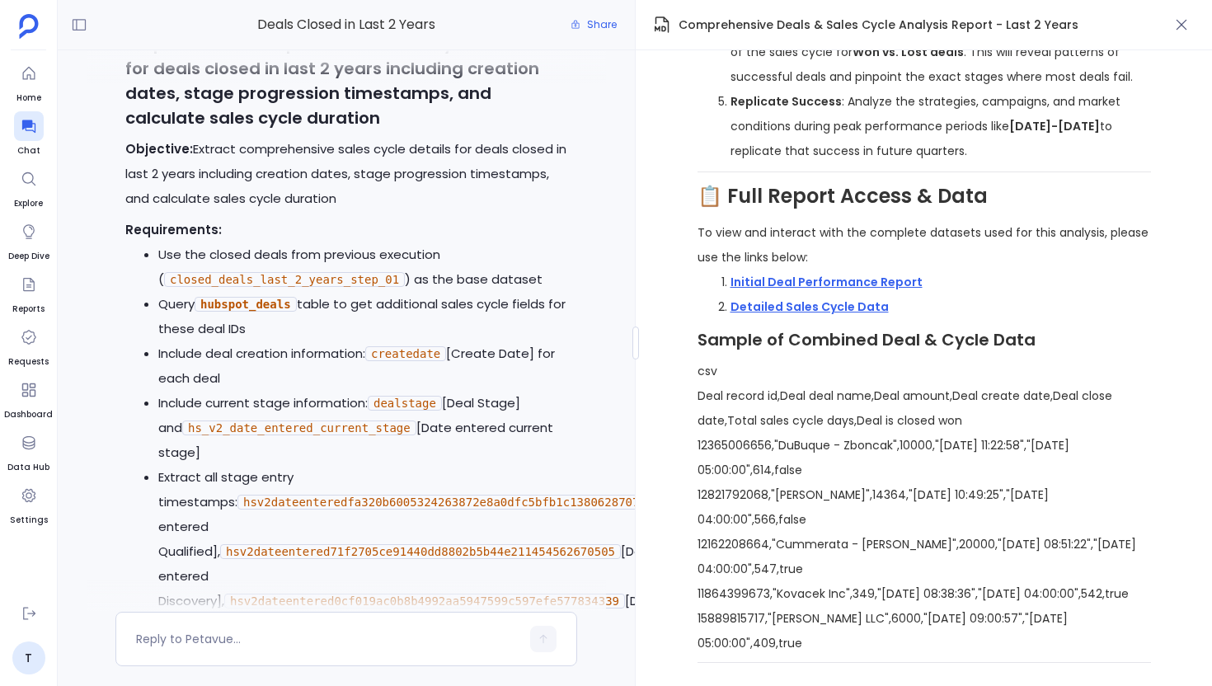
scroll to position [-2350, 0]
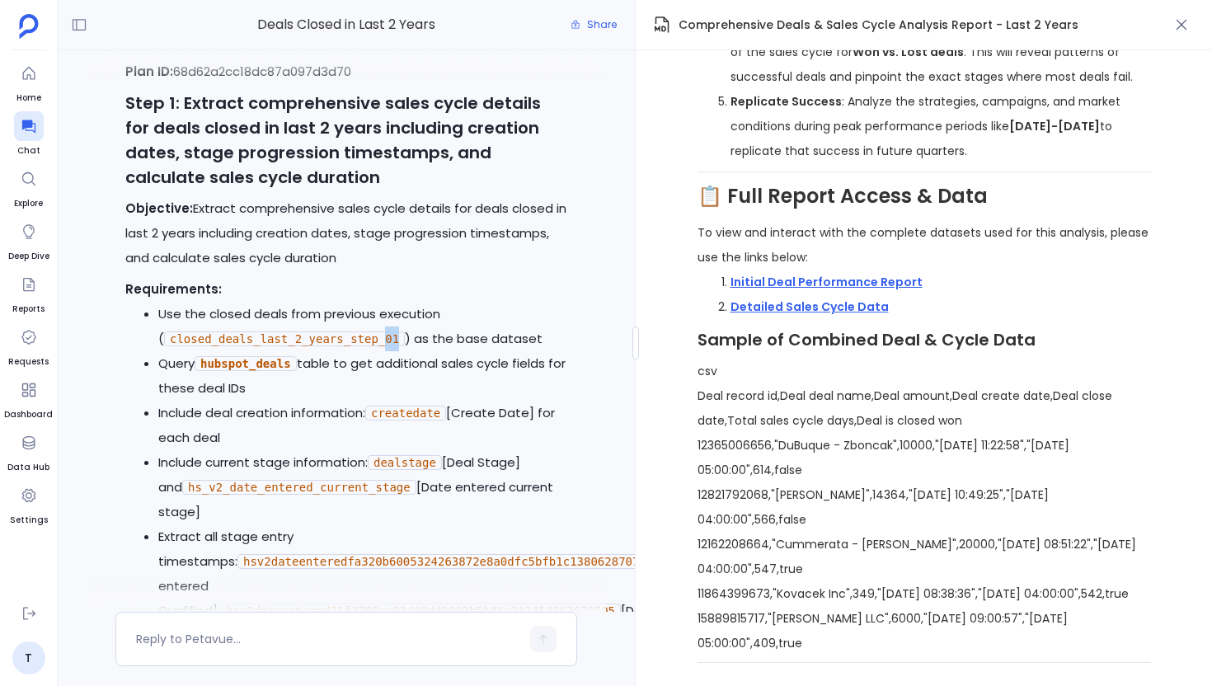
drag, startPoint x: 399, startPoint y: 327, endPoint x: 385, endPoint y: 328, distance: 14.0
click at [385, 331] on code "closed_deals_last_2_years_step_01" at bounding box center [284, 338] width 241 height 15
click at [437, 368] on li "Query hubspot_deals table to get additional sales cycle fields for these deal I…" at bounding box center [362, 375] width 409 height 49
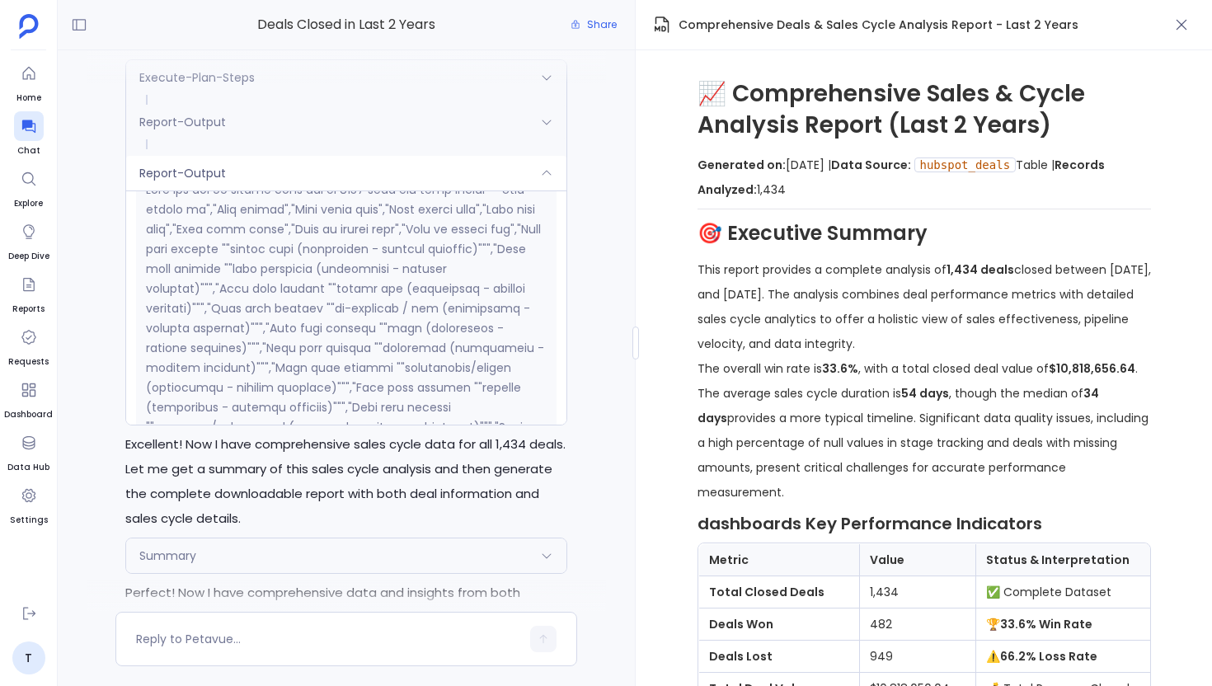
scroll to position [484, 0]
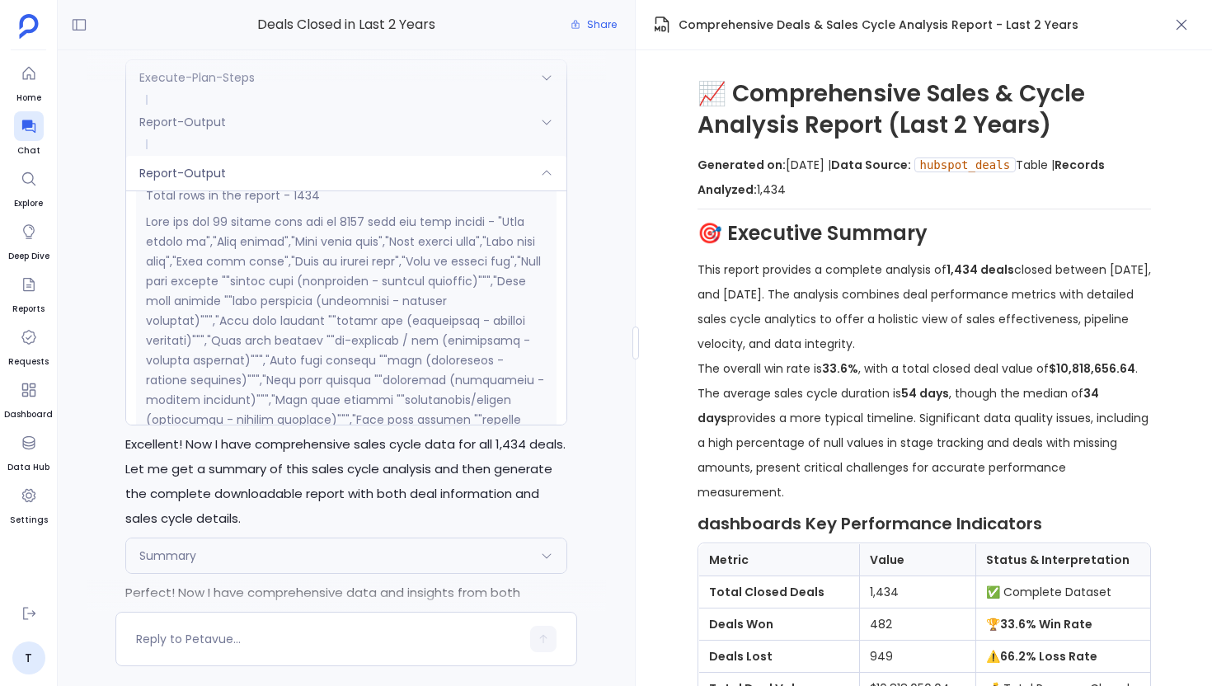
click at [346, 159] on div "Report-Output" at bounding box center [346, 173] width 440 height 35
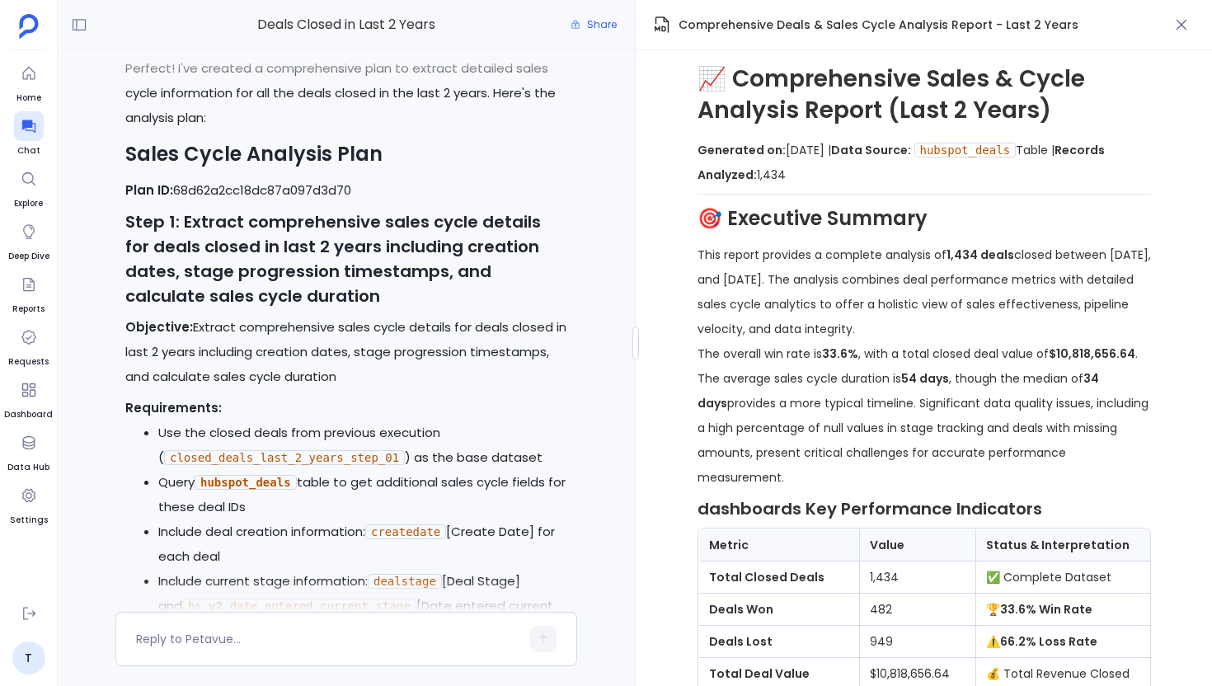
scroll to position [-2145, 0]
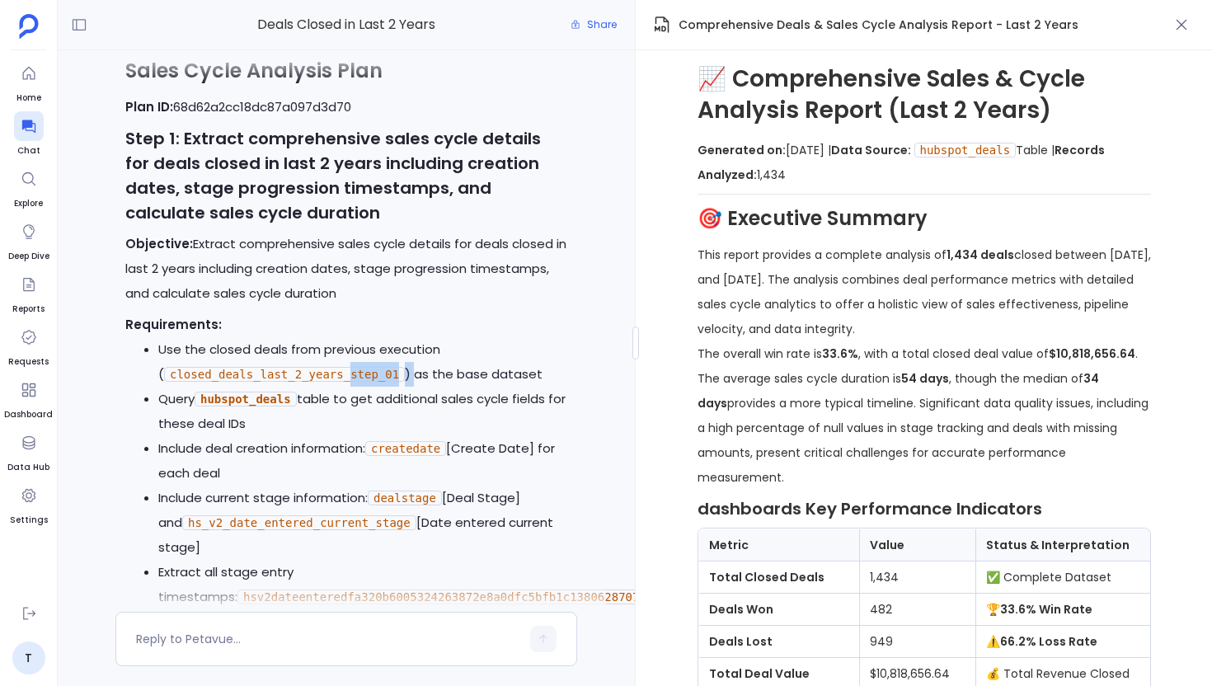
drag, startPoint x: 349, startPoint y: 362, endPoint x: 412, endPoint y: 362, distance: 62.6
click at [412, 362] on li "Use the closed deals from previous execution ( closed_deals_last_2_years_step_0…" at bounding box center [362, 361] width 409 height 49
click at [380, 401] on li "Query hubspot_deals table to get additional sales cycle fields for these deal I…" at bounding box center [362, 411] width 409 height 49
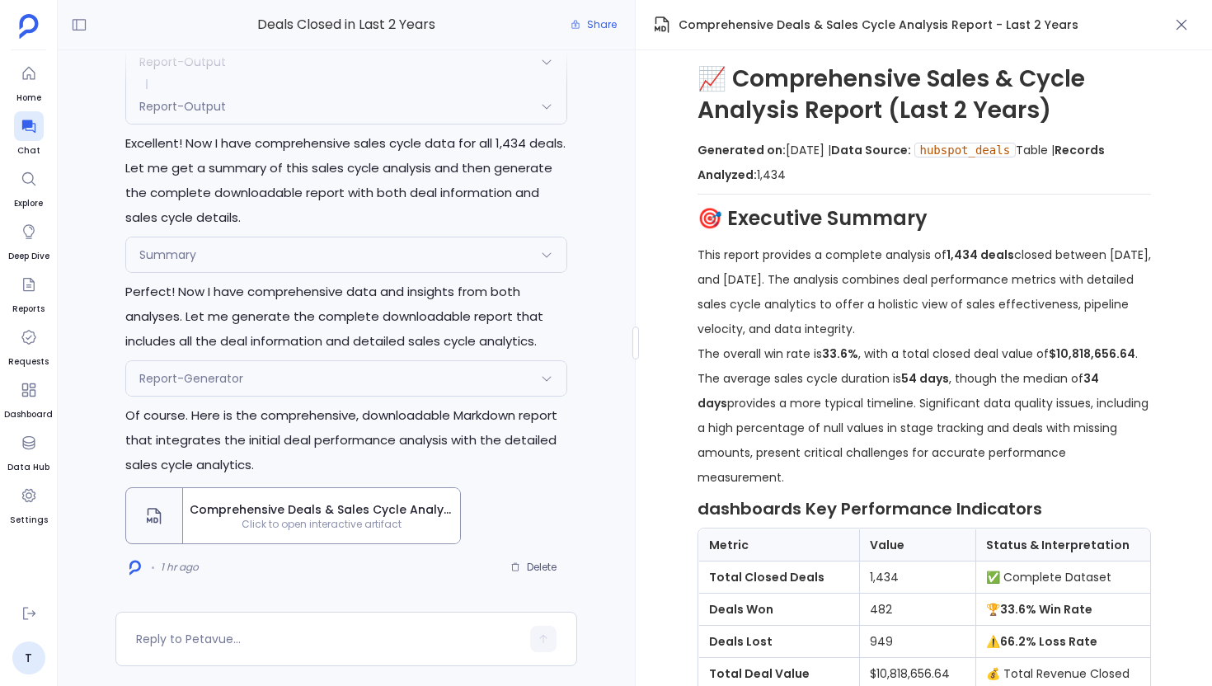
scroll to position [0, 0]
click at [285, 252] on div "Summary" at bounding box center [346, 253] width 440 height 35
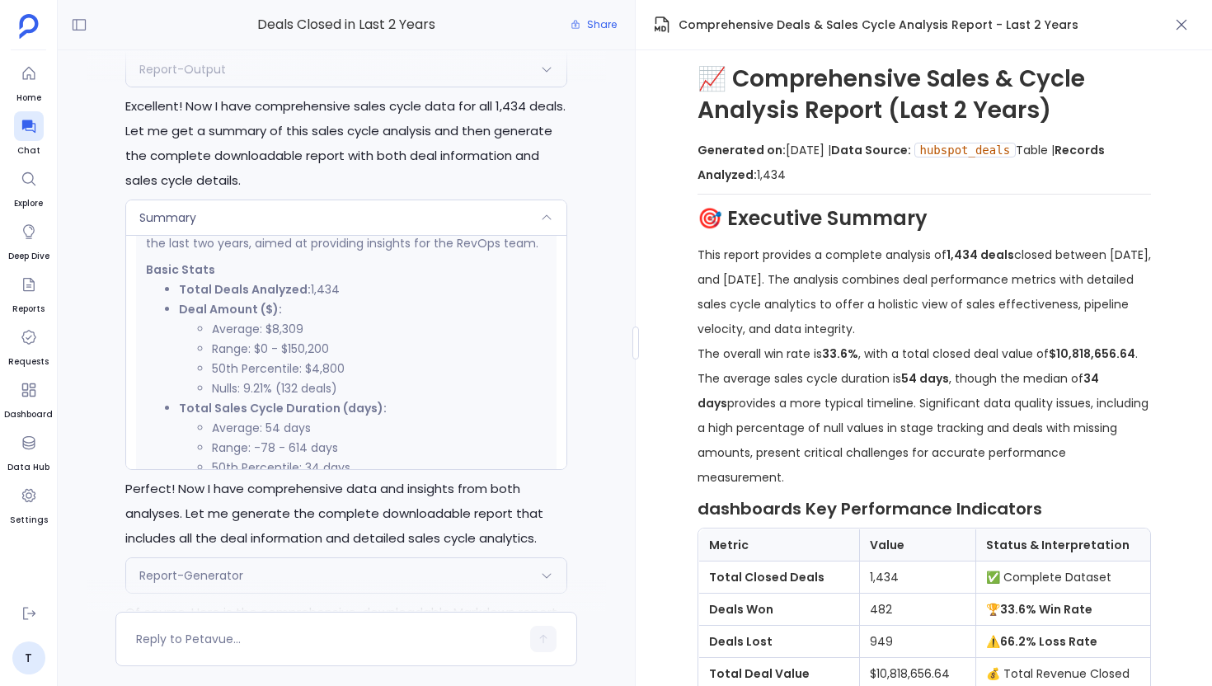
scroll to position [-313, 0]
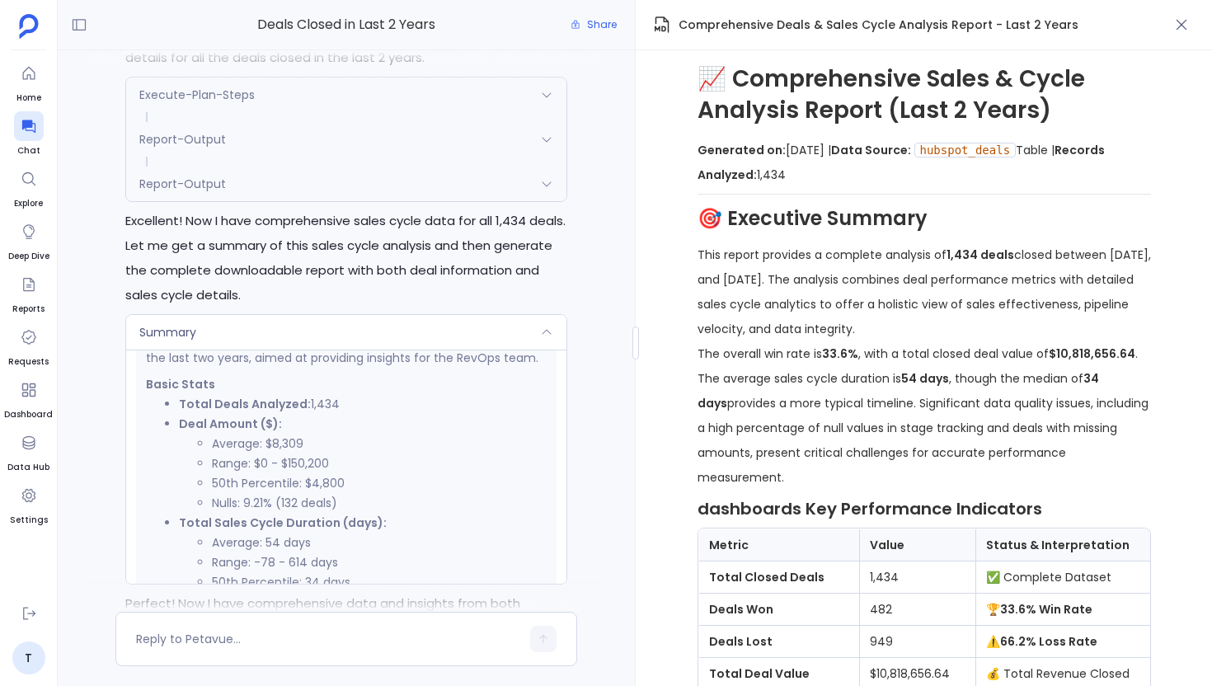
click at [311, 181] on div "Report-Output" at bounding box center [346, 183] width 440 height 35
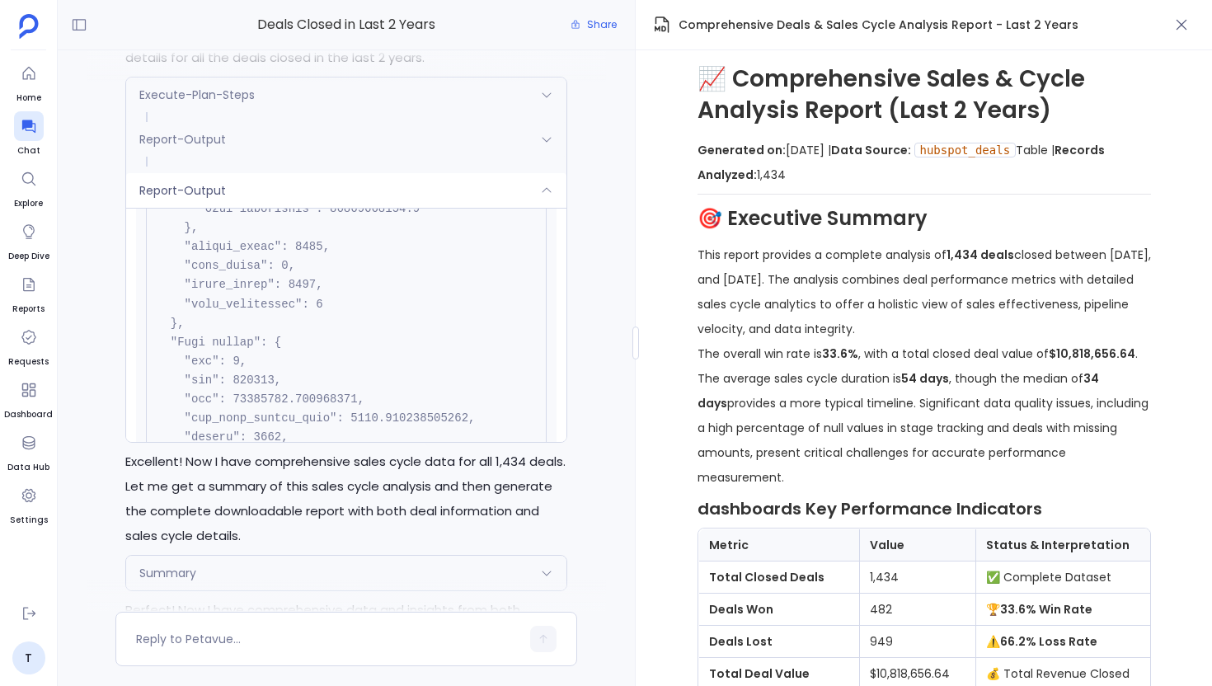
scroll to position [3216, 0]
drag, startPoint x: 234, startPoint y: 287, endPoint x: 355, endPoint y: 284, distance: 121.2
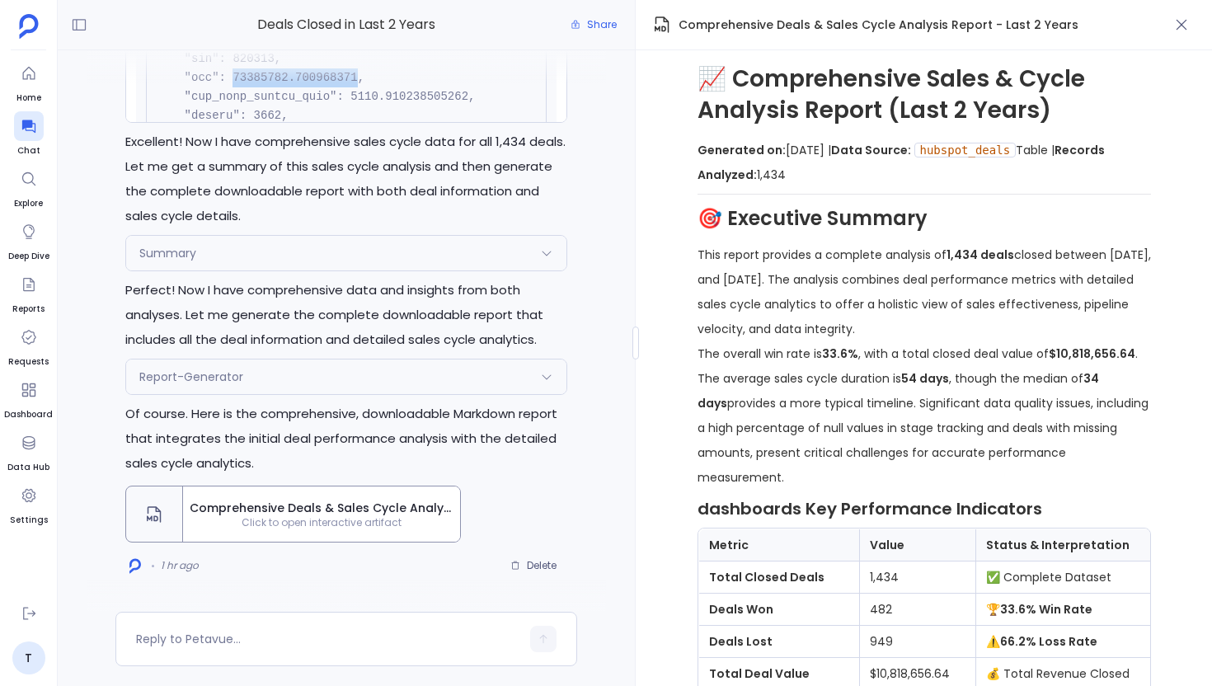
click at [353, 260] on div "Summary" at bounding box center [346, 253] width 440 height 35
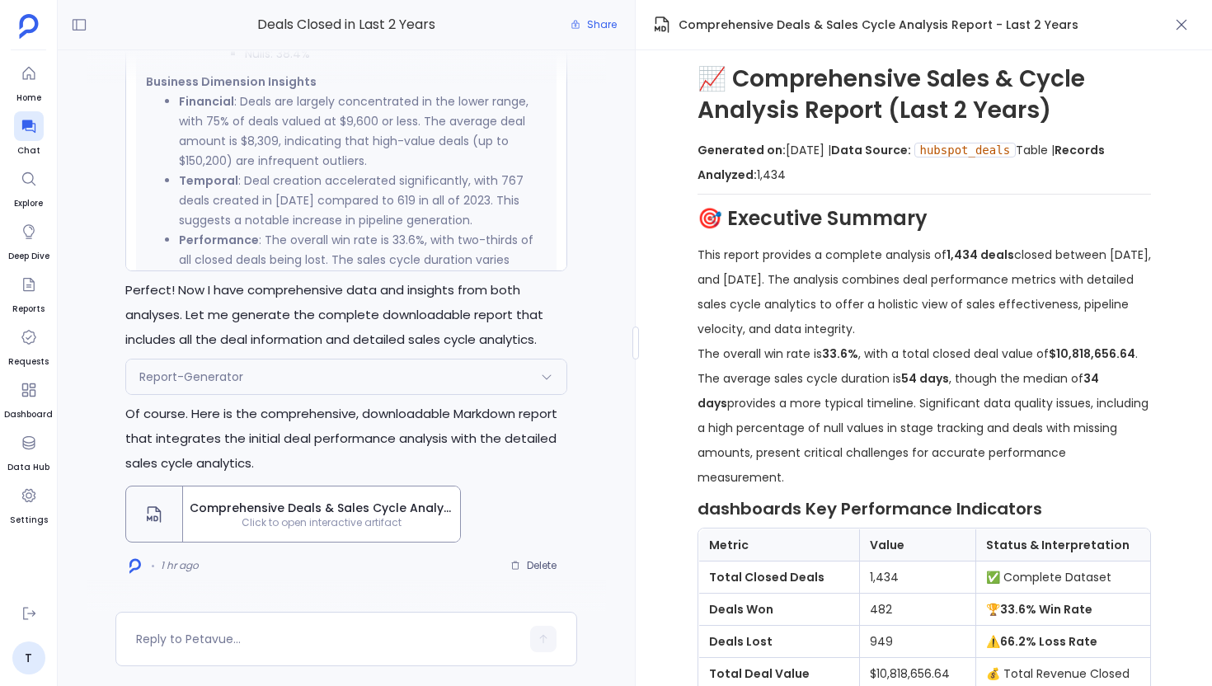
click at [274, 490] on div "Comprehensive Deals & Sales Cycle Analysis Report - Last 2 Years Click to open …" at bounding box center [321, 513] width 277 height 55
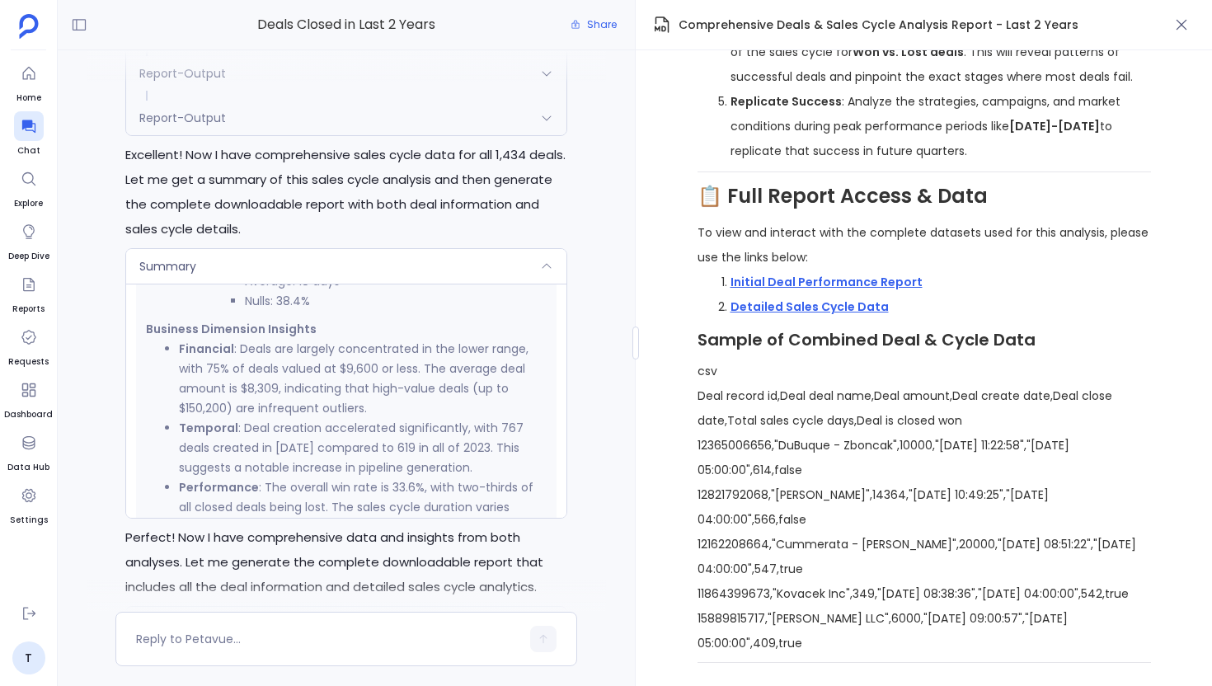
scroll to position [3190, 0]
click at [797, 298] on link "Detailed Sales Cycle Data" at bounding box center [809, 306] width 158 height 16
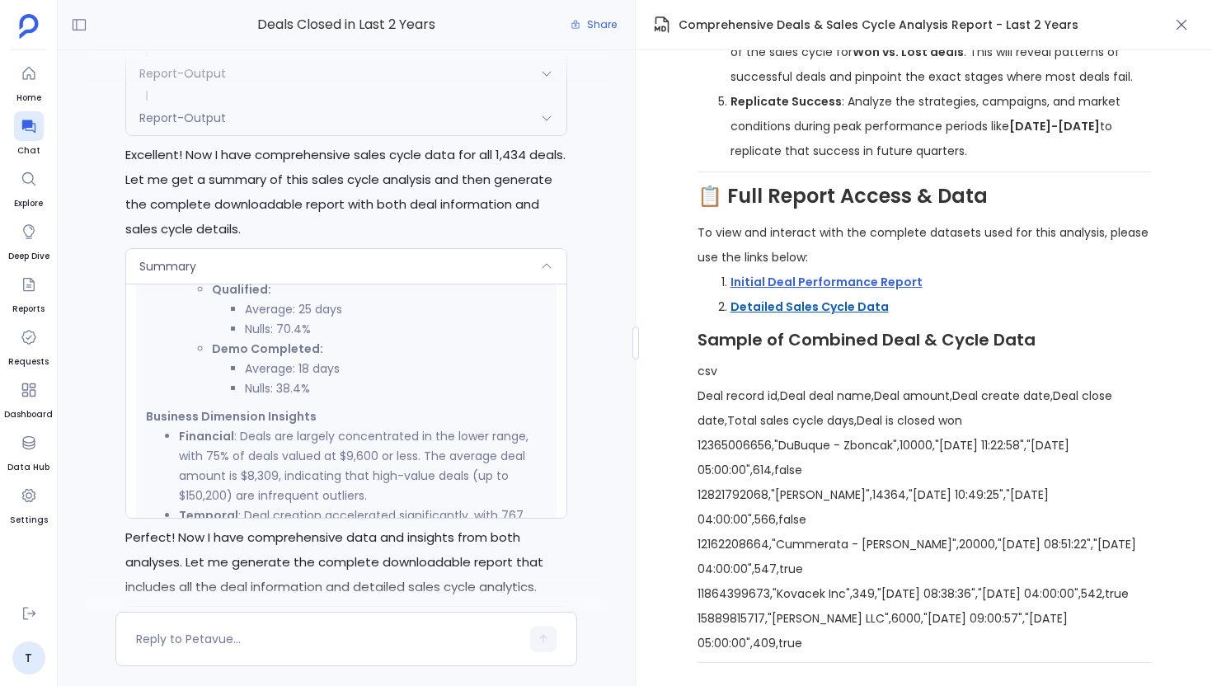
scroll to position [875, 0]
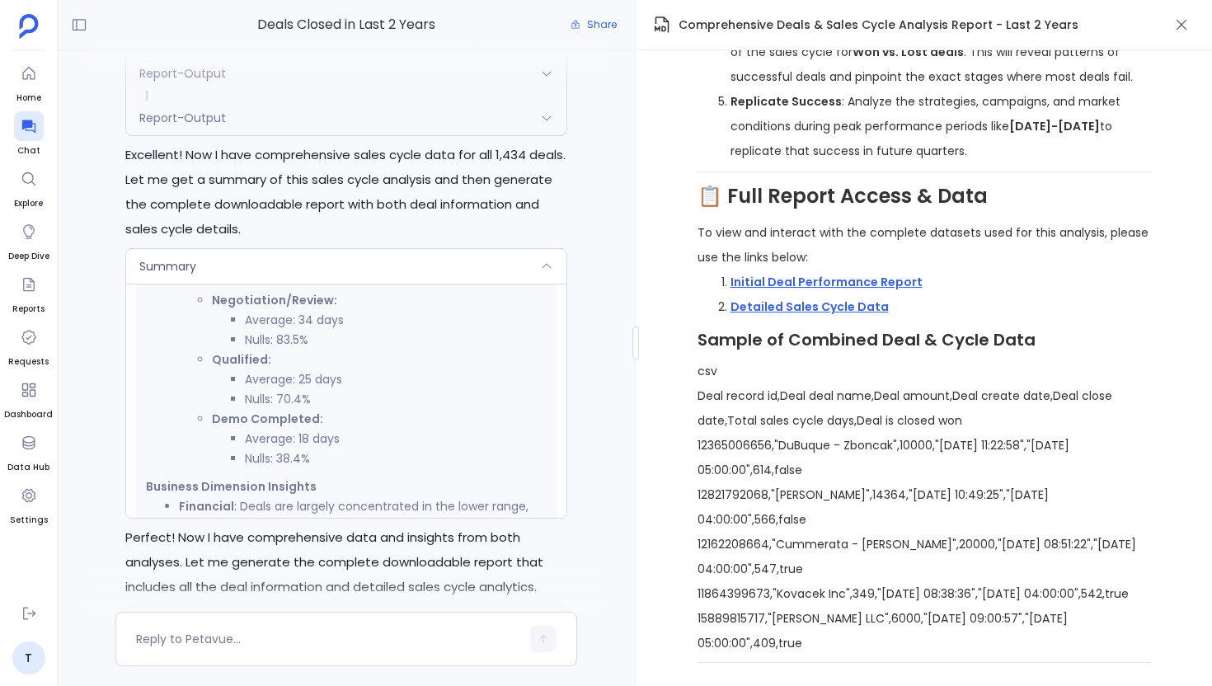
click at [269, 119] on div "Report-Output" at bounding box center [346, 118] width 440 height 35
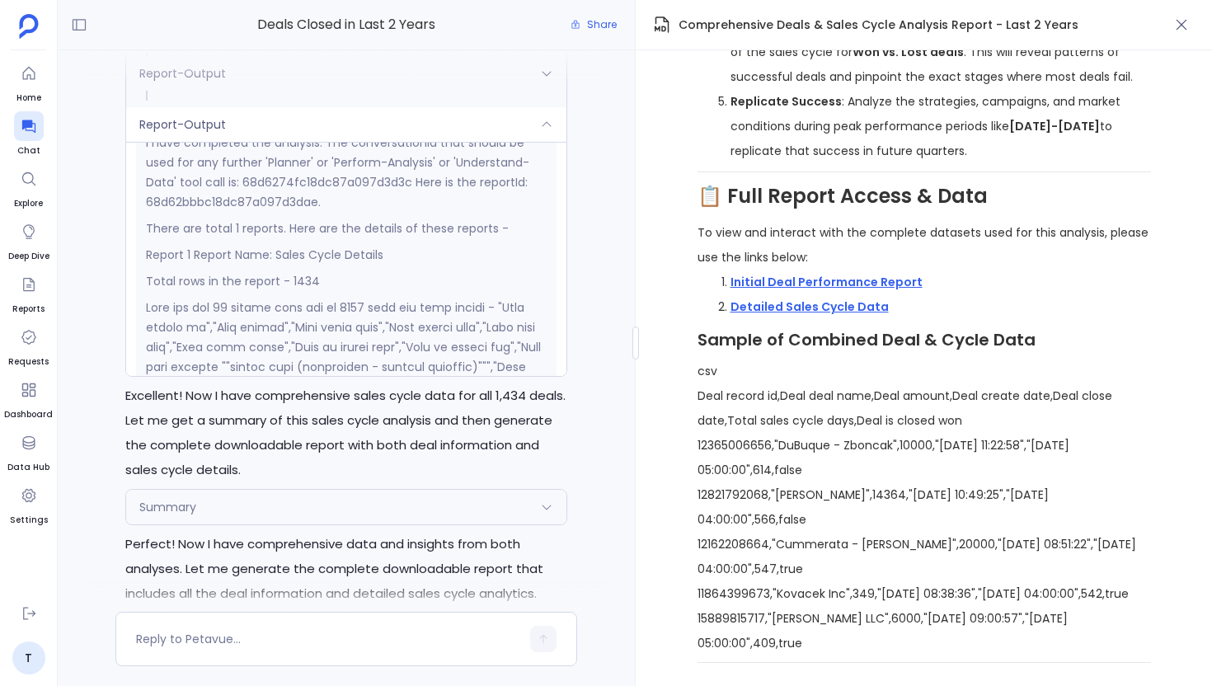
scroll to position [474, 0]
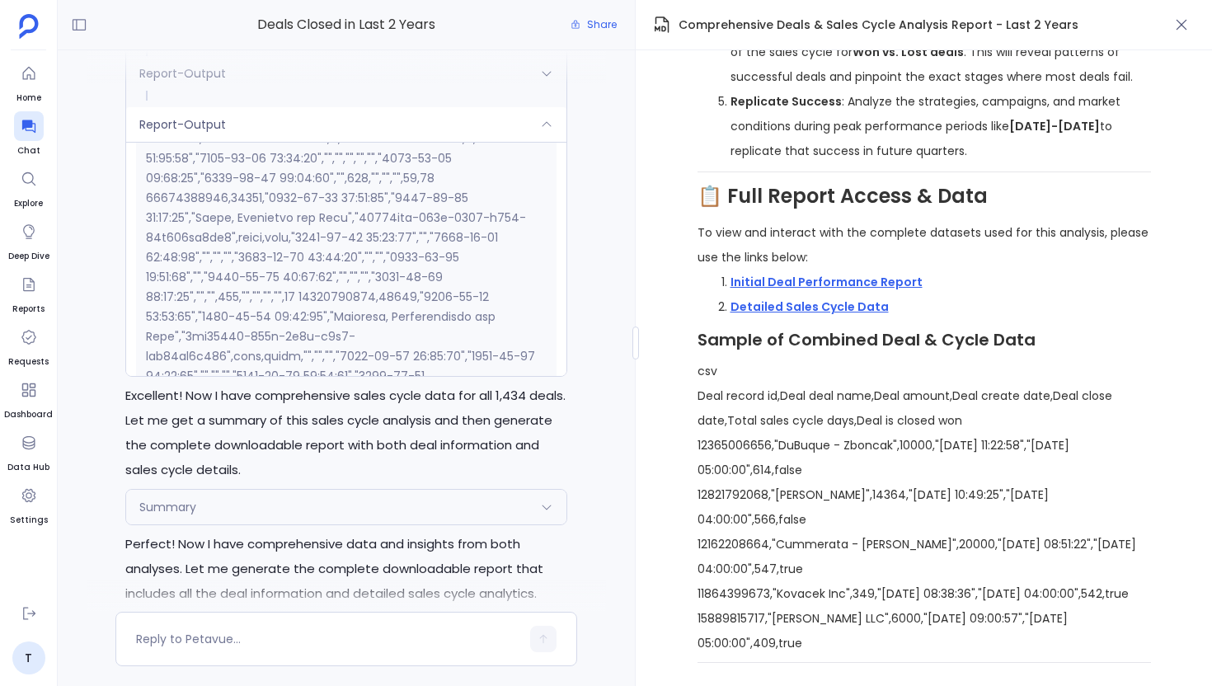
scroll to position [1453, 0]
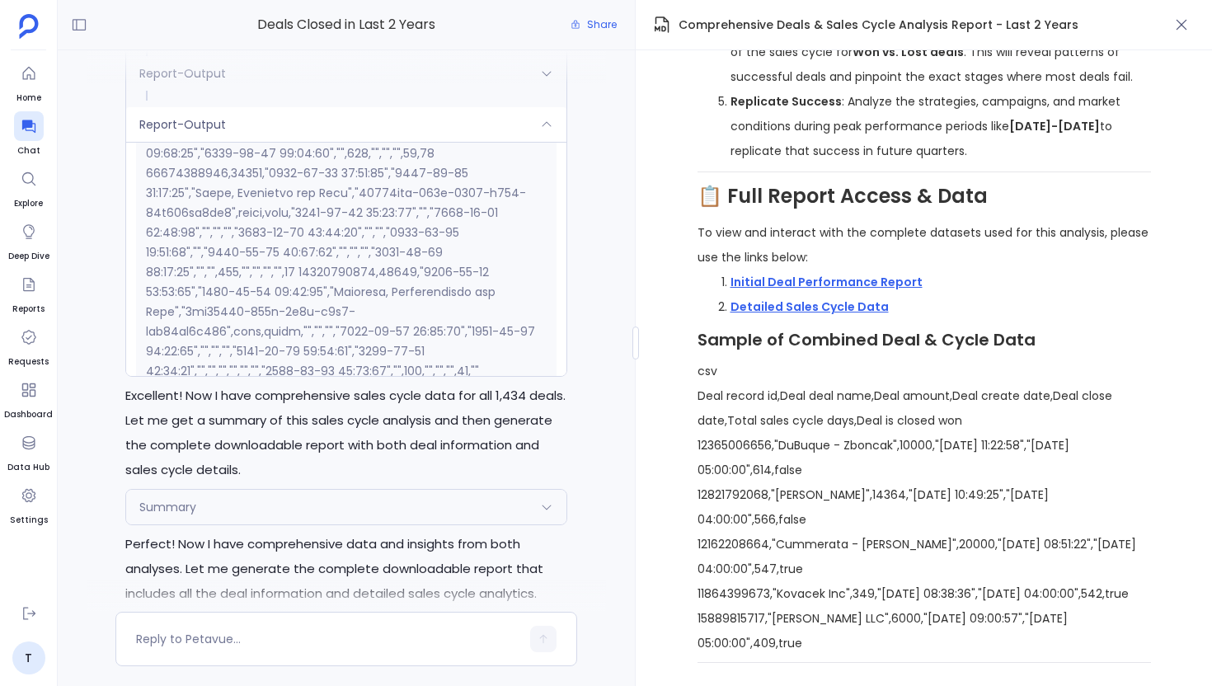
click at [307, 506] on div "Summary" at bounding box center [346, 507] width 440 height 35
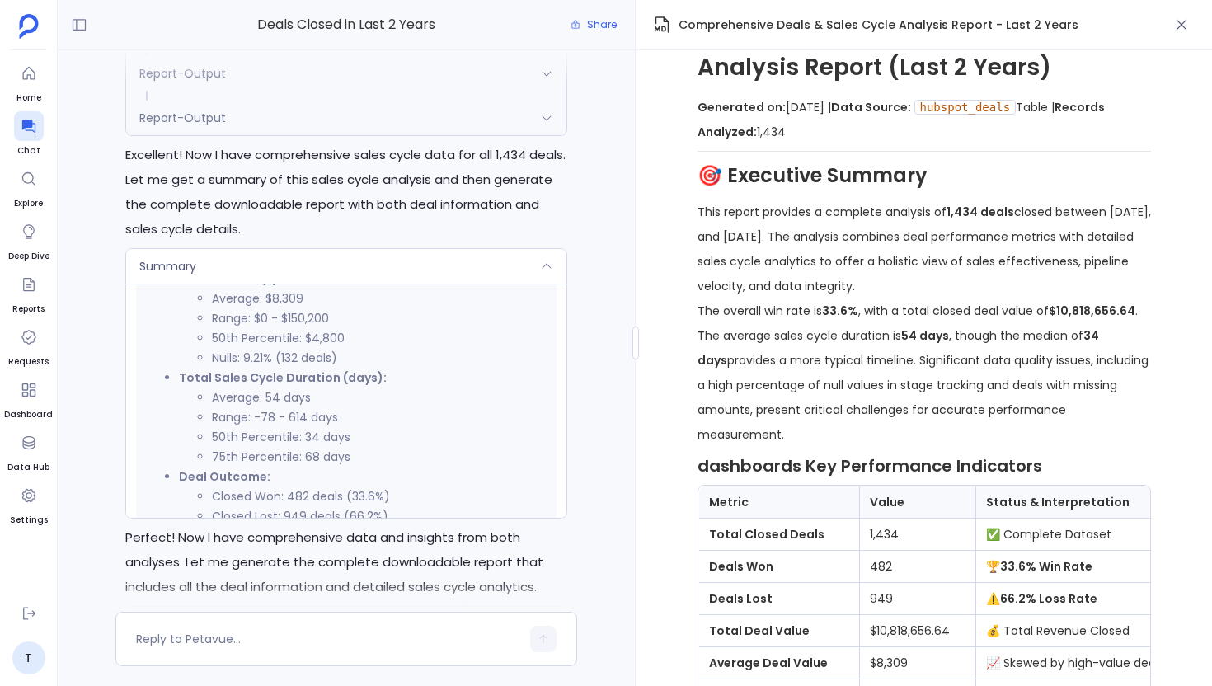
scroll to position [486, 0]
drag, startPoint x: 208, startPoint y: 429, endPoint x: 373, endPoint y: 432, distance: 164.9
click at [373, 431] on ul "Average: 54 days Range: -78 - 614 days 50th Percentile: 34 days 75th Percentile…" at bounding box center [363, 421] width 368 height 79
copy li "50th Percentile: 34 days"
click at [379, 424] on li "50th Percentile: 34 days" at bounding box center [379, 431] width 335 height 20
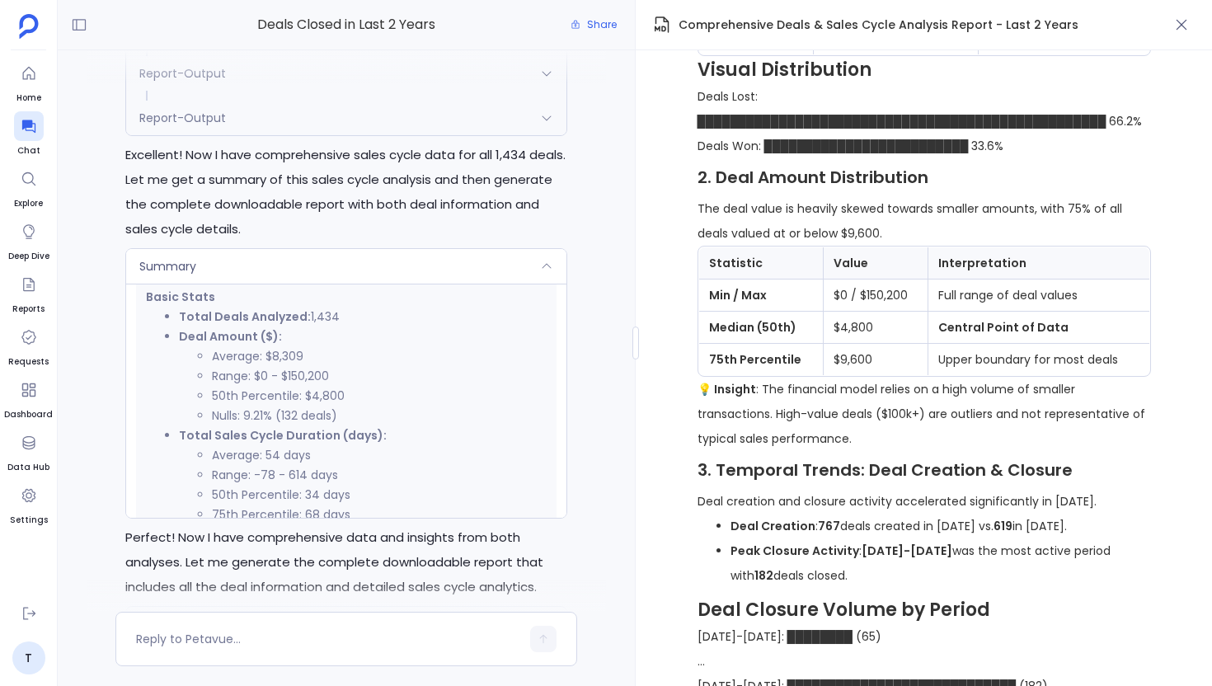
scroll to position [420, 0]
click at [338, 130] on div "Report-Output" at bounding box center [346, 118] width 440 height 35
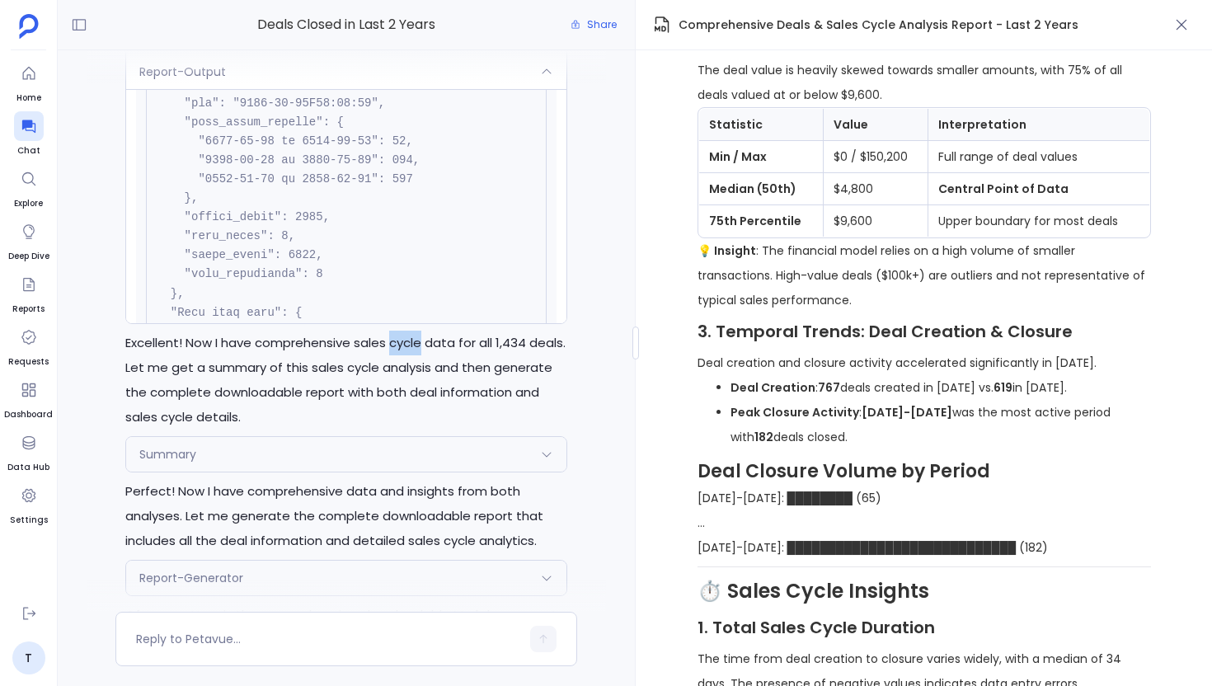
scroll to position [0, 0]
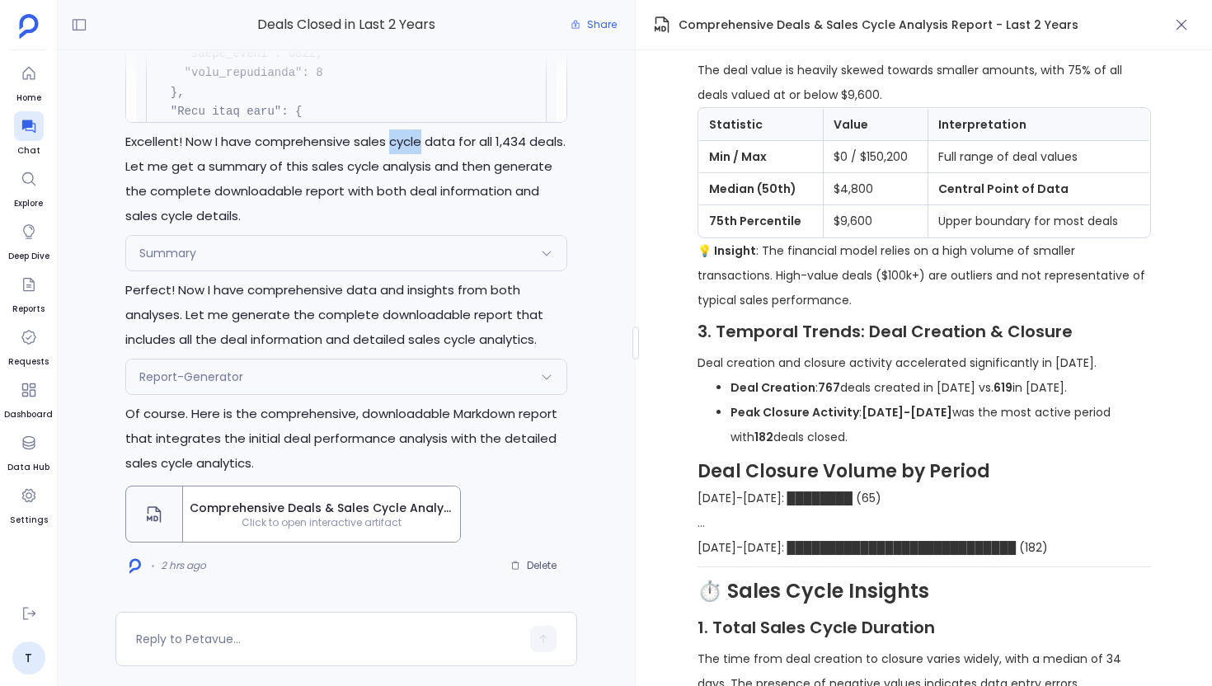
click at [351, 277] on div "Perfect! I'll now execute the plan to extract comprehensive sales cycle details…" at bounding box center [346, 140] width 462 height 878
click at [354, 266] on div "Summary" at bounding box center [346, 253] width 440 height 35
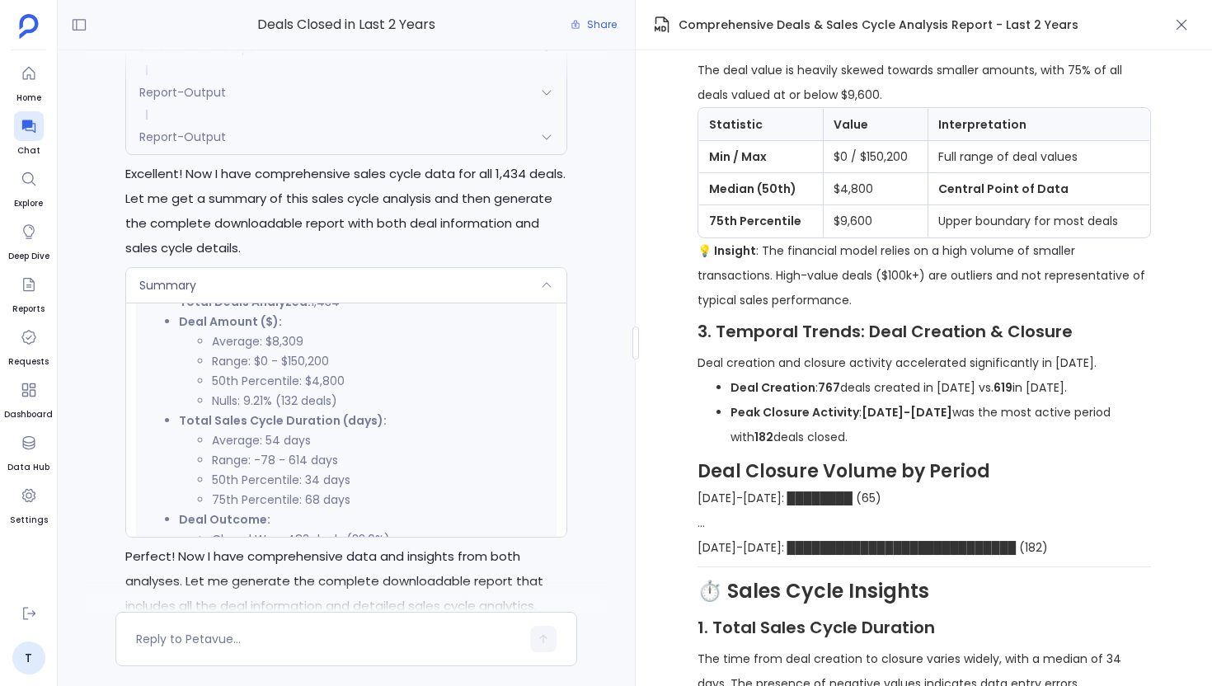
scroll to position [288, 0]
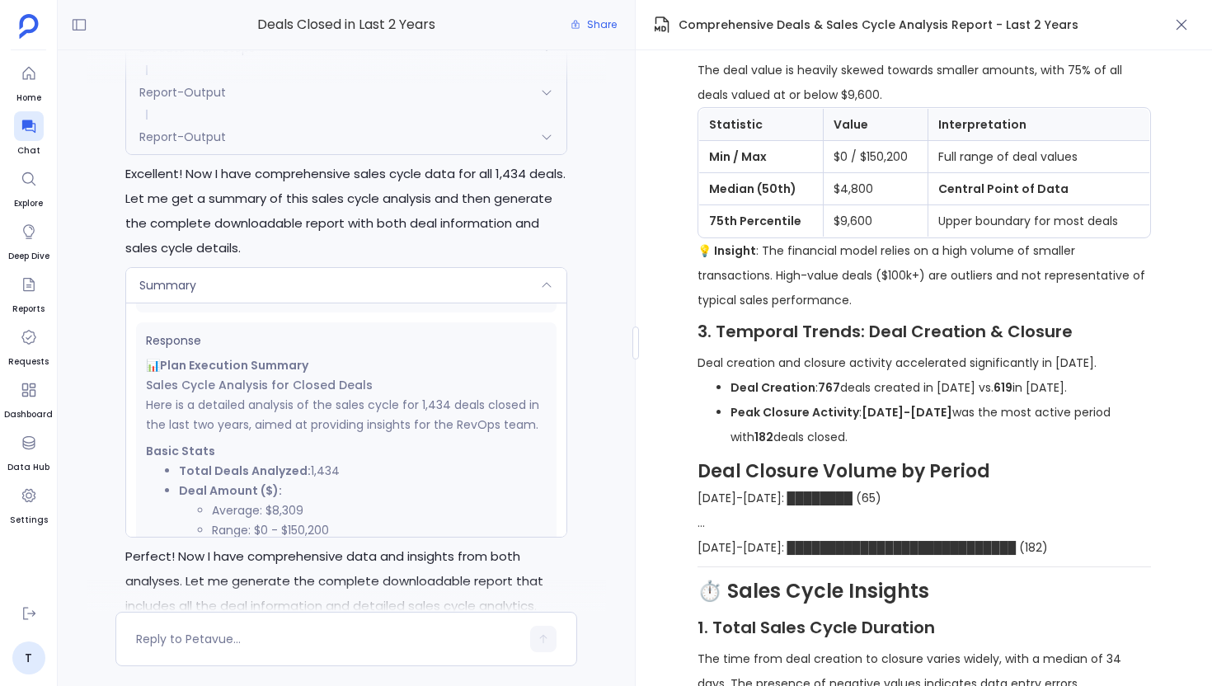
click at [369, 144] on div "Report-Output" at bounding box center [346, 137] width 440 height 35
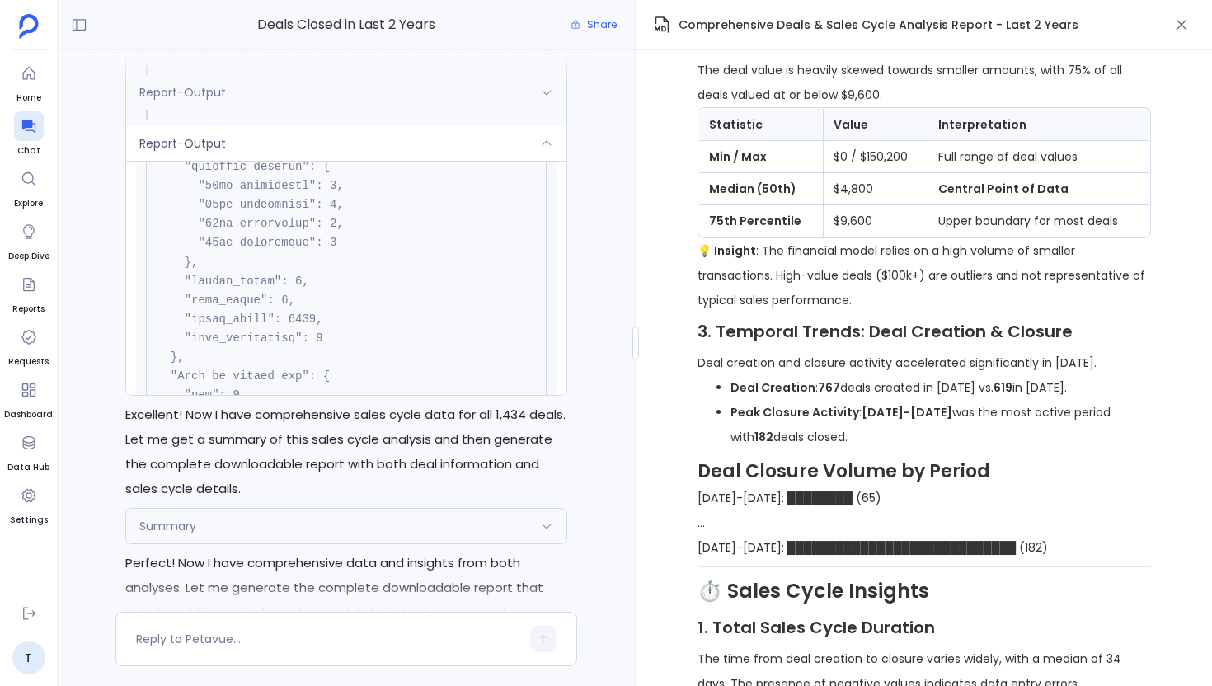
scroll to position [5034, 0]
click at [822, 390] on strong "767" at bounding box center [829, 387] width 22 height 16
copy strong "767"
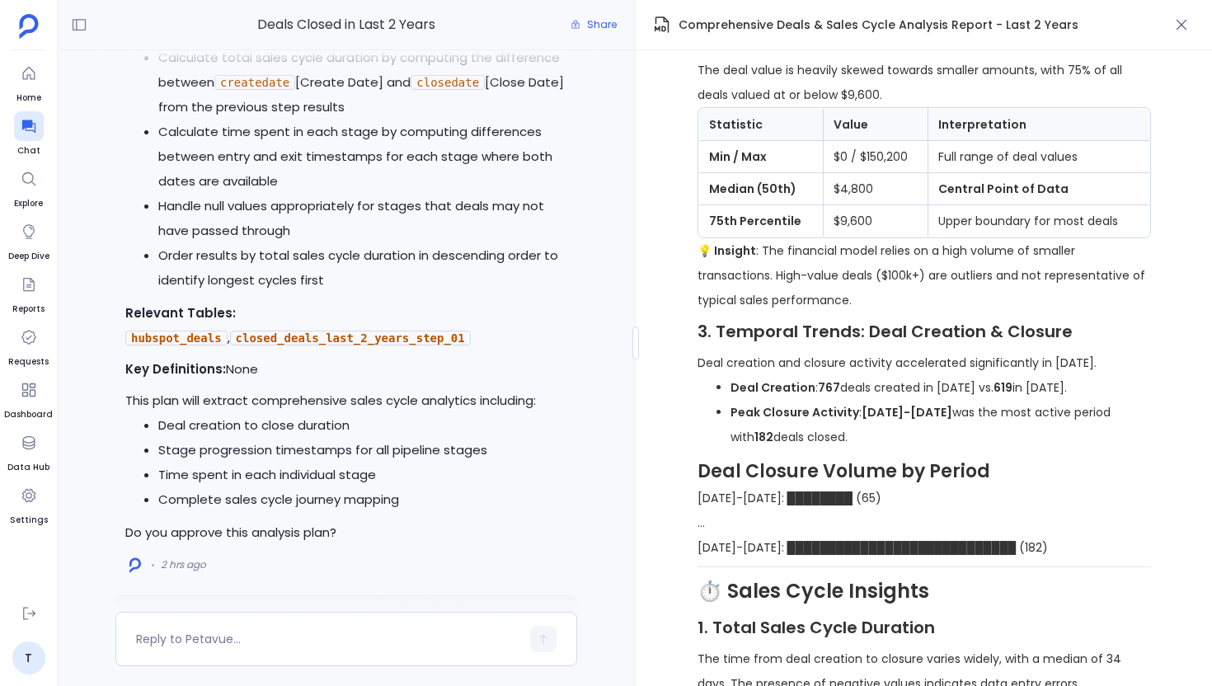
scroll to position [-952, 0]
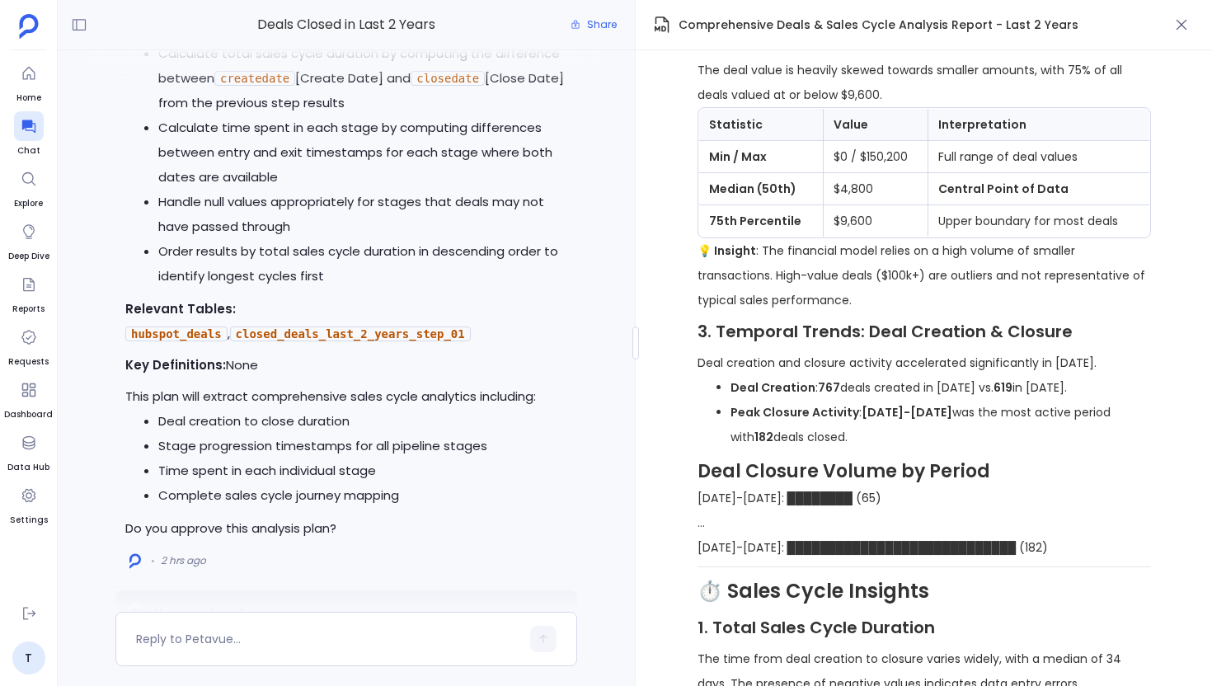
click at [841, 481] on h4 "Deal Closure Volume by Period" at bounding box center [923, 471] width 453 height 28
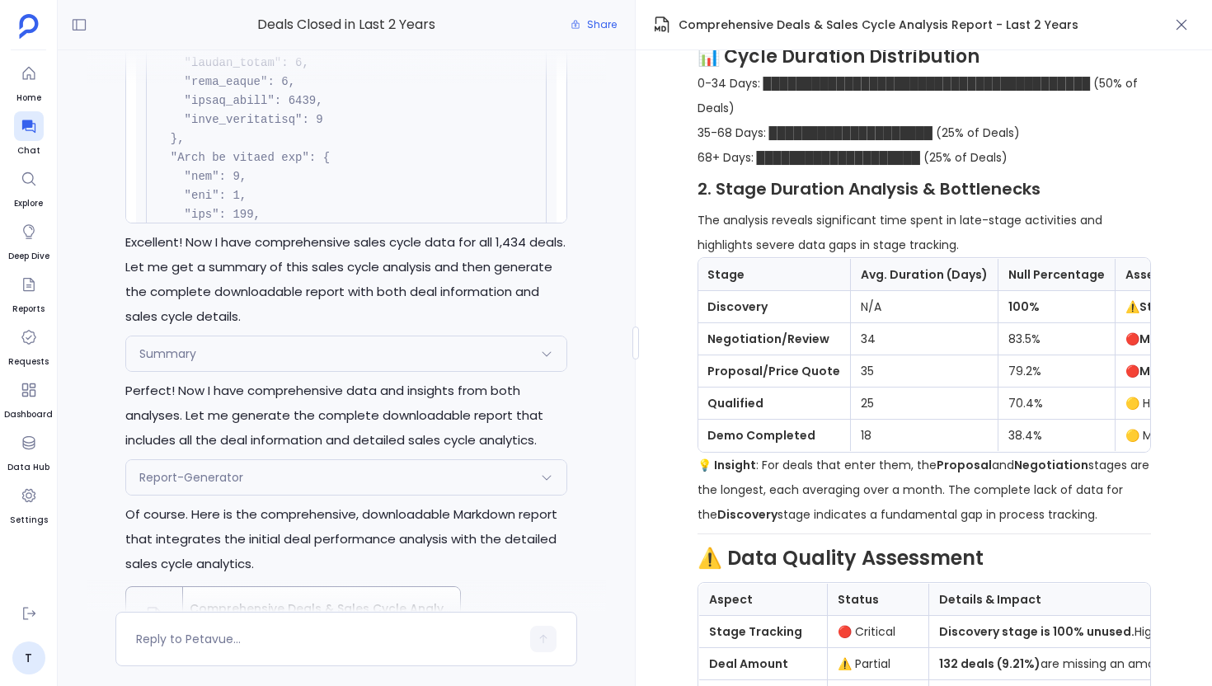
scroll to position [0, 0]
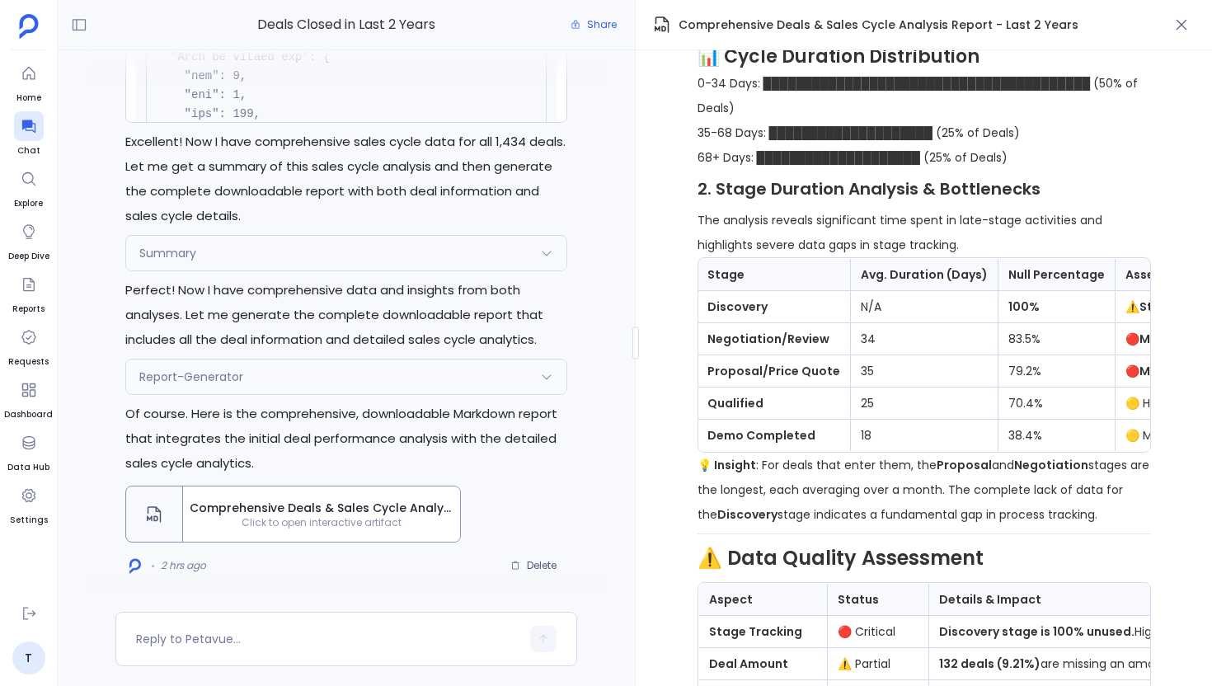
click at [322, 261] on div "Summary" at bounding box center [346, 253] width 440 height 35
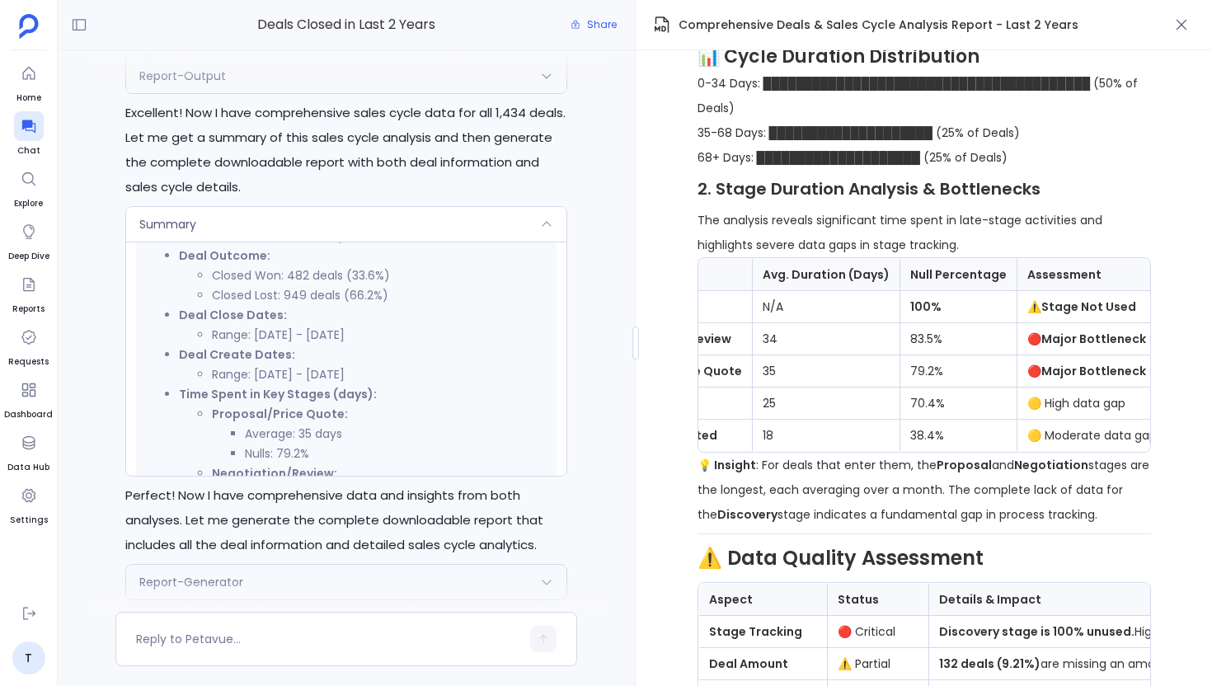
scroll to position [661, 0]
click at [360, 70] on div at bounding box center [346, 66] width 519 height 33
click at [363, 95] on div "Perfect! I'll now execute the plan to extract comprehensive sales cycle details…" at bounding box center [346, 348] width 462 height 871
click at [388, 82] on div at bounding box center [346, 66] width 519 height 33
click at [391, 81] on div at bounding box center [346, 66] width 519 height 33
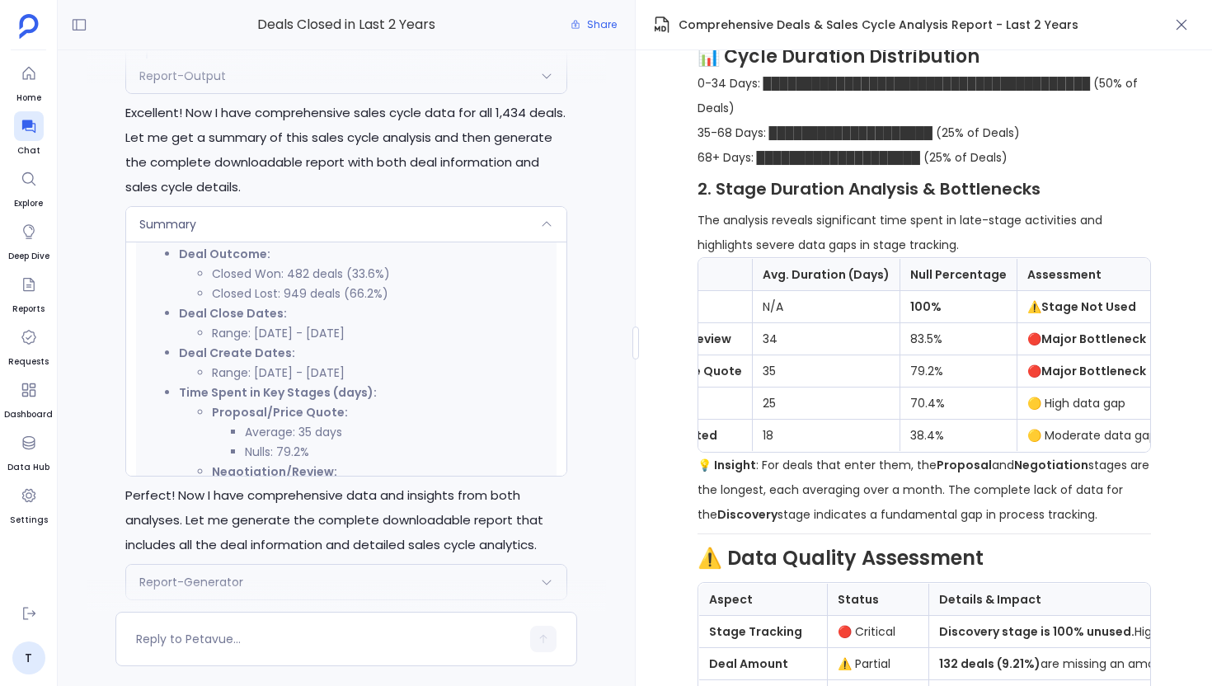
click at [347, 60] on div at bounding box center [346, 66] width 519 height 33
click at [348, 77] on div at bounding box center [346, 66] width 519 height 33
click at [428, 75] on div at bounding box center [346, 66] width 519 height 33
click at [363, 94] on div "Perfect! I'll now execute the plan to extract comprehensive sales cycle details…" at bounding box center [346, 348] width 462 height 871
click at [405, 82] on div at bounding box center [346, 66] width 519 height 33
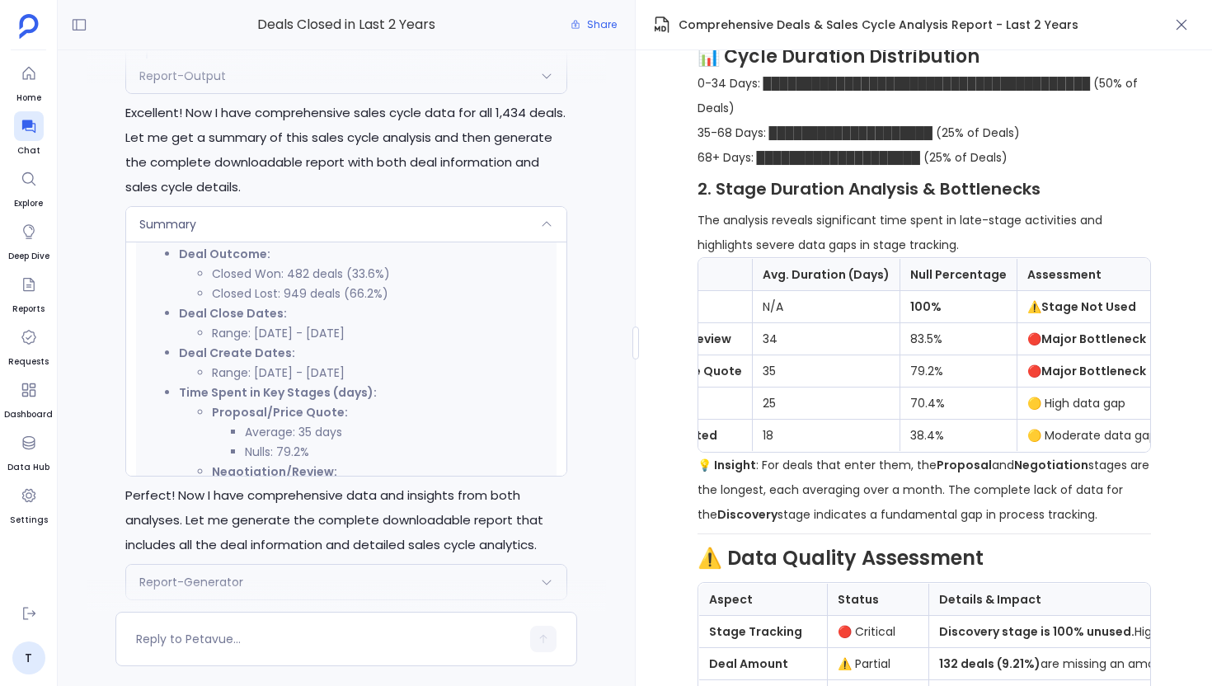
click at [505, 76] on div at bounding box center [346, 66] width 519 height 33
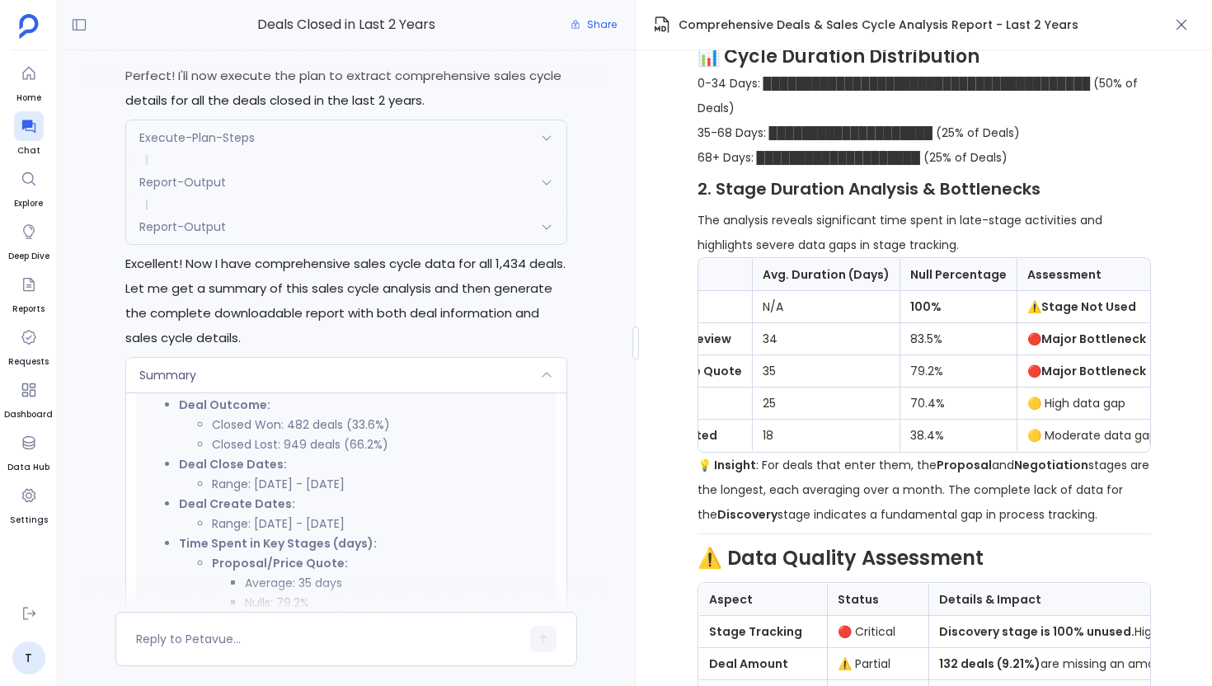
click at [414, 236] on div "Report-Output" at bounding box center [346, 226] width 440 height 35
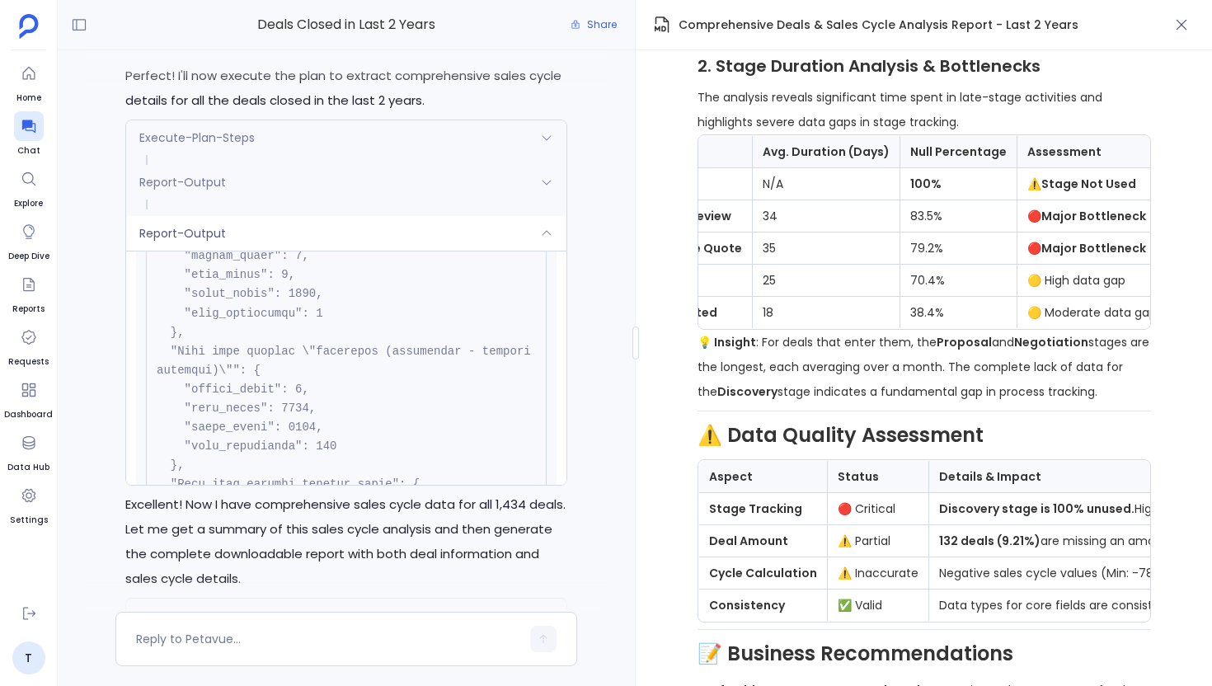
scroll to position [2096, 0]
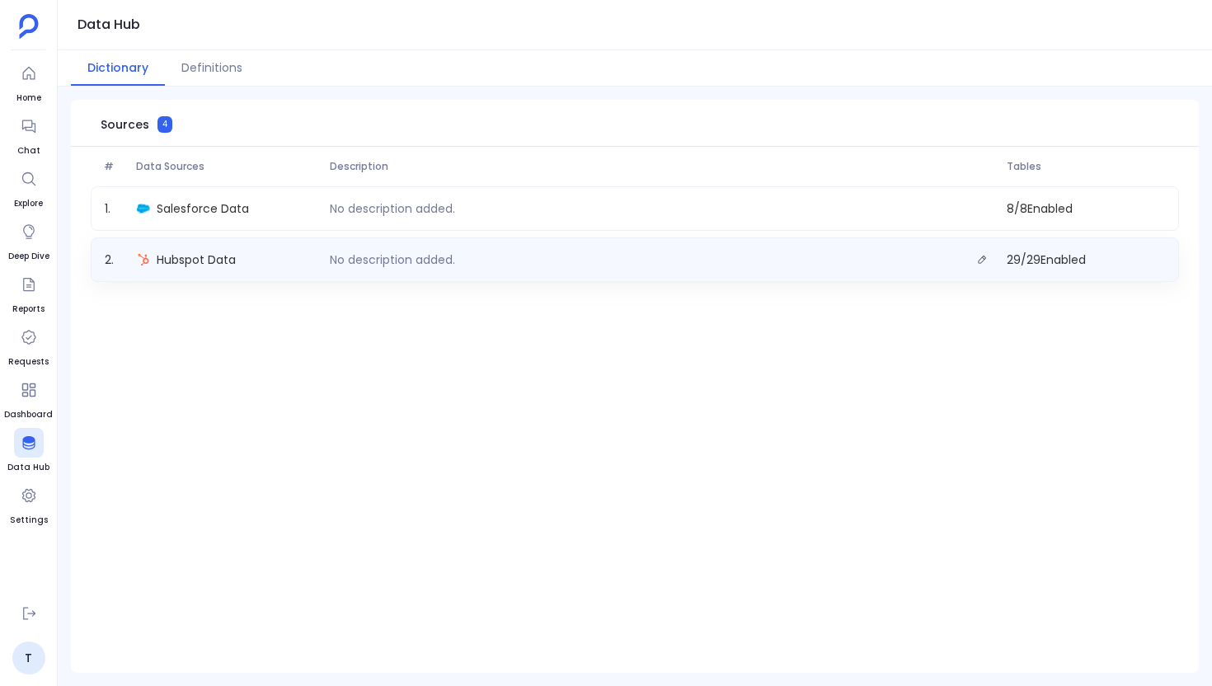
click at [192, 268] on div "Hubspot Data" at bounding box center [226, 259] width 193 height 23
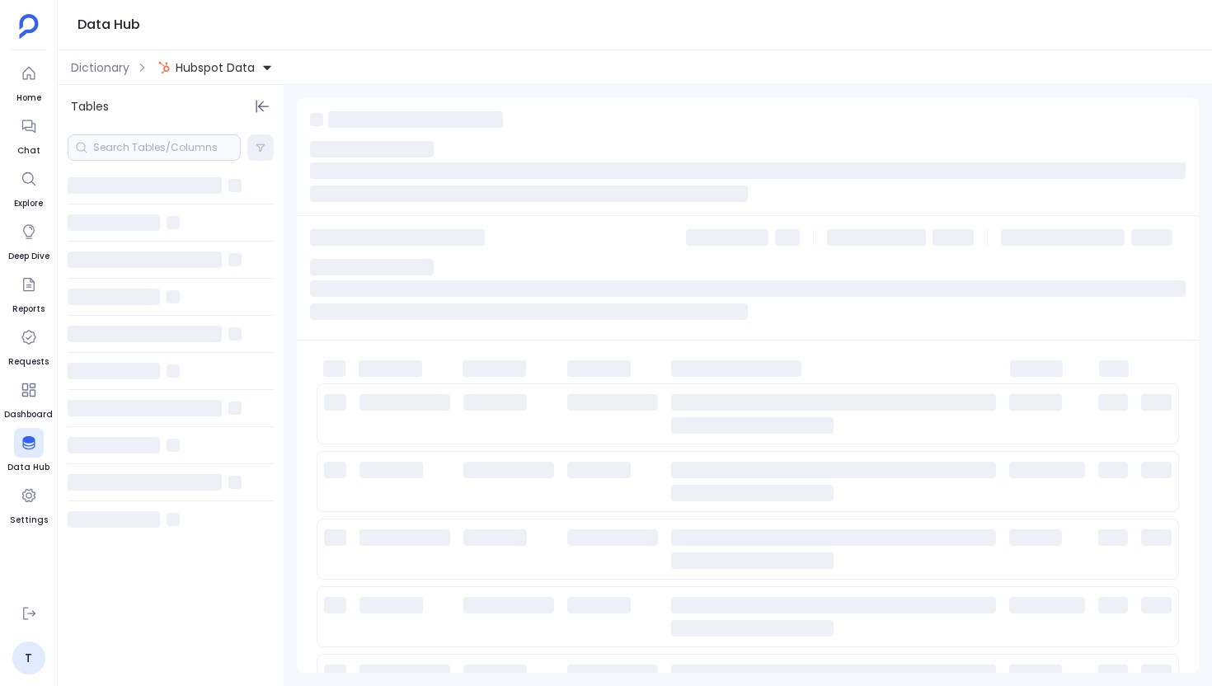
click at [152, 155] on div at bounding box center [154, 147] width 173 height 26
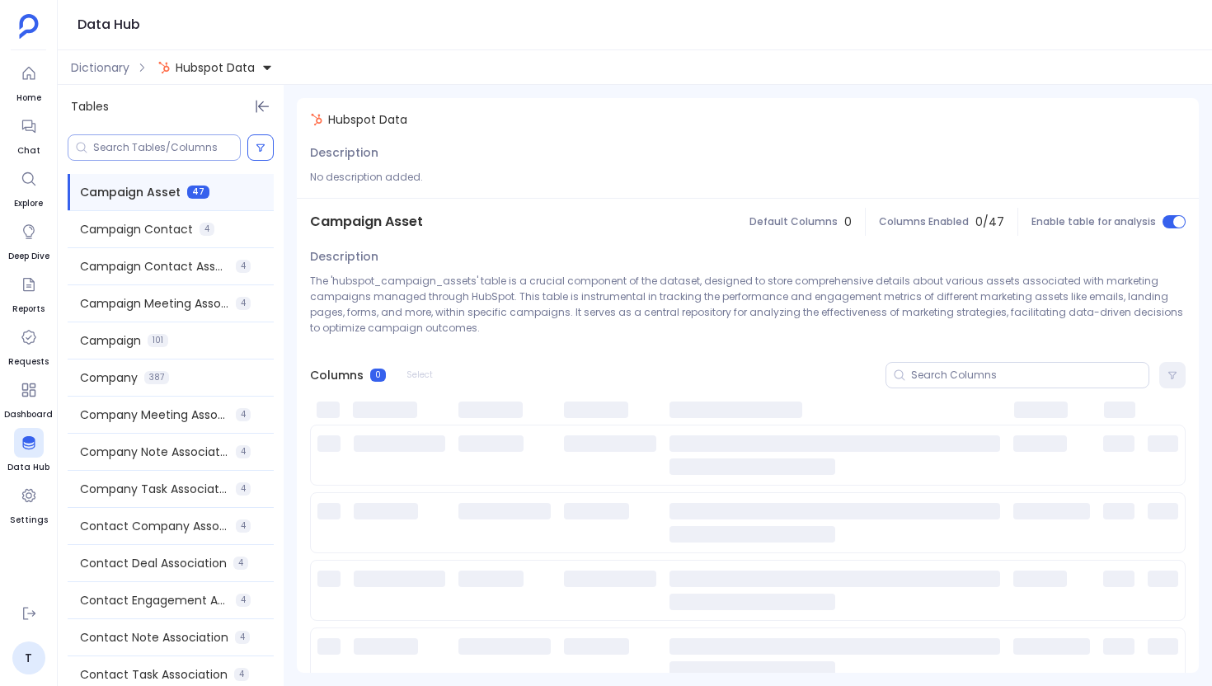
click at [135, 148] on input at bounding box center [166, 147] width 147 height 13
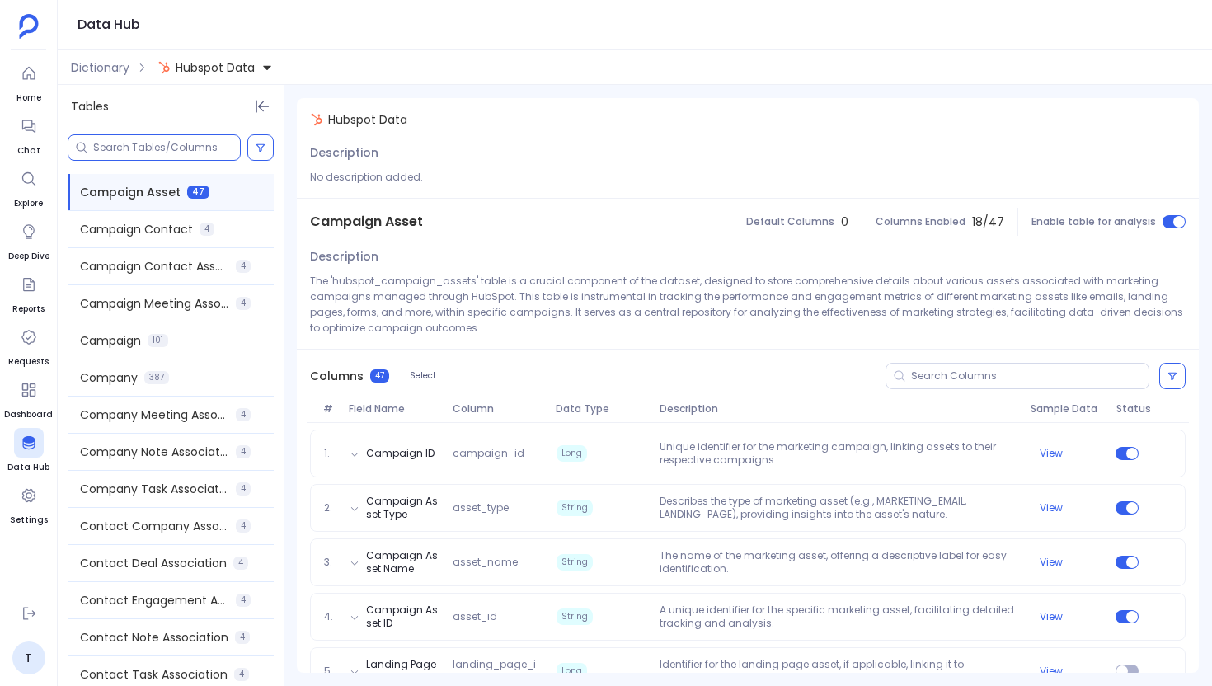
paste input "hsv2dateenteredfa320b6005324263872e8a0dfc5bfb1c1380628707"
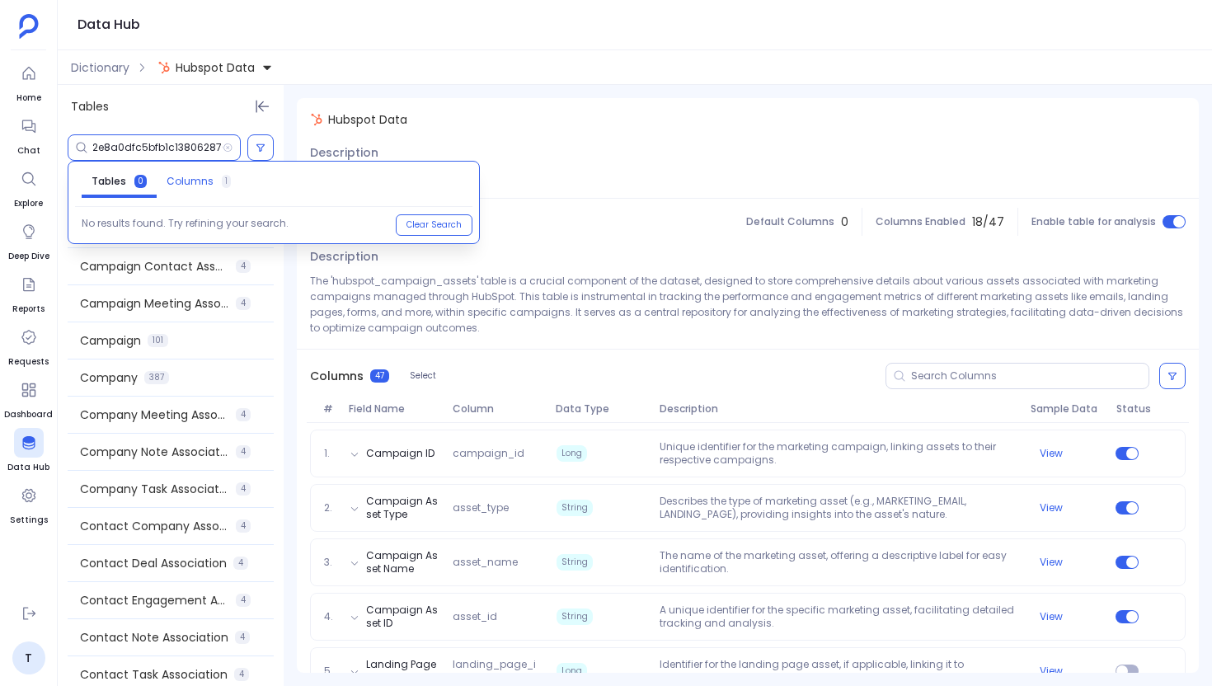
click at [171, 185] on span "Columns" at bounding box center [189, 181] width 47 height 13
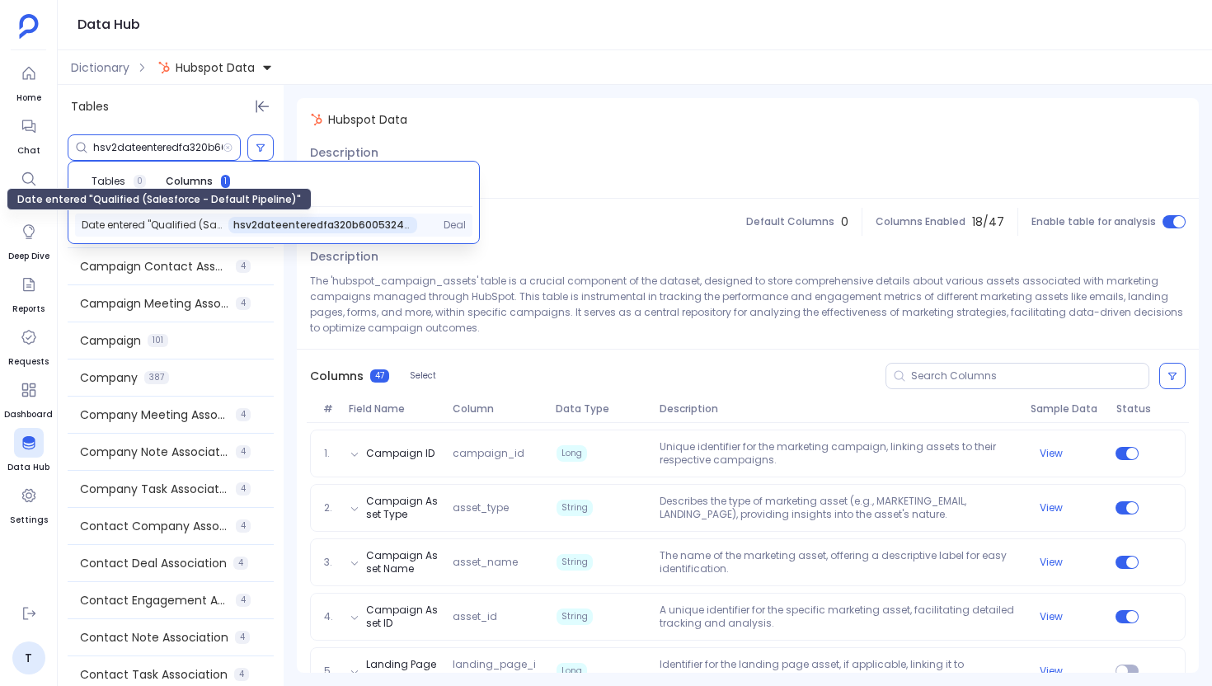
click at [153, 227] on span "Date entered "Qualified (Salesforce - Default Pipeline)"" at bounding box center [152, 224] width 140 height 13
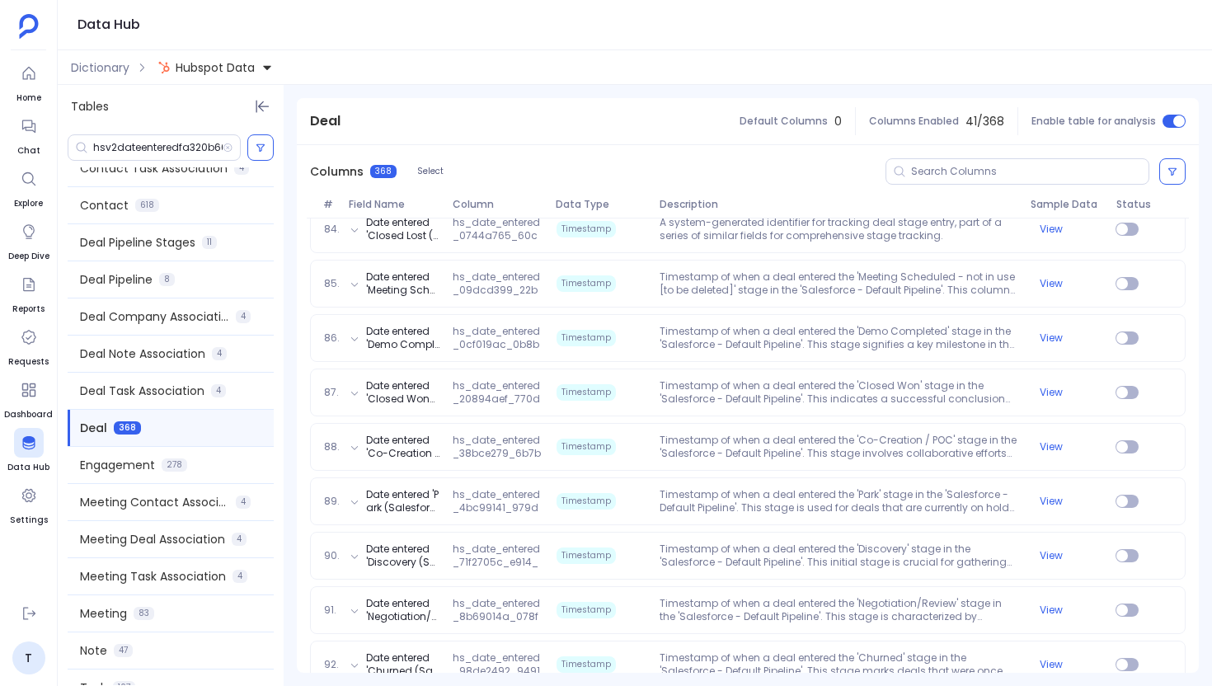
scroll to position [5119, 0]
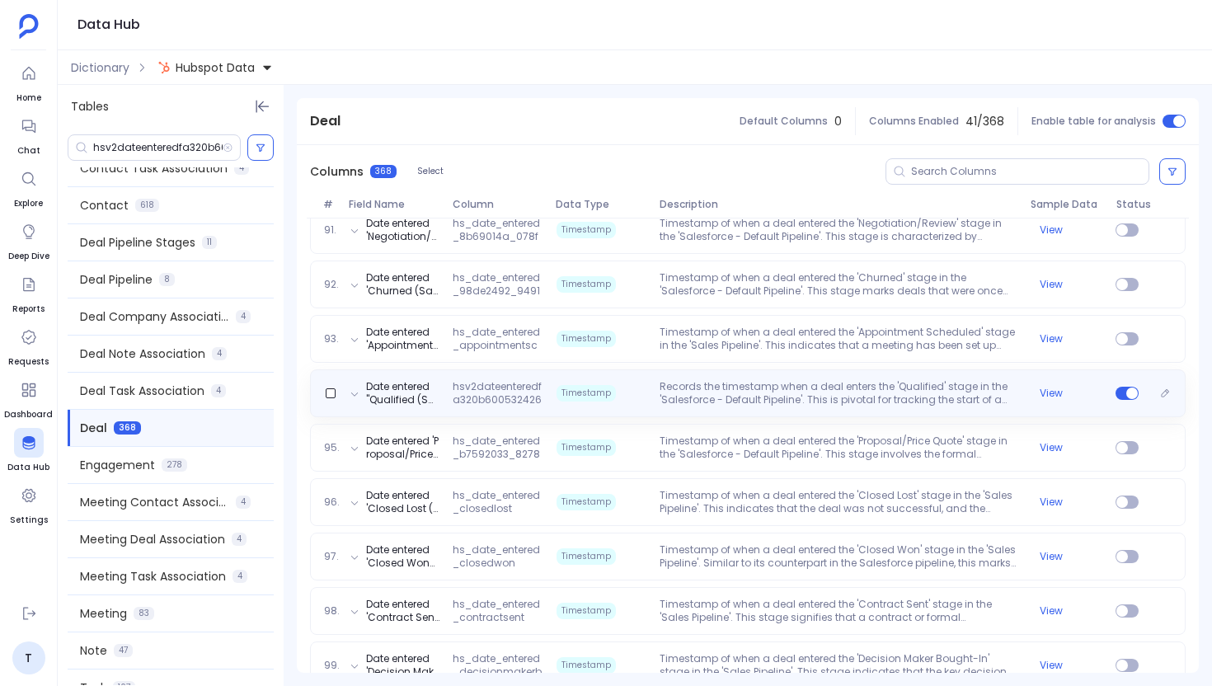
click at [481, 407] on div "Date entered "Qualified (Salesforce - Default Pipeline)" hsv2dateenteredfa320b6…" at bounding box center [747, 393] width 875 height 48
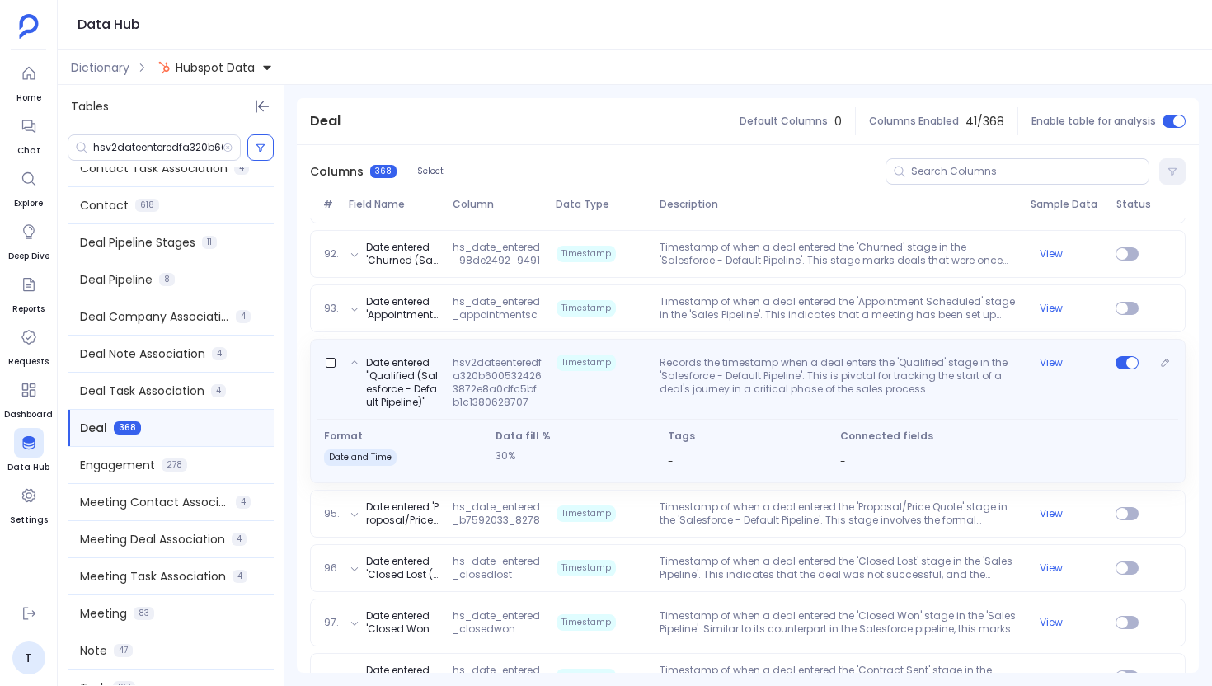
scroll to position [5151, 0]
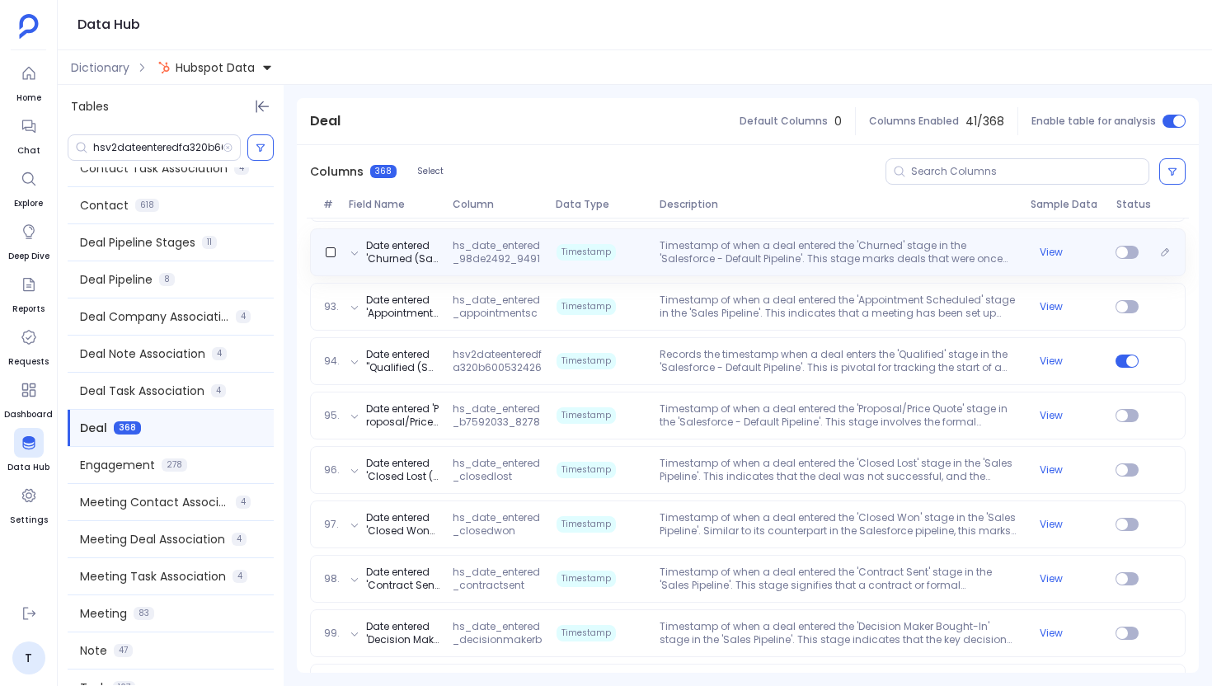
click at [478, 263] on span "hs_date_entered_98de2492_9491_4072_bd99_ba343561b4e8_397249342" at bounding box center [497, 252] width 103 height 26
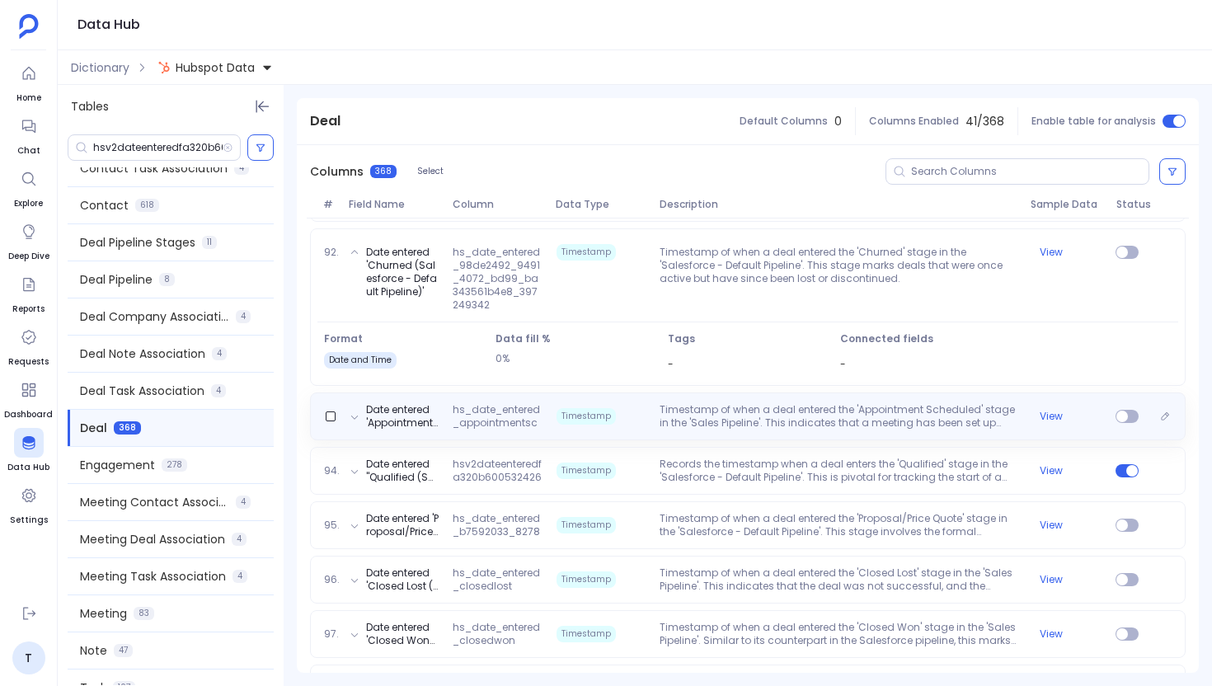
click at [490, 439] on div "Date entered 'Appointment Scheduled (Sales Pipeline)' hs_date_entered_appointme…" at bounding box center [747, 416] width 875 height 48
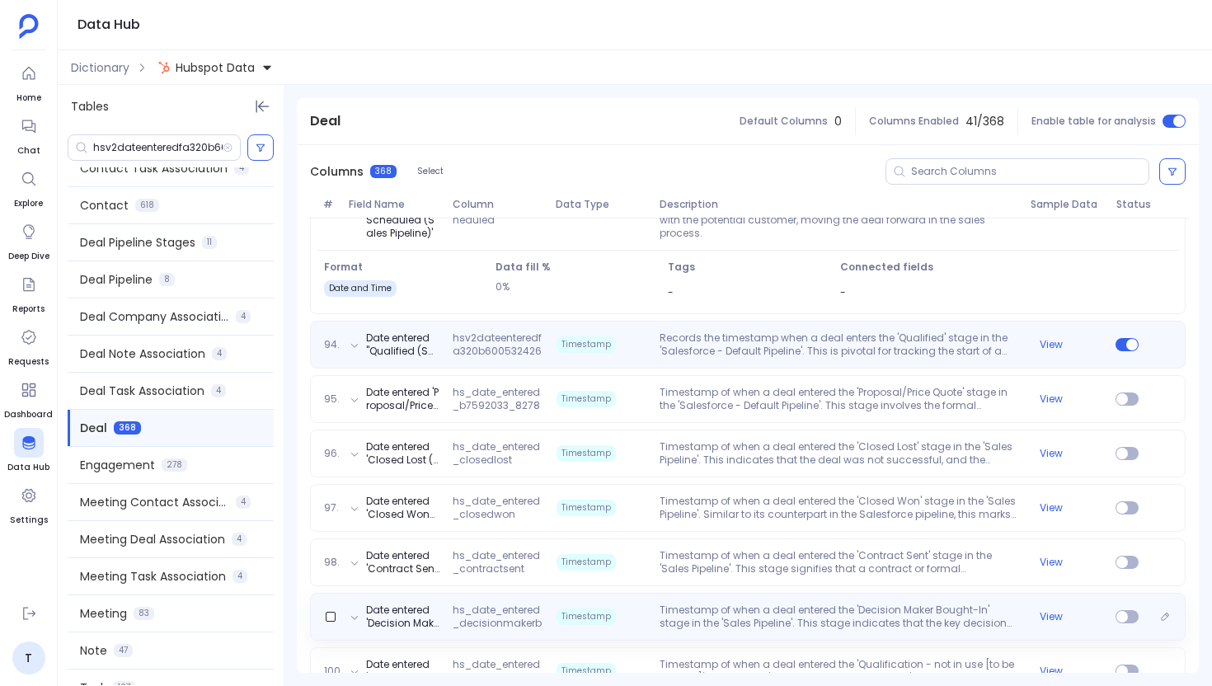
scroll to position [5168, 0]
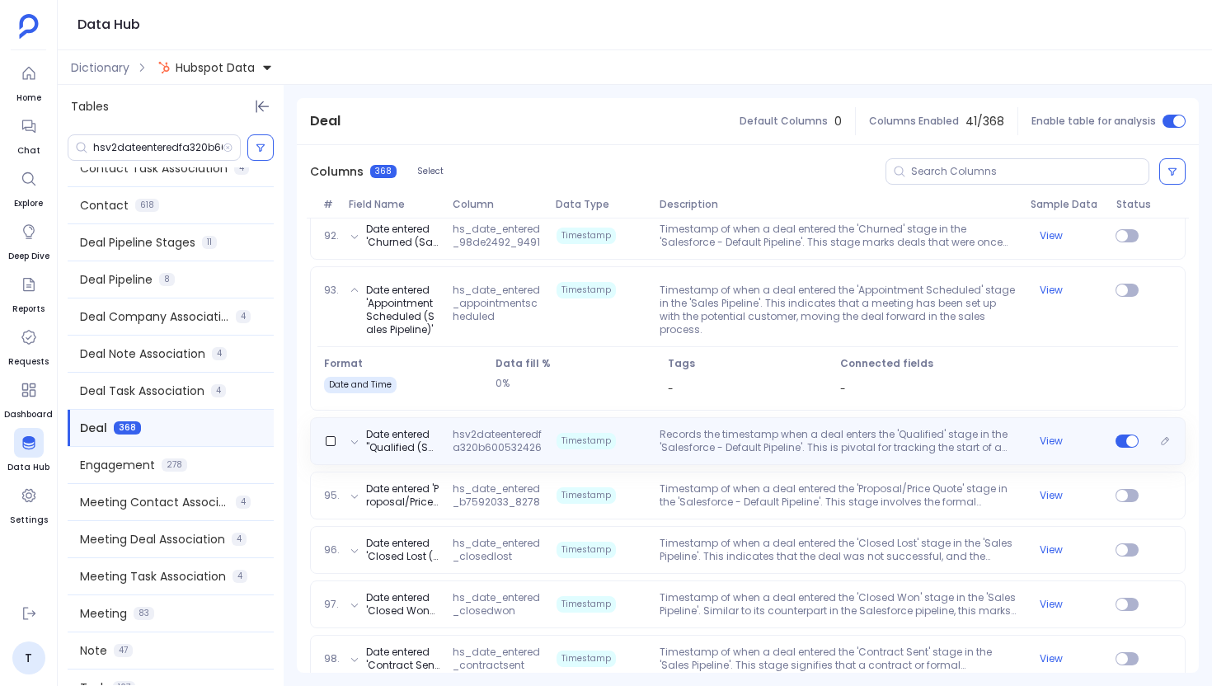
click at [495, 441] on span "hsv2dateenteredfa320b6005324263872e8a0dfc5bfb1c1380628707" at bounding box center [497, 441] width 103 height 26
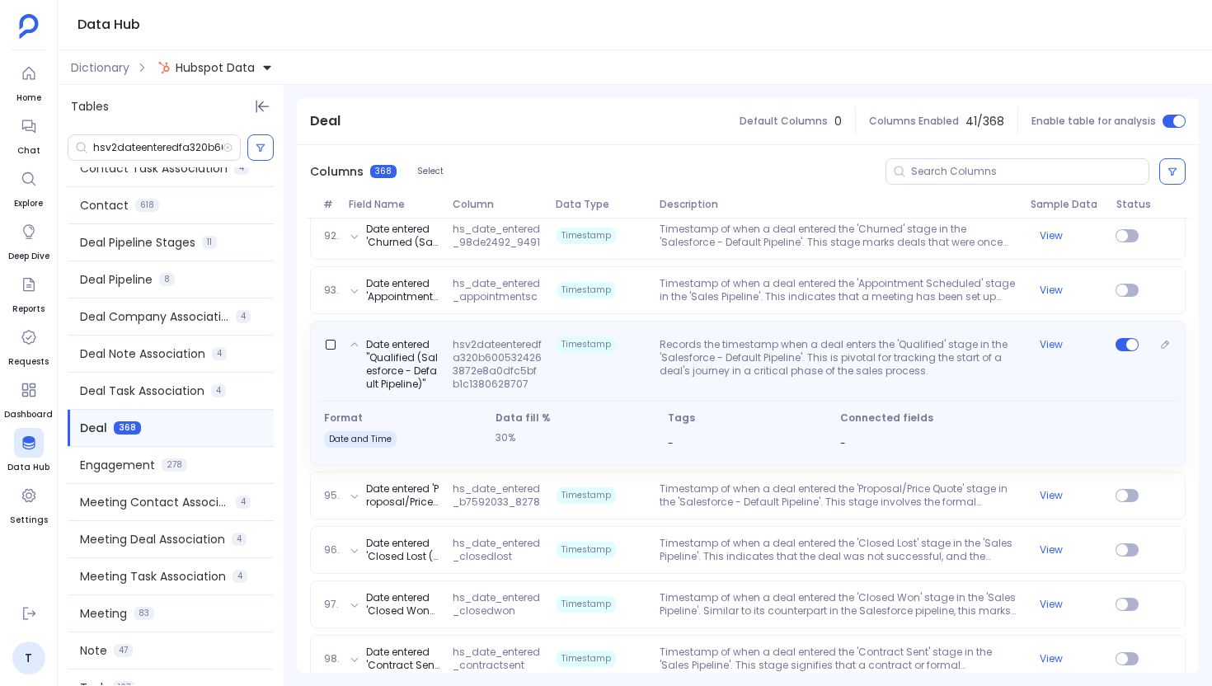
click at [514, 344] on span "hsv2dateenteredfa320b6005324263872e8a0dfc5bfb1c1380628707" at bounding box center [497, 364] width 103 height 53
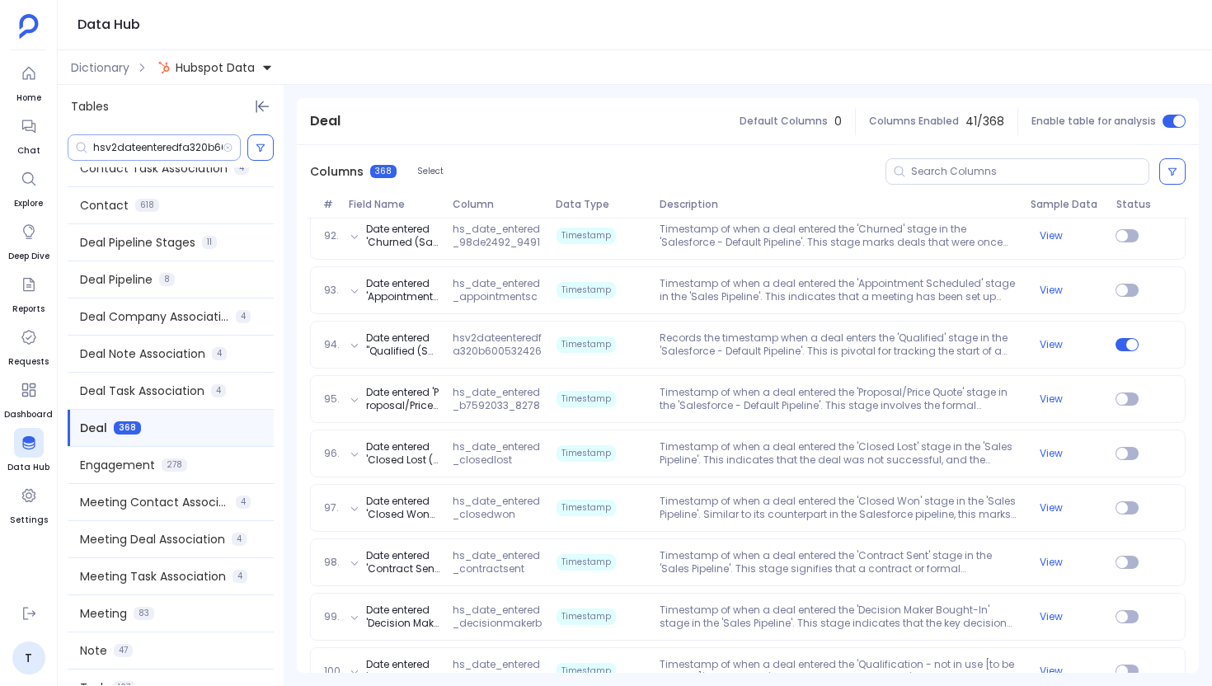
click at [187, 146] on input "hsv2dateenteredfa320b6005324263872e8a0dfc5bfb1c1380628707" at bounding box center [157, 147] width 129 height 13
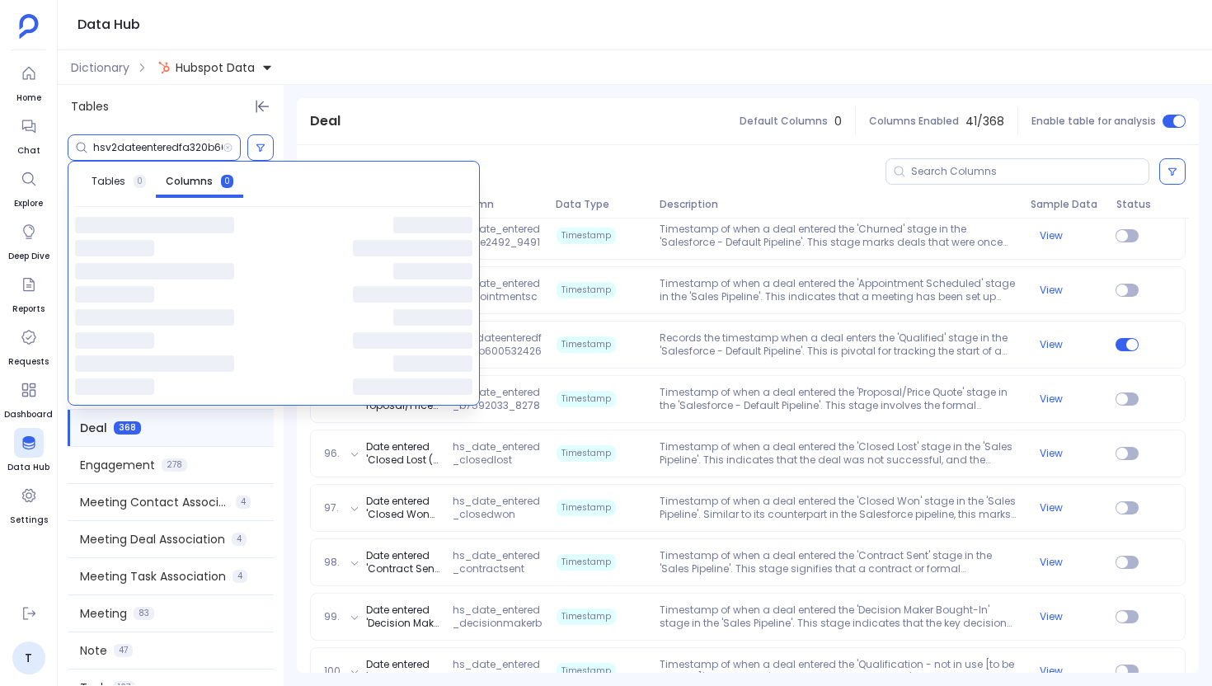
click at [187, 146] on input "hsv2dateenteredfa320b6005324263872e8a0dfc5bfb1c1380628707" at bounding box center [157, 147] width 129 height 13
paste input "0cf019ac0b8b4992aa5947599c597efe577834339"
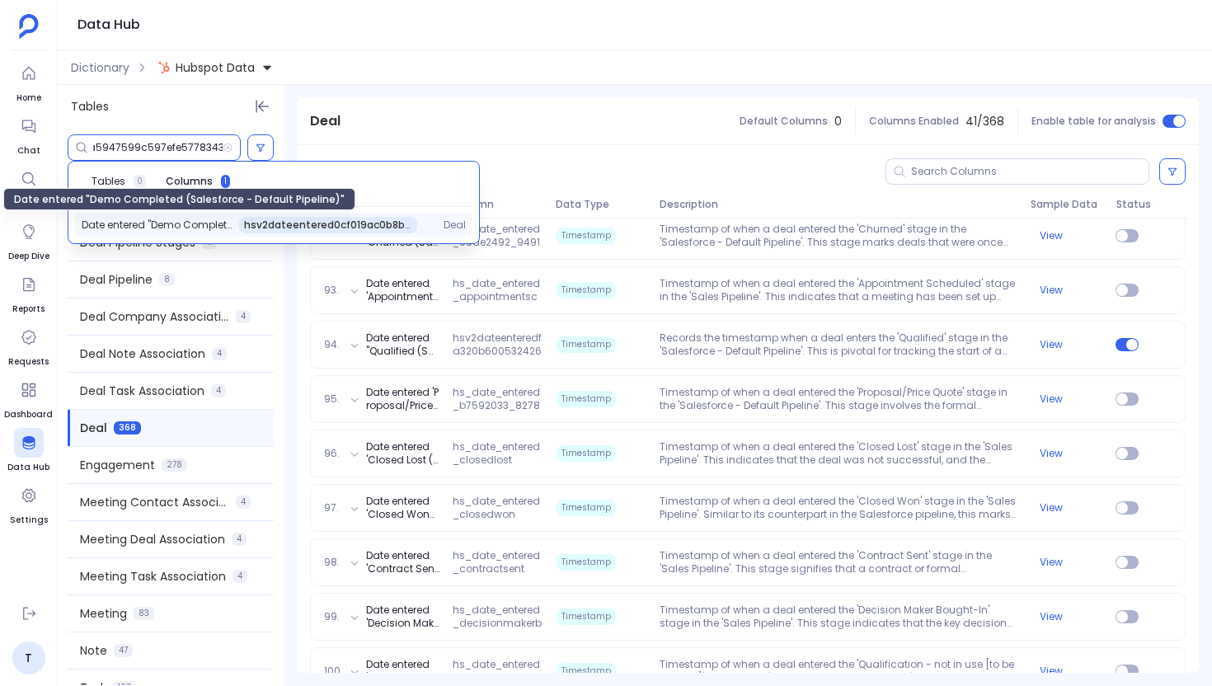
type input "hsv2dateentered0cf019ac0b8b4992aa5947599c597efe577834339"
click at [200, 223] on span "Date entered "Demo Completed (Salesforce - Default Pipeline)"" at bounding box center [157, 224] width 151 height 13
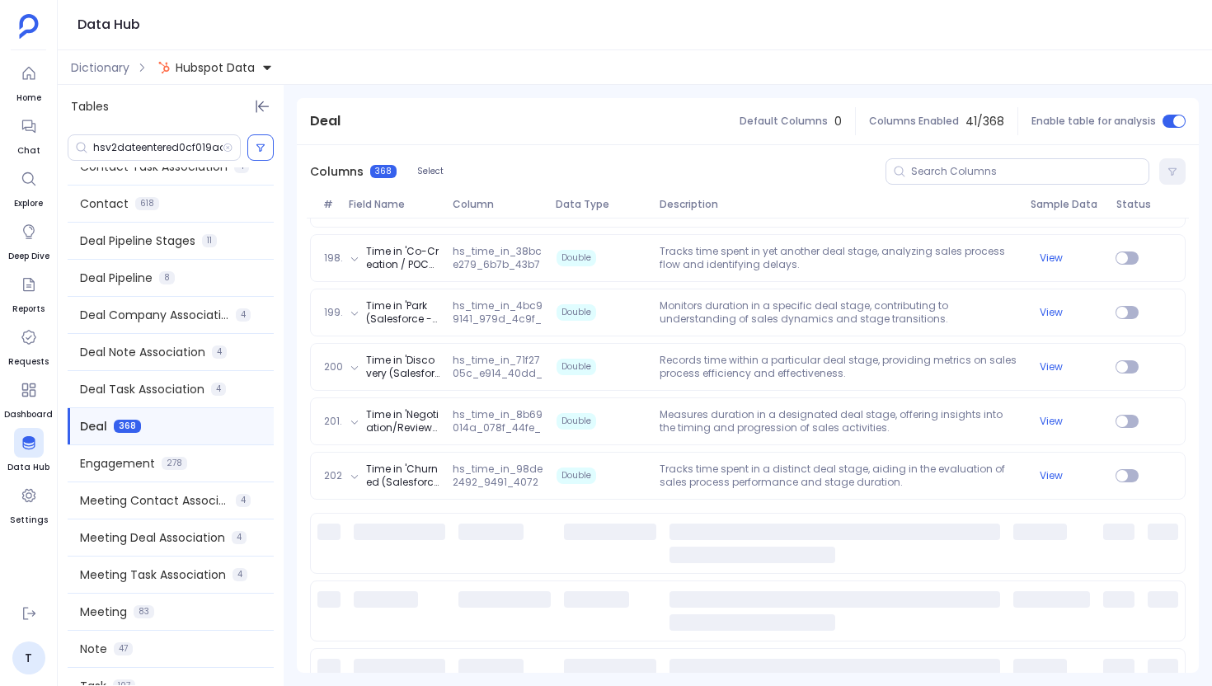
scroll to position [10930, 0]
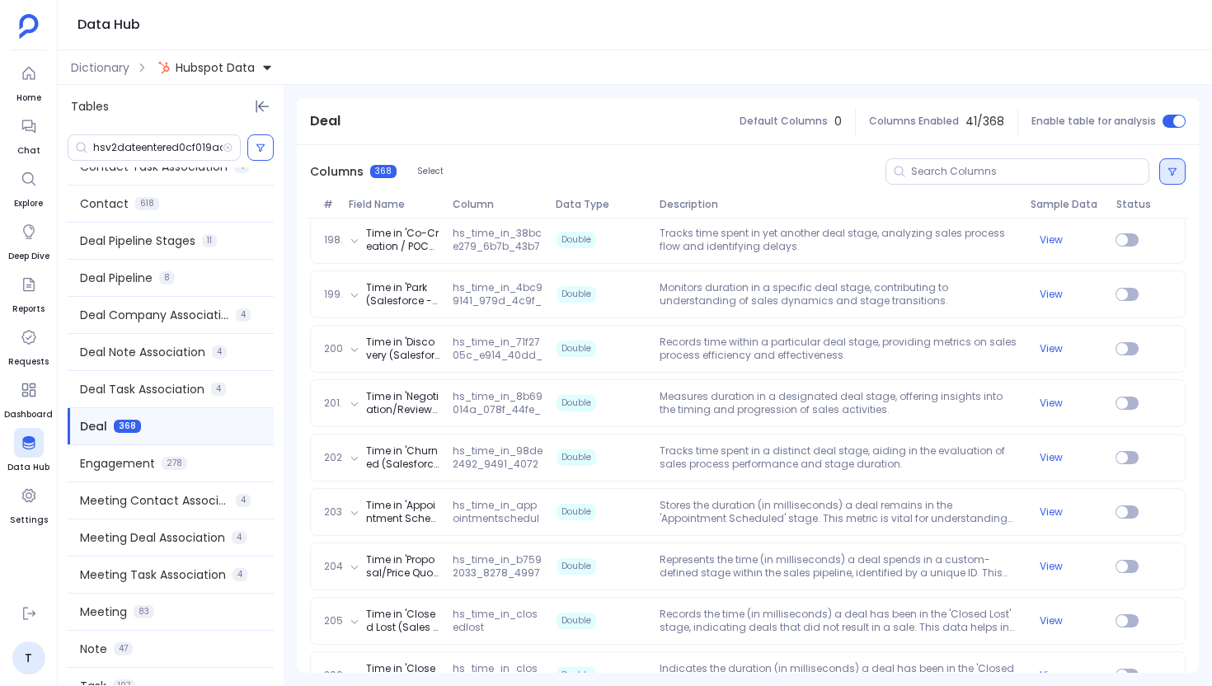
click at [1168, 166] on icon at bounding box center [1172, 171] width 10 height 10
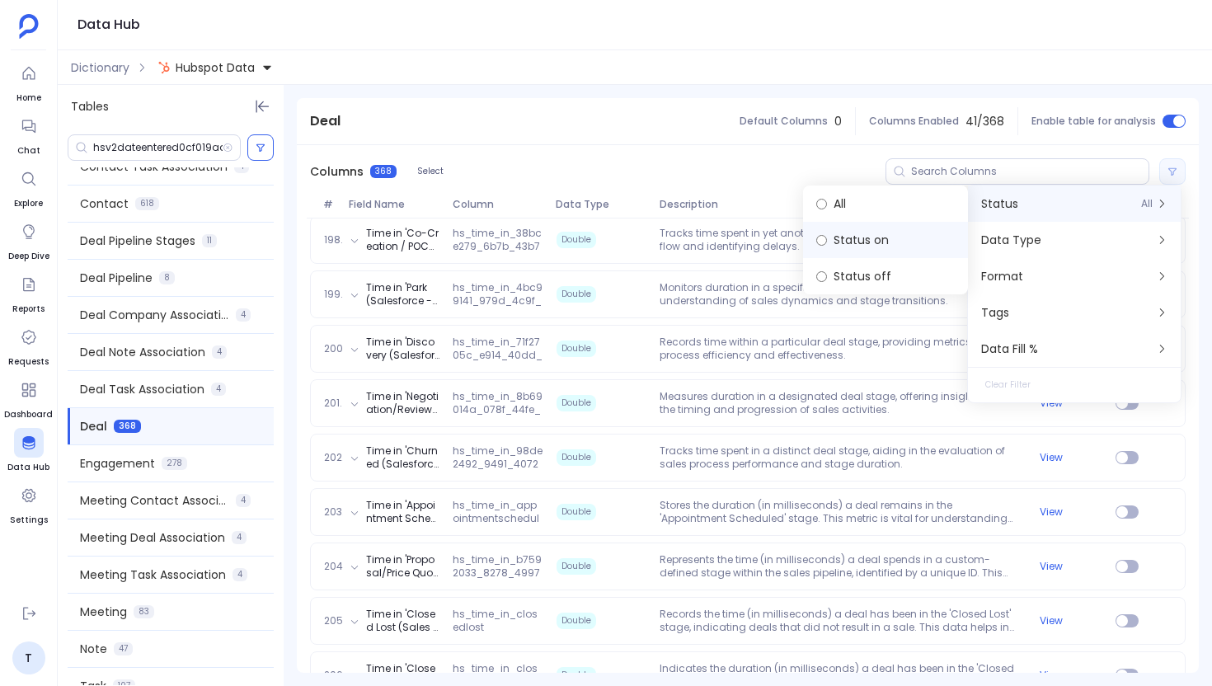
click at [872, 239] on label "Status on" at bounding box center [885, 240] width 165 height 36
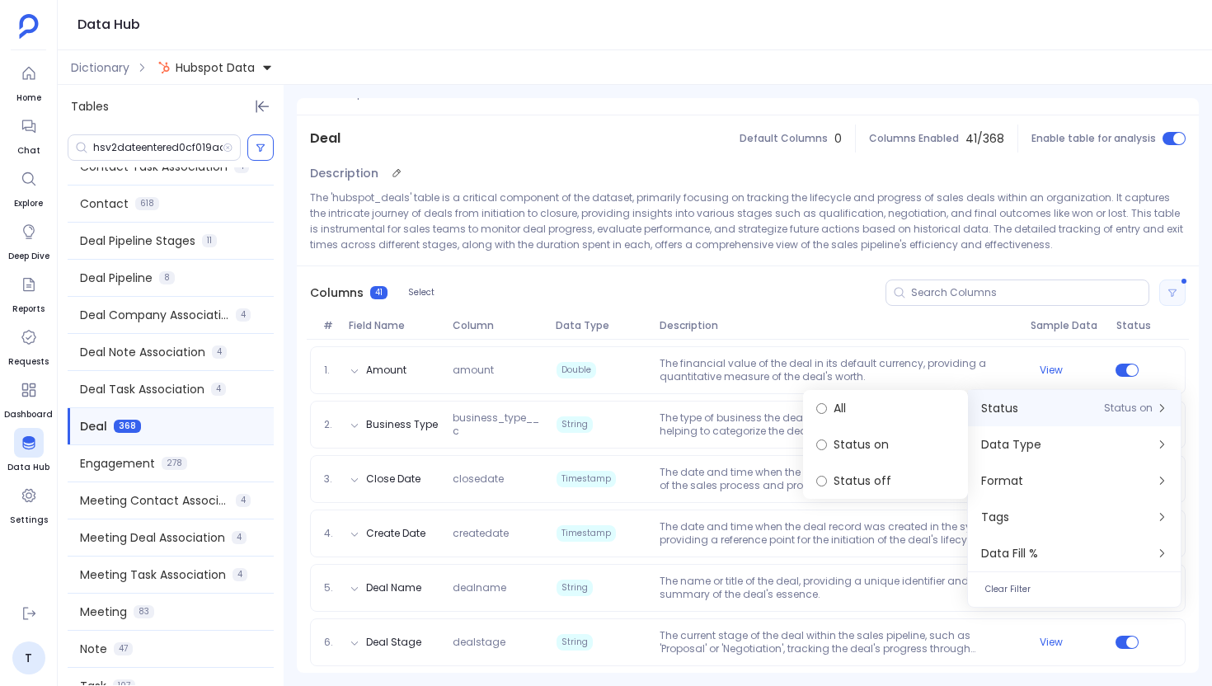
scroll to position [0, 0]
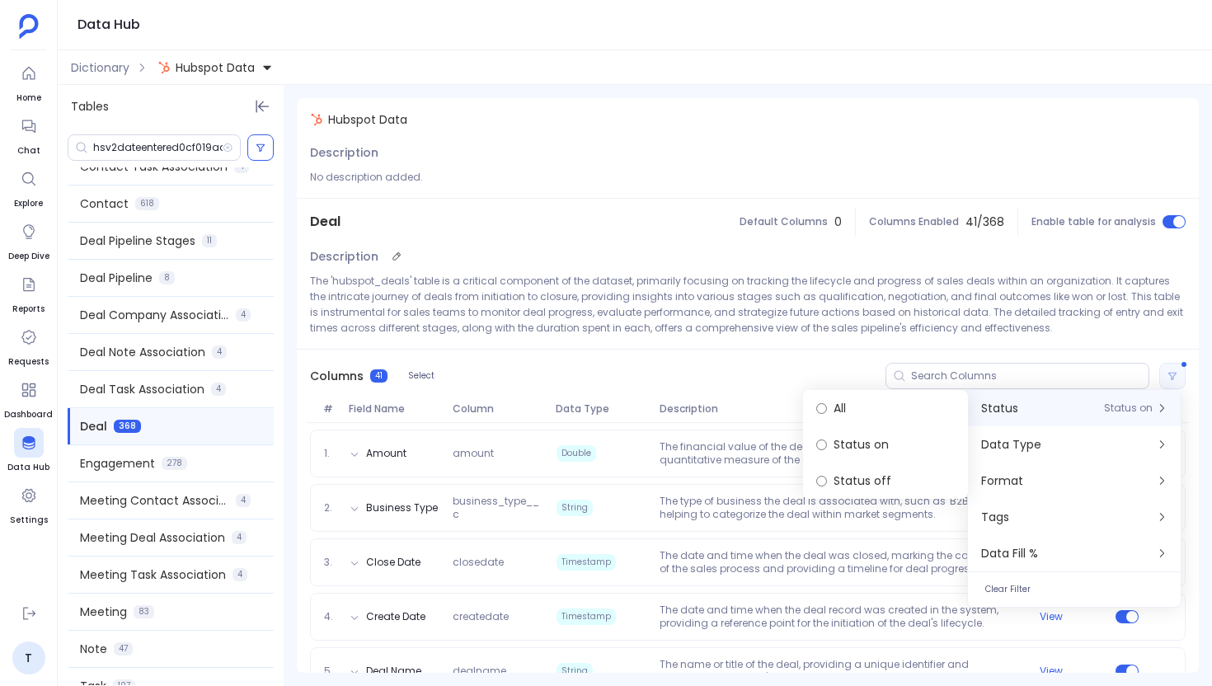
click at [612, 268] on div "Description The 'hubspot_deals' table is a critical component of the dataset, p…" at bounding box center [748, 297] width 902 height 104
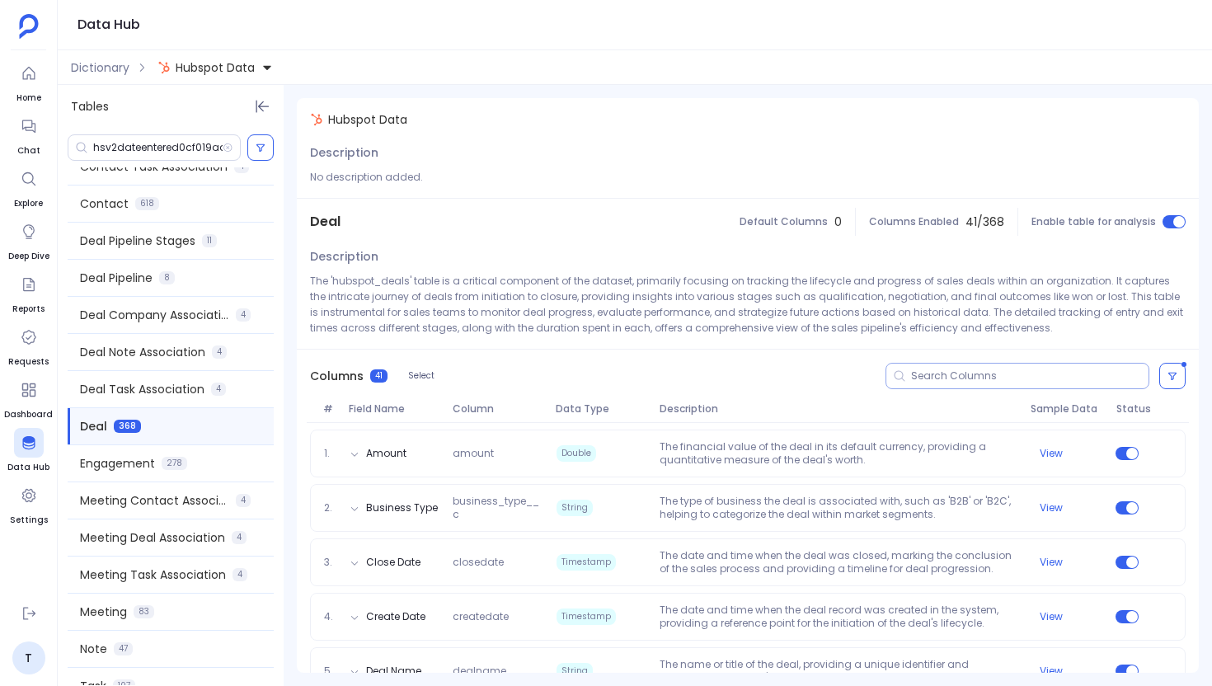
click at [920, 378] on input at bounding box center [1029, 375] width 237 height 13
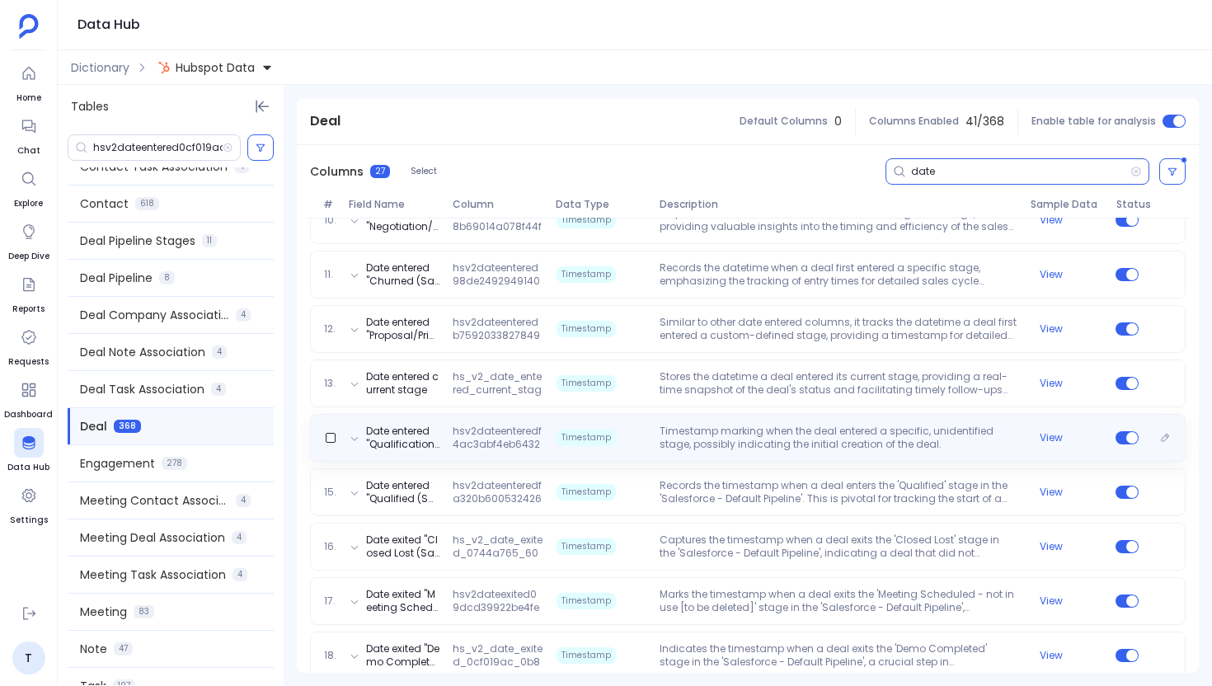
scroll to position [768, 0]
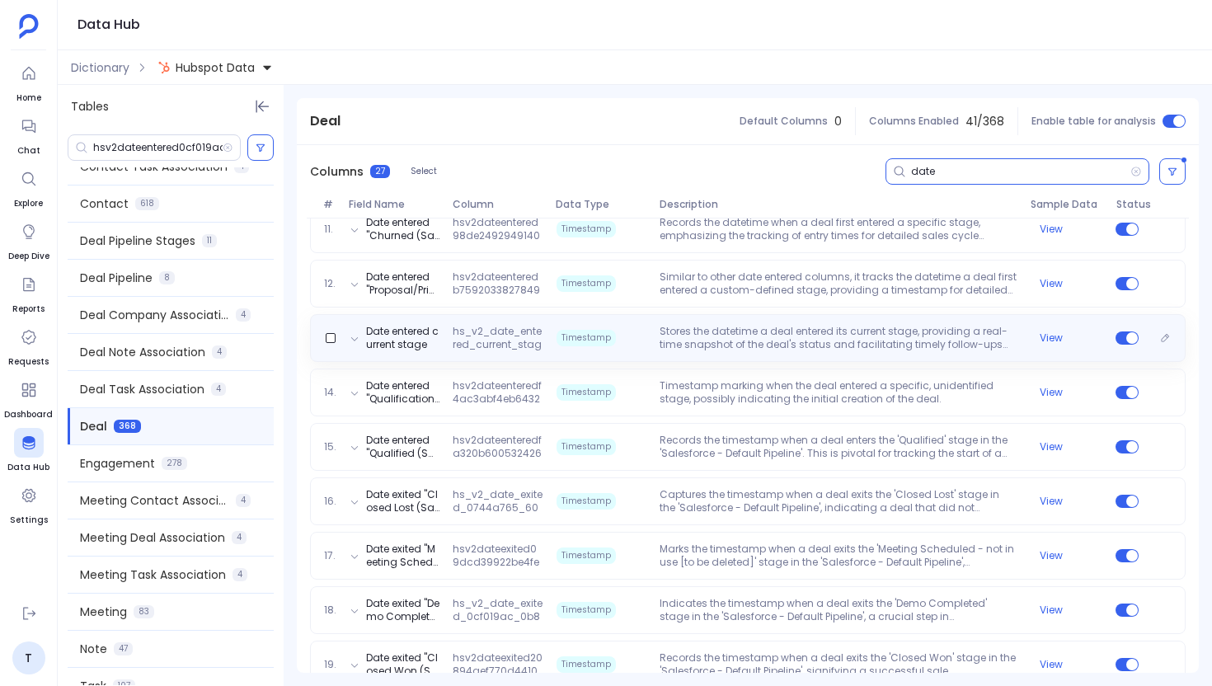
type input "date"
click at [476, 355] on div "Date entered current stage hs_v2_date_entered_current_stage Timestamp Stores th…" at bounding box center [747, 338] width 875 height 48
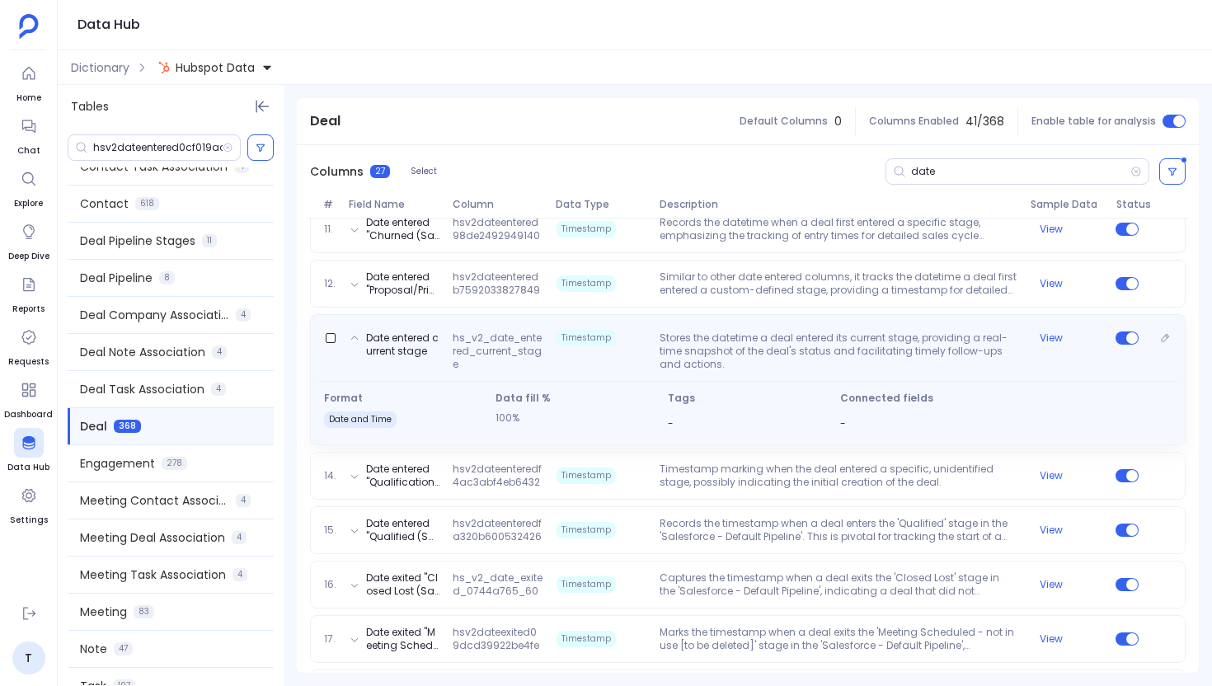
click at [477, 340] on span "hs_v2_date_entered_current_stage" at bounding box center [497, 351] width 103 height 40
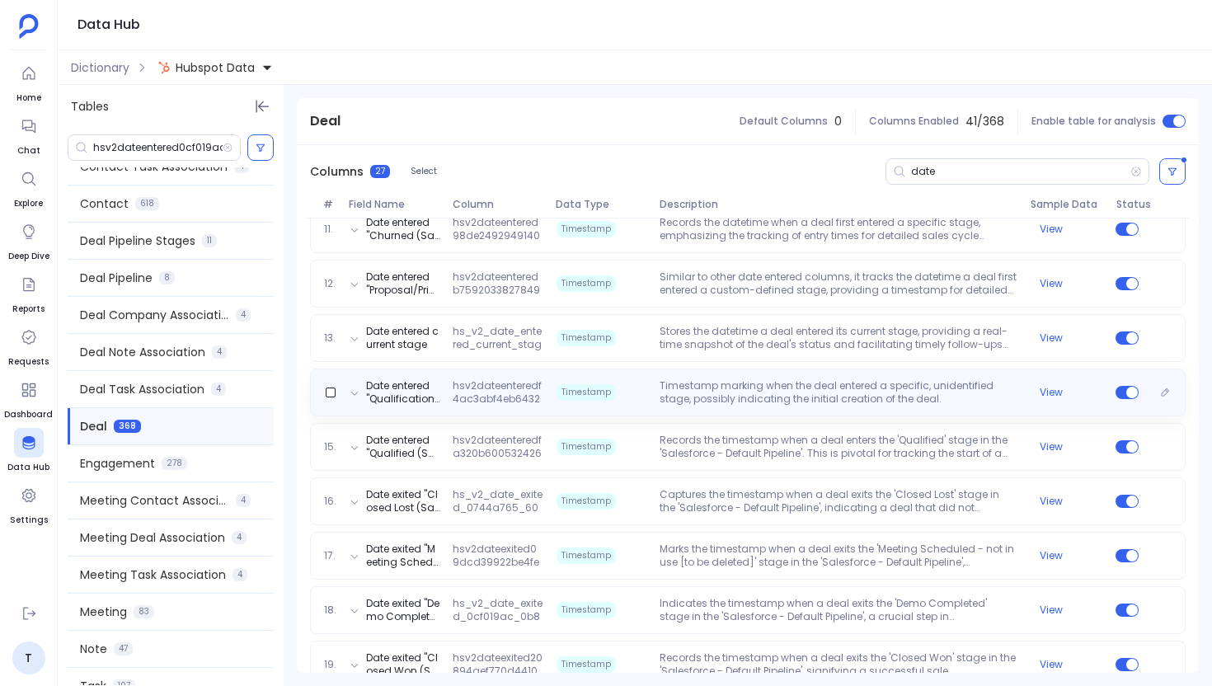
click at [487, 407] on div "Date entered "Qualification - not in use [to be deleted] (Salesforce - Default …" at bounding box center [747, 392] width 875 height 48
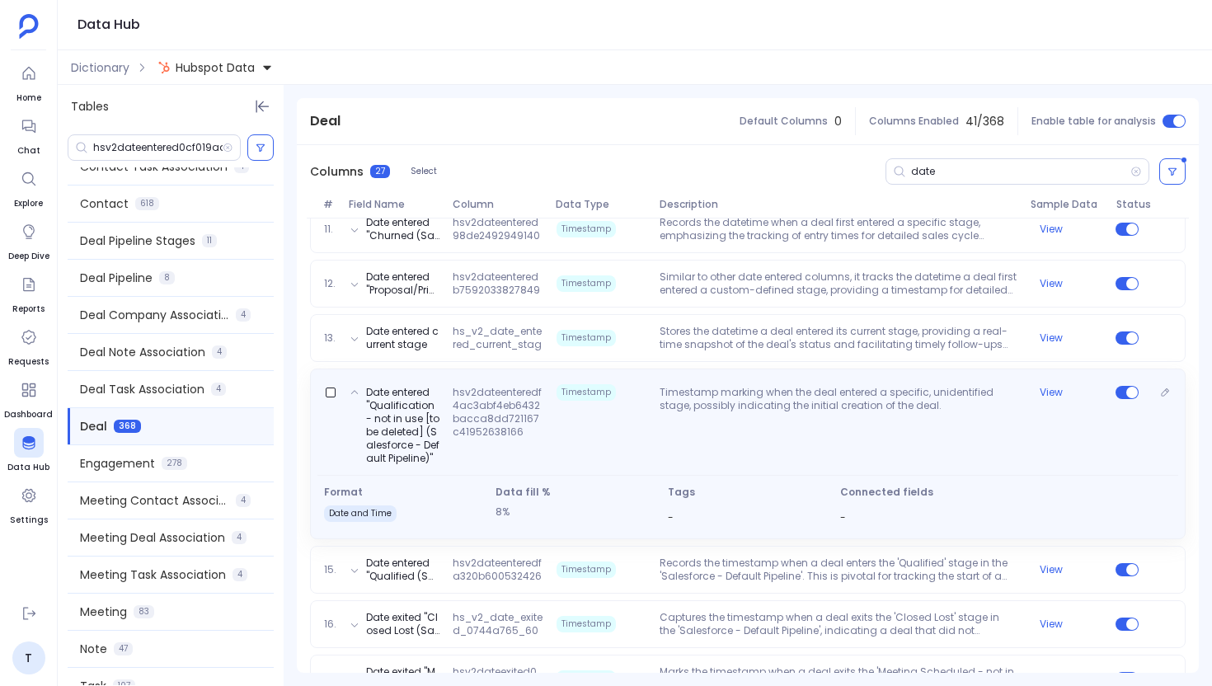
click at [487, 407] on span "hsv2dateenteredf4ac3abf4eb6432bacca8dd721167c41952638166" at bounding box center [497, 425] width 103 height 79
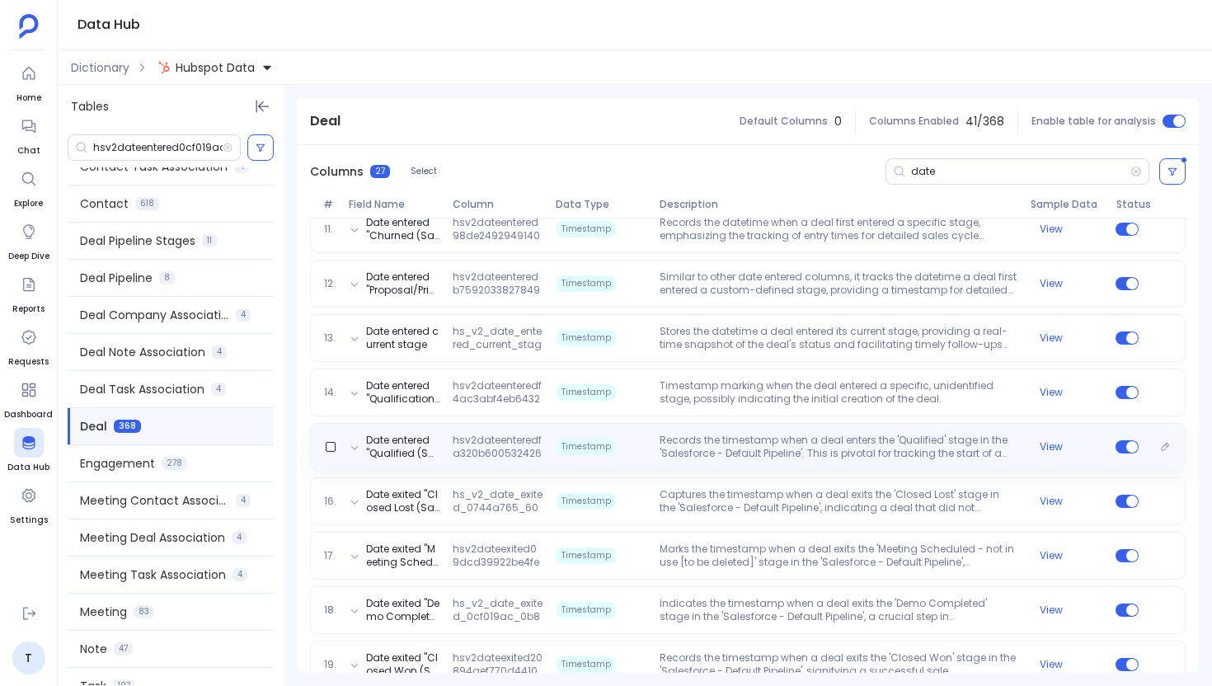
click at [492, 453] on span "hsv2dateenteredfa320b6005324263872e8a0dfc5bfb1c1380628707" at bounding box center [497, 447] width 103 height 26
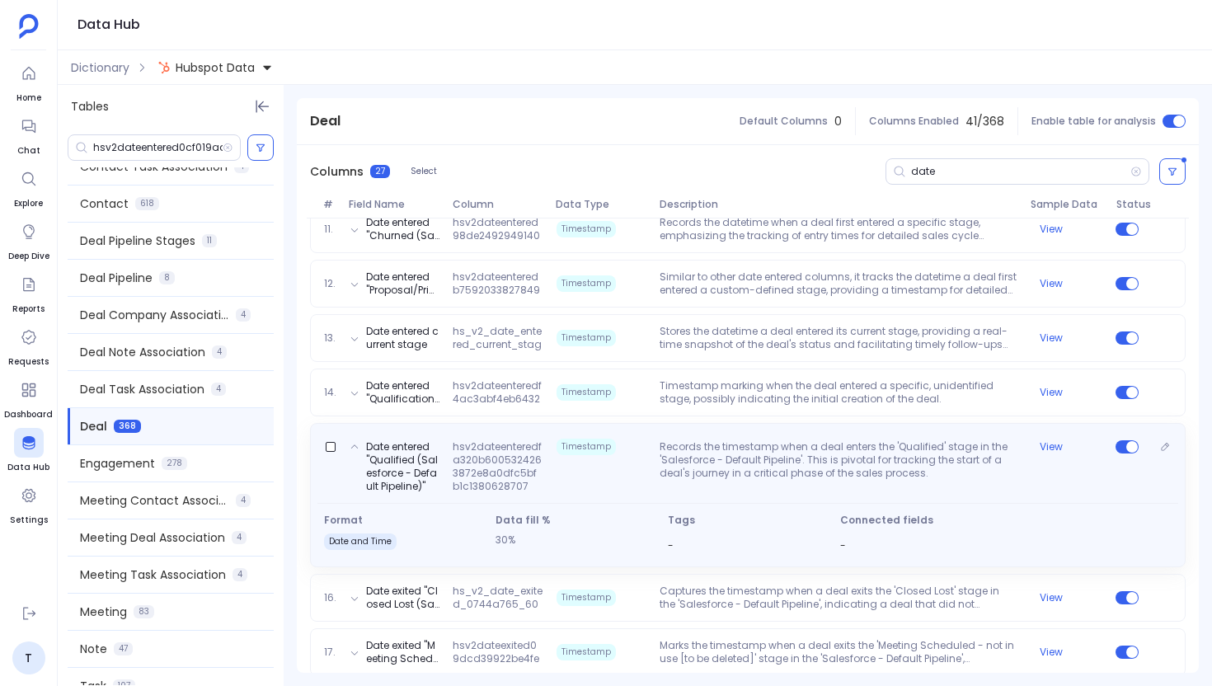
click at [492, 453] on span "hsv2dateenteredfa320b6005324263872e8a0dfc5bfb1c1380628707" at bounding box center [497, 466] width 103 height 53
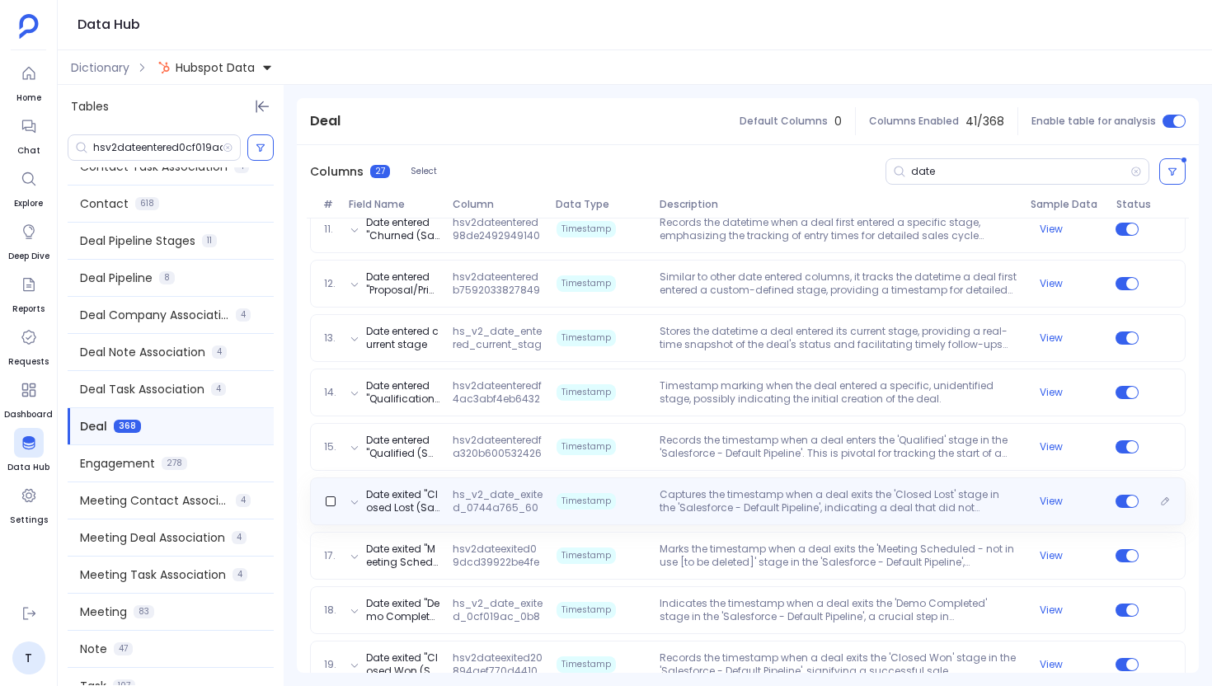
click at [496, 491] on span "hs_v2_date_exited_0744a765_60ca_451c_8a44_4bd254598960_555973360" at bounding box center [497, 501] width 103 height 26
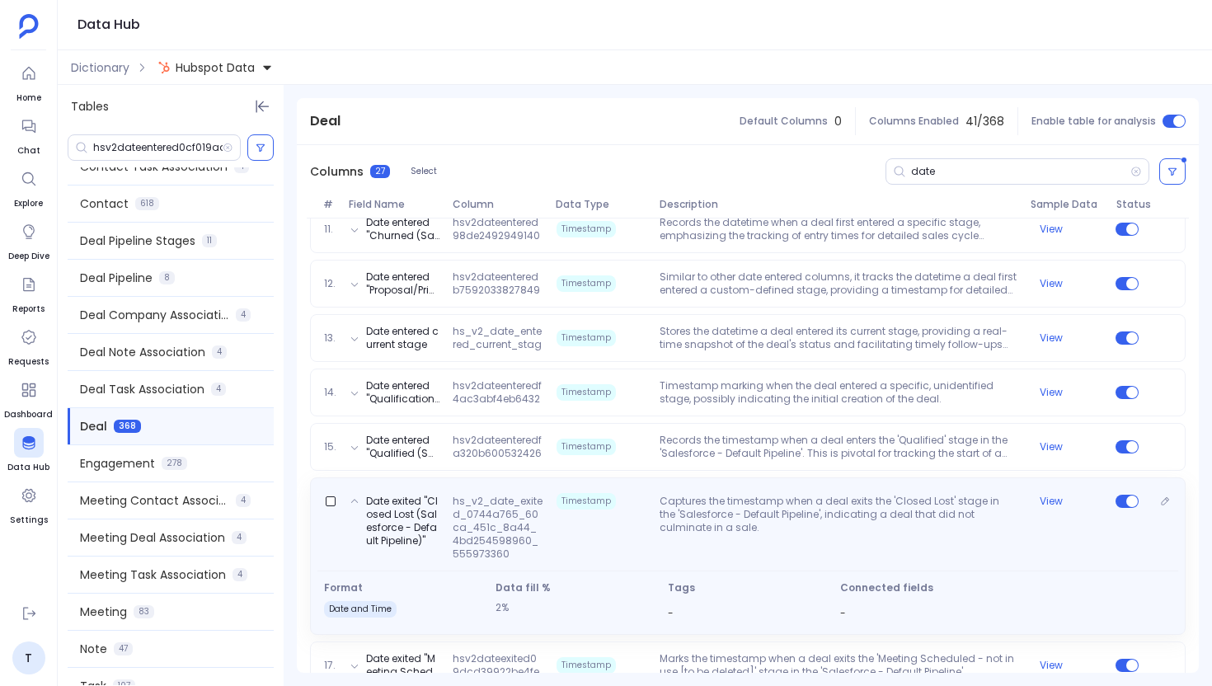
click at [496, 491] on div "Date exited "Closed Lost (Salesforce - Default Pipeline)" hs_v2_date_exited_074…" at bounding box center [747, 524] width 861 height 73
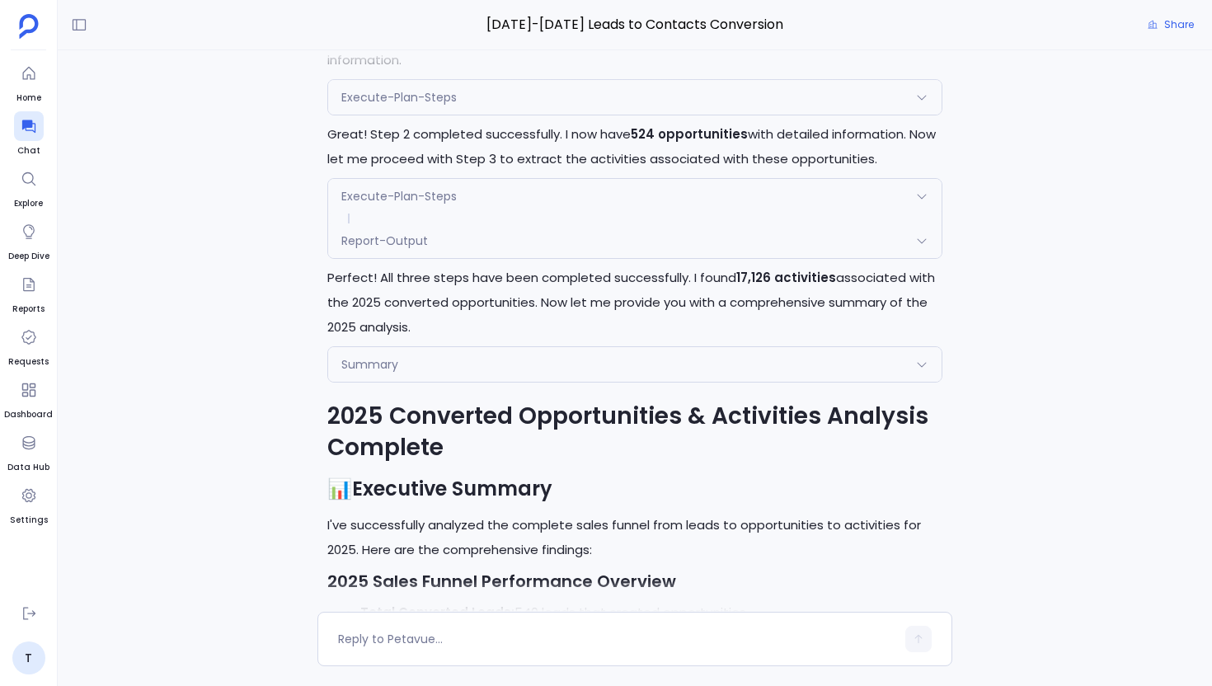
scroll to position [-20457, 0]
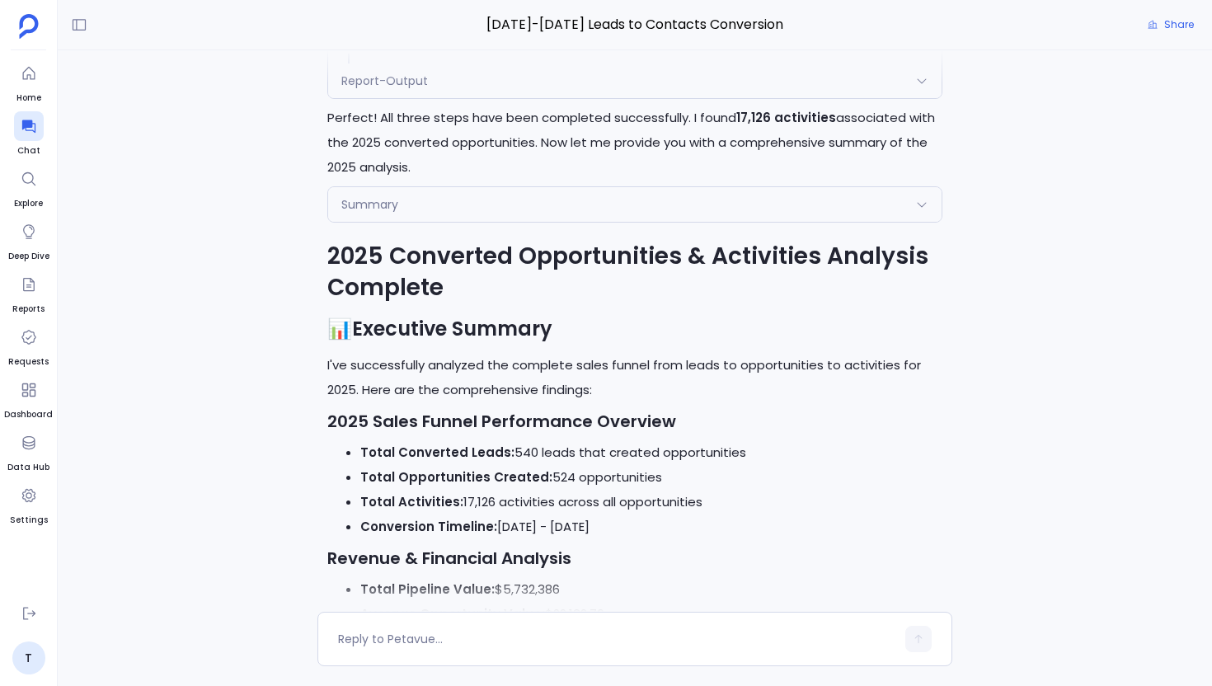
click at [501, 222] on div "Summary" at bounding box center [634, 204] width 613 height 35
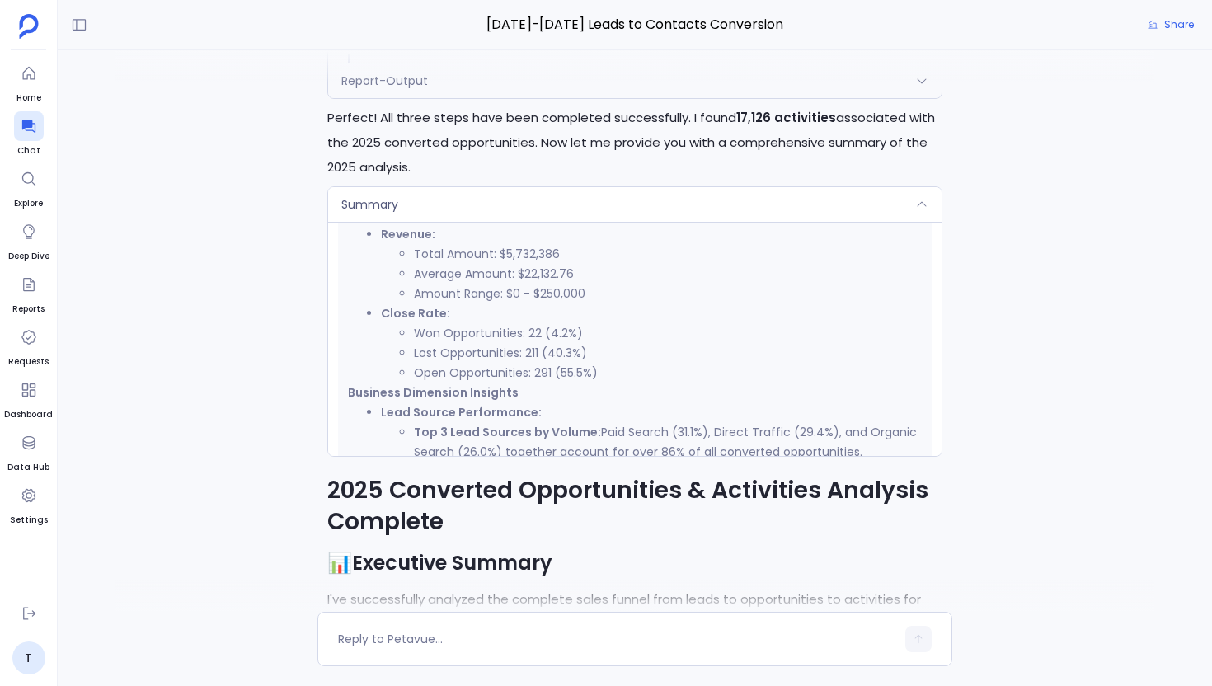
scroll to position [436, 0]
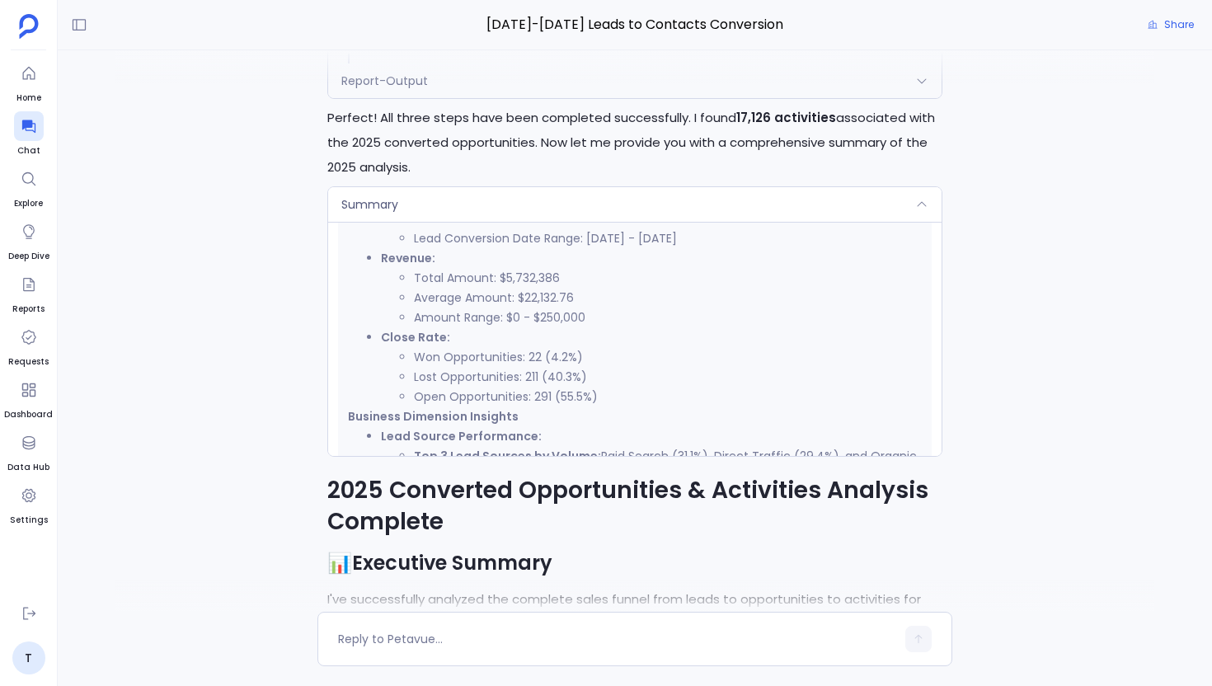
click at [516, 222] on div "Summary" at bounding box center [634, 204] width 613 height 35
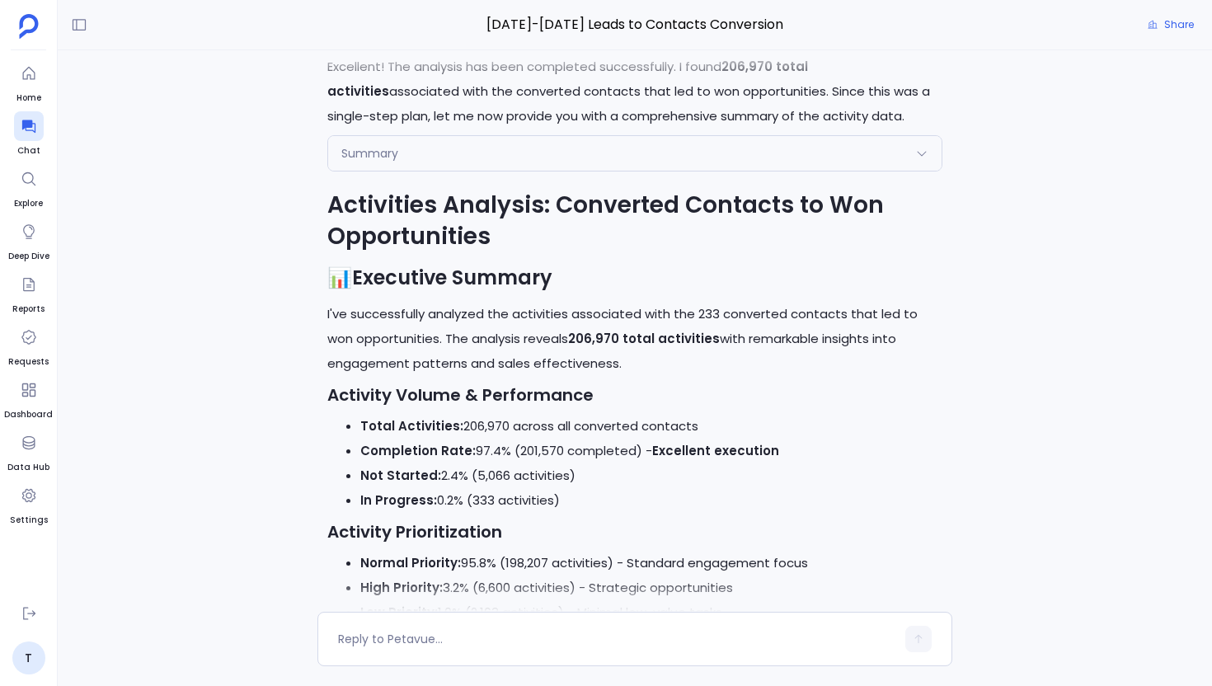
click at [451, 171] on div "Summary" at bounding box center [634, 153] width 613 height 35
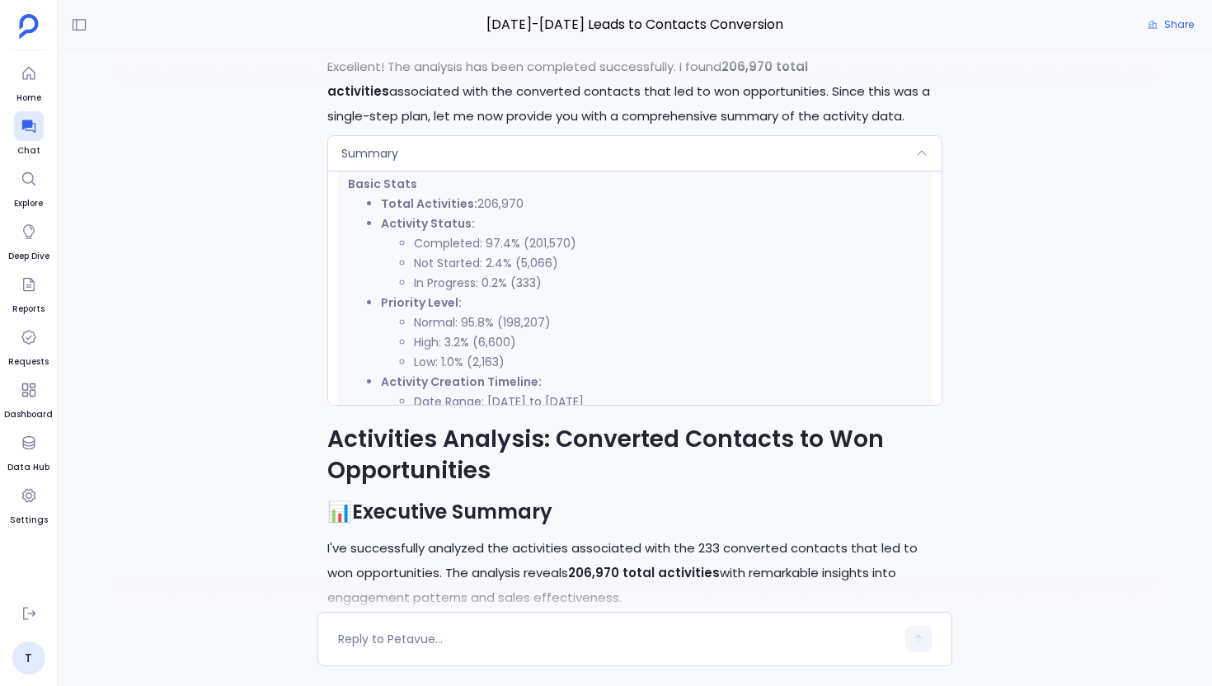
scroll to position [-26282, 0]
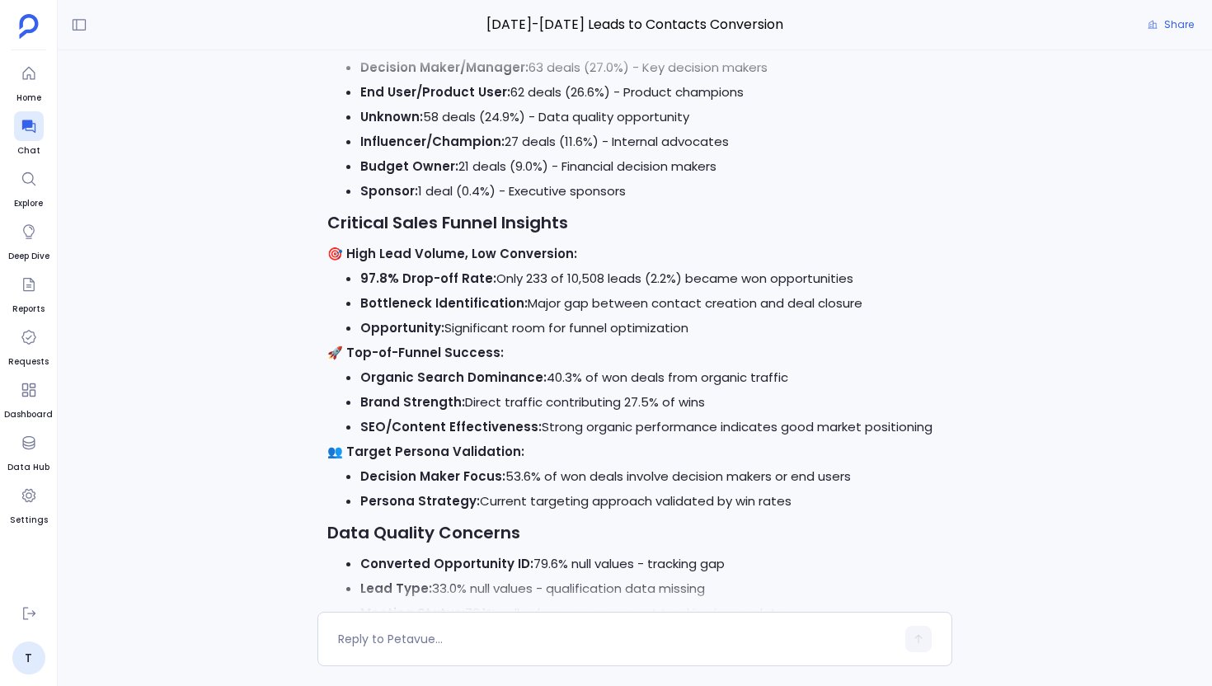
scroll to position [-32013, 0]
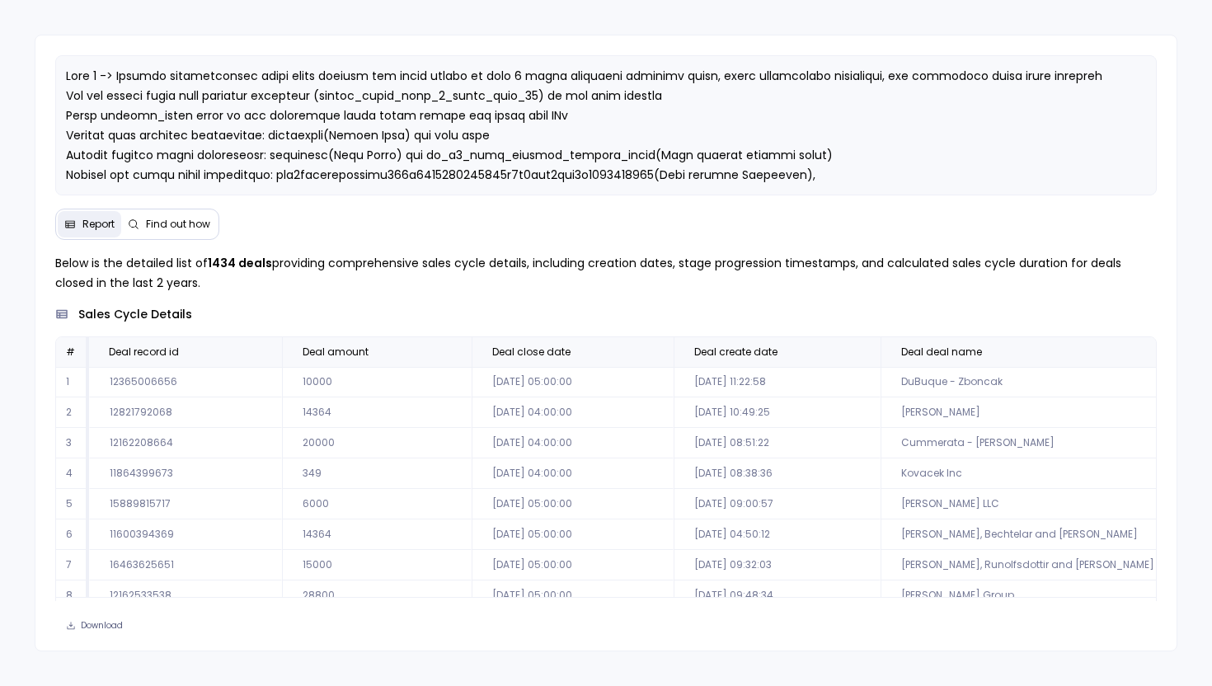
scroll to position [79, 0]
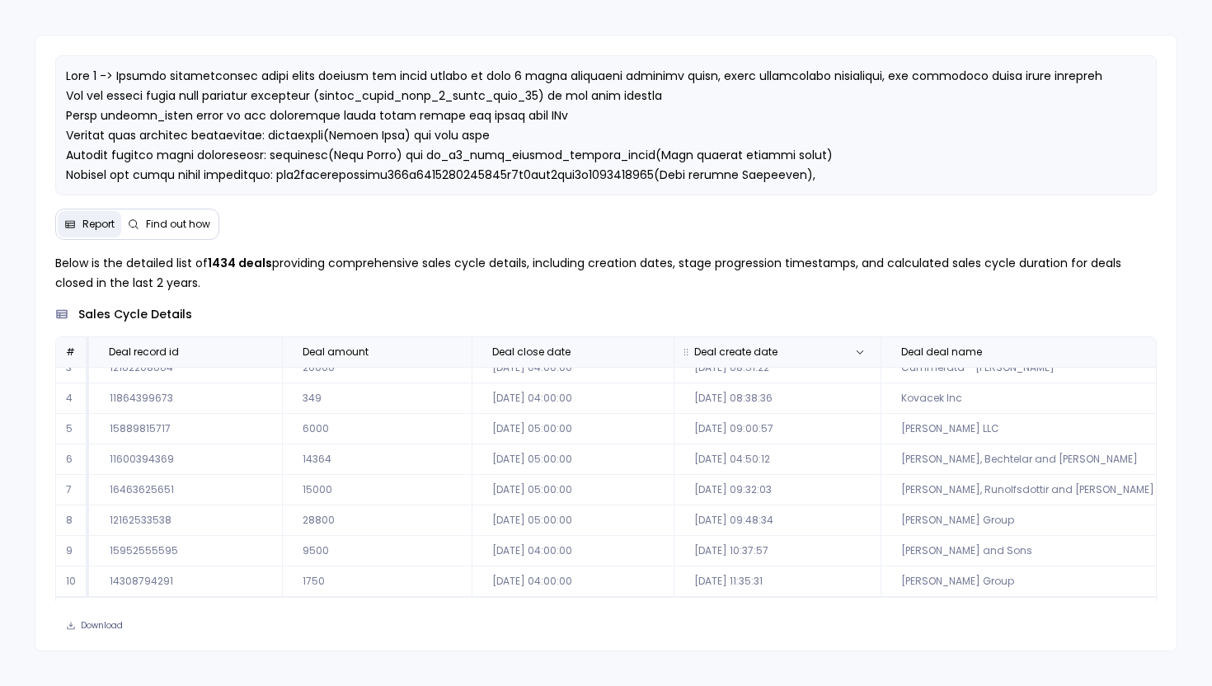
click at [854, 337] on th "Deal create date" at bounding box center [776, 352] width 207 height 30
click at [860, 354] on button at bounding box center [860, 352] width 20 height 20
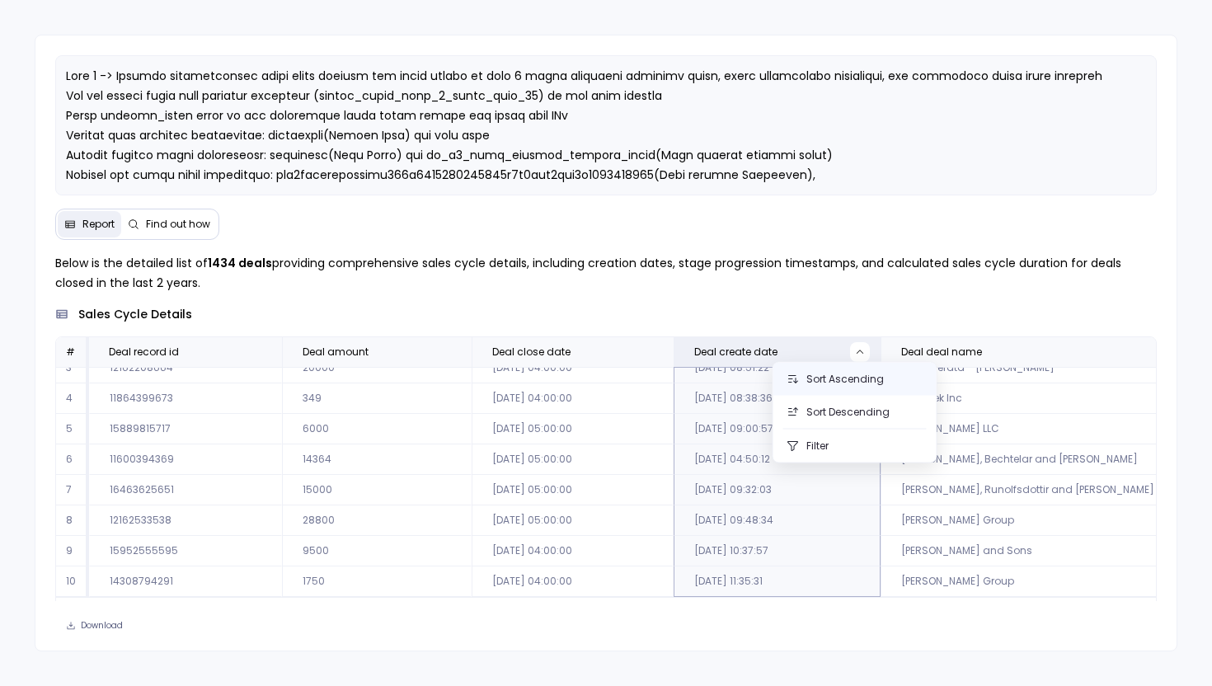
click at [877, 384] on button "Sort Ascending" at bounding box center [854, 379] width 163 height 33
